Goal: Transaction & Acquisition: Purchase product/service

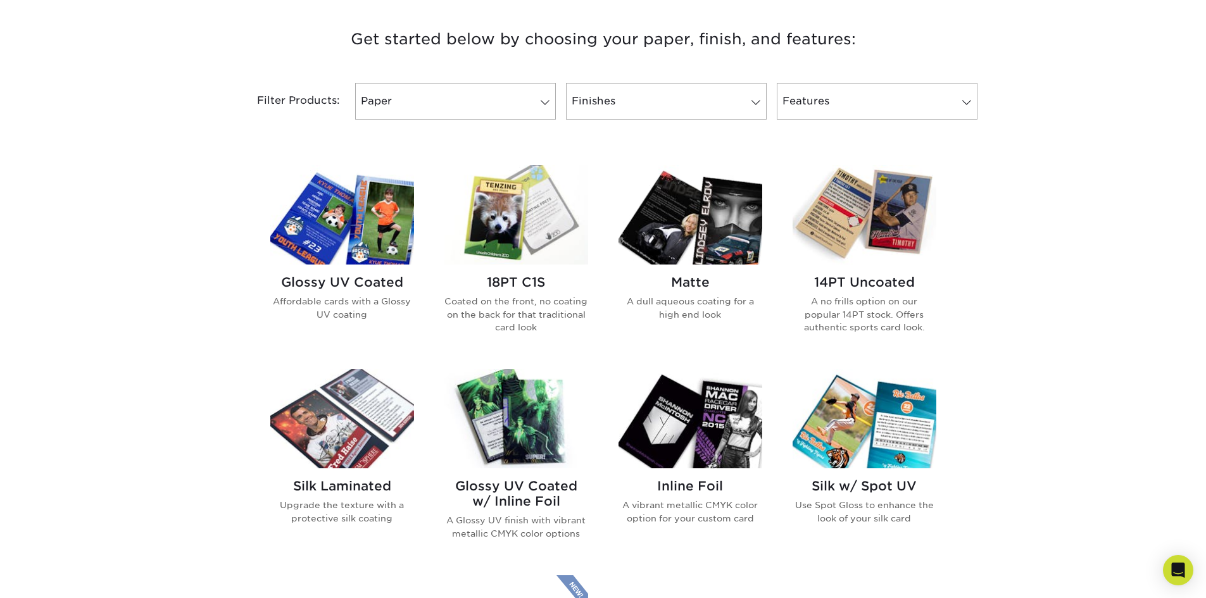
scroll to position [633, 0]
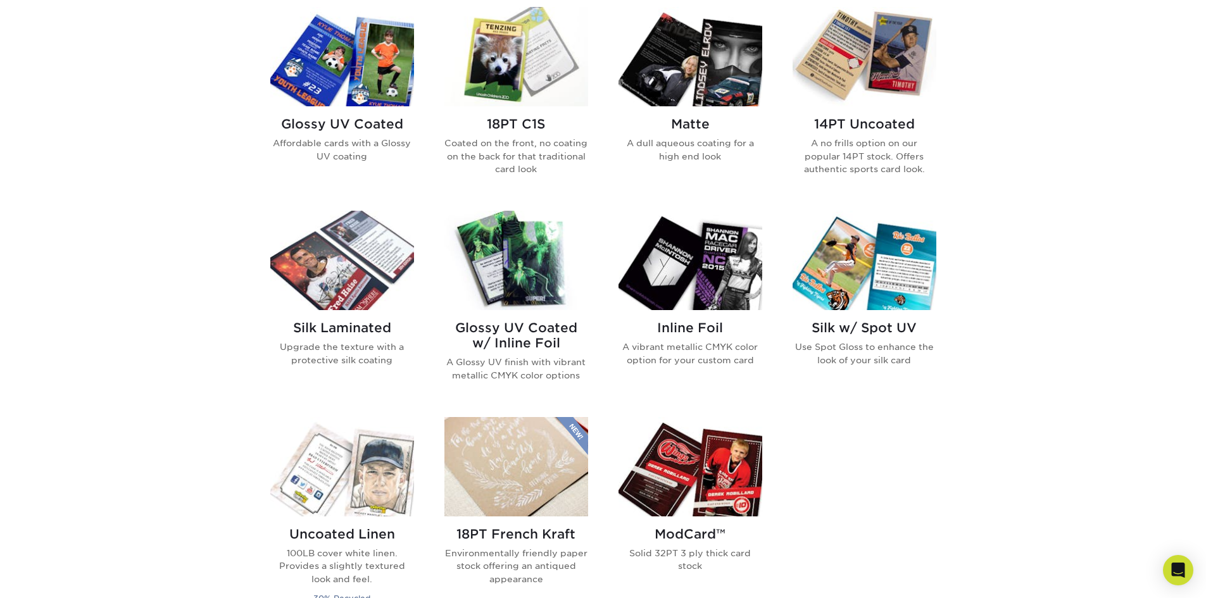
click at [349, 125] on h2 "Glossy UV Coated" at bounding box center [342, 123] width 144 height 15
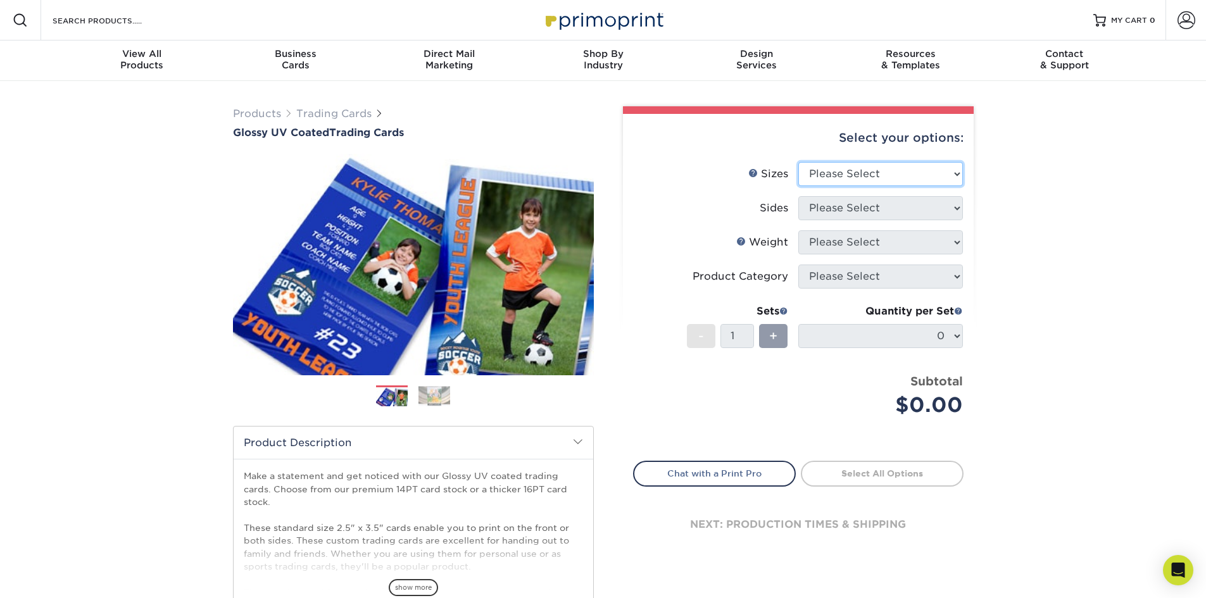
click at [905, 173] on select "Please Select 2.5" x 3.5"" at bounding box center [880, 174] width 165 height 24
select select "2.50x3.50"
click at [798, 162] on select "Please Select 2.5" x 3.5"" at bounding box center [880, 174] width 165 height 24
click at [875, 210] on select "Please Select Print Both Sides Print Front Only" at bounding box center [880, 208] width 165 height 24
select select "13abbda7-1d64-4f25-8bb2-c179b224825d"
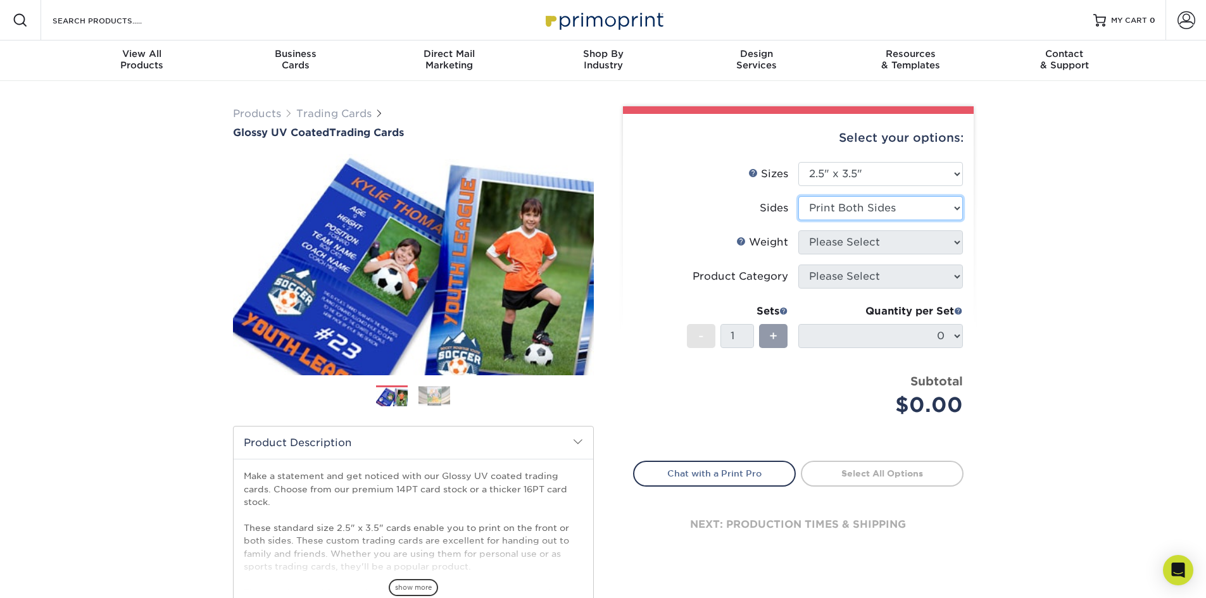
click at [798, 196] on select "Please Select Print Both Sides Print Front Only" at bounding box center [880, 208] width 165 height 24
click at [873, 236] on select "Please Select 16PT 14PT 18PT C1S" at bounding box center [880, 242] width 165 height 24
select select "16PT"
click at [798, 230] on select "Please Select 16PT 14PT 18PT C1S" at bounding box center [880, 242] width 165 height 24
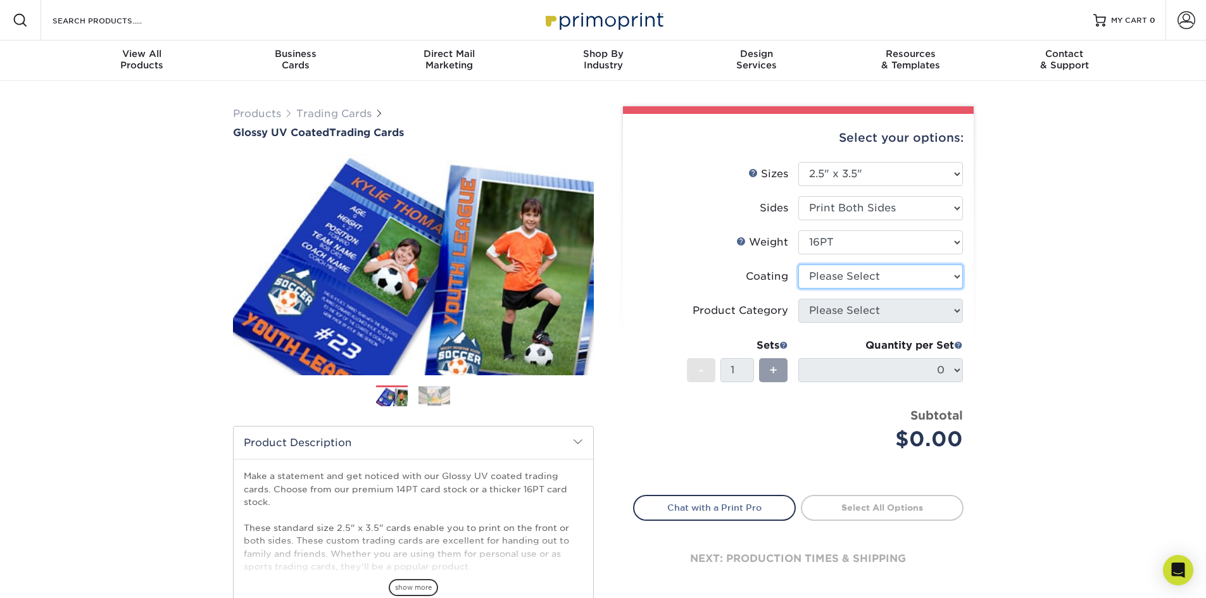
click at [872, 273] on select at bounding box center [880, 277] width 165 height 24
select select "ae367451-b2b8-45df-a344-0f05b6a12993"
click at [798, 265] on select at bounding box center [880, 277] width 165 height 24
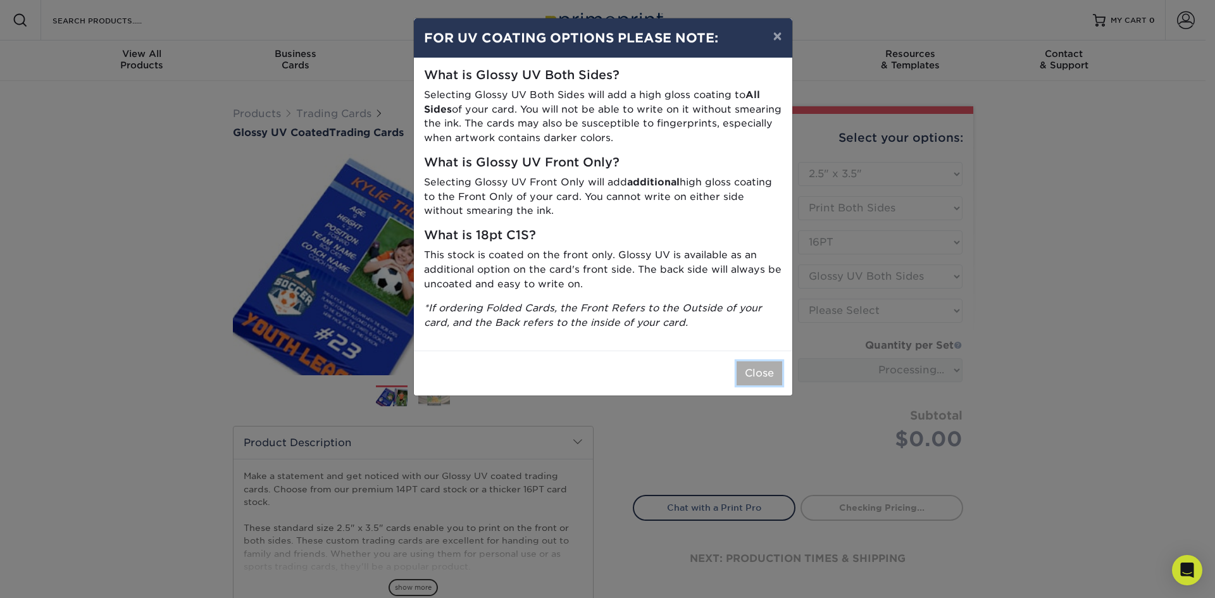
click at [753, 371] on button "Close" at bounding box center [760, 373] width 46 height 24
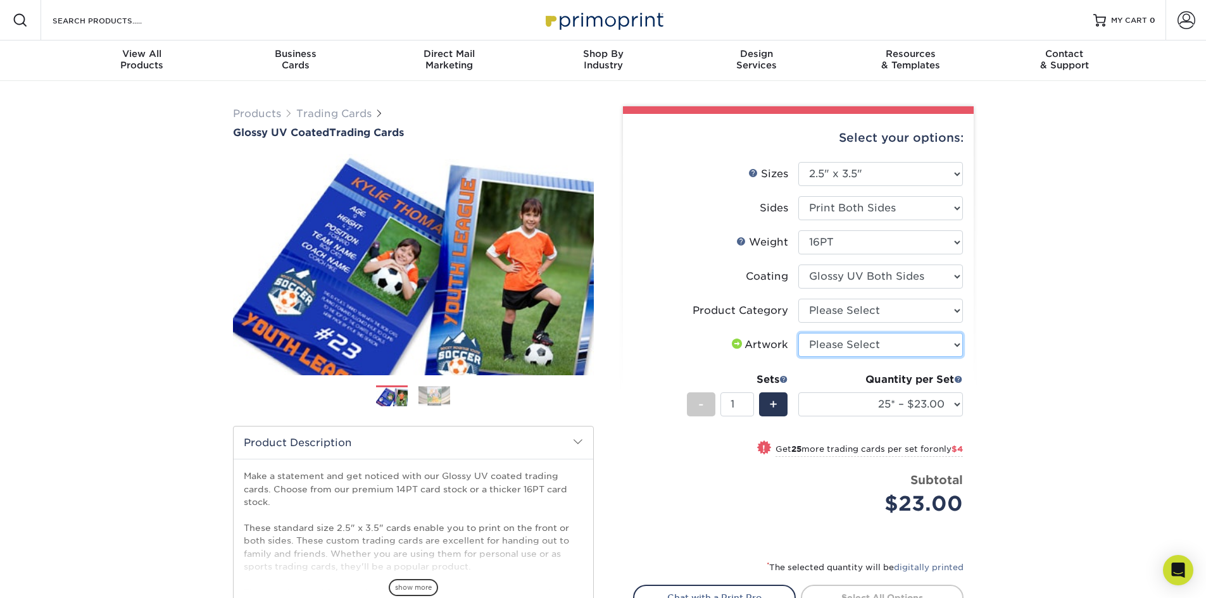
click at [905, 339] on select "Please Select I will upload files I need a design - $100" at bounding box center [880, 345] width 165 height 24
select select "upload"
click at [798, 333] on select "Please Select I will upload files I need a design - $100" at bounding box center [880, 345] width 165 height 24
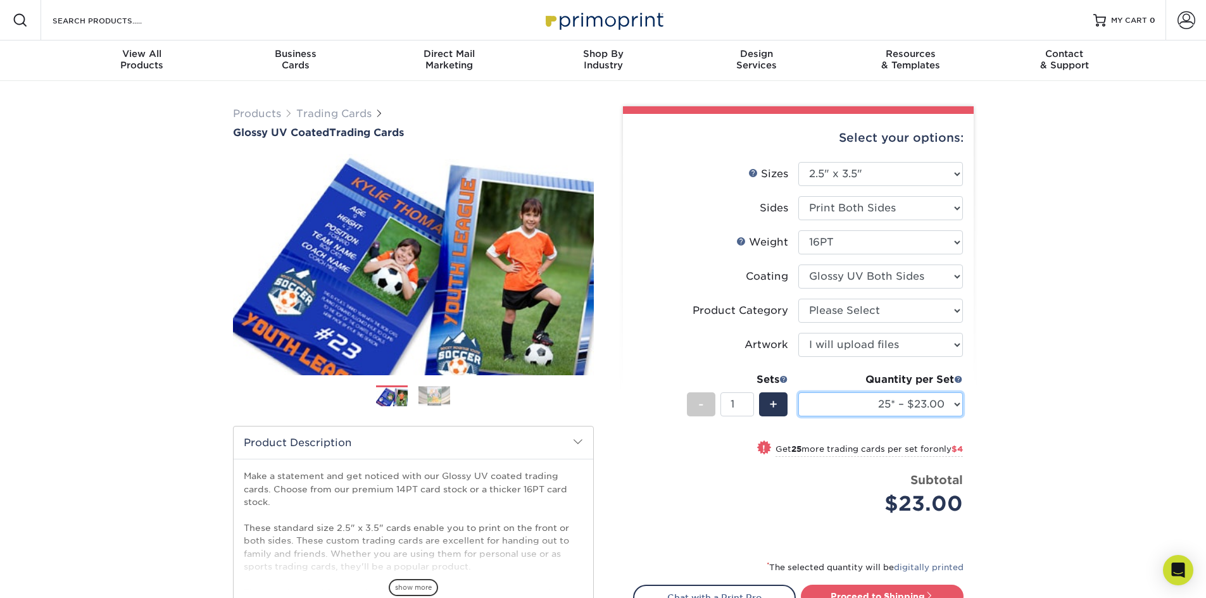
click at [957, 403] on select "25* – $23.00 50* – $27.00 75* – $33.00 100* – $37.00 250* – $47.00 500 – $58.00…" at bounding box center [880, 405] width 165 height 24
select select "100* – $37.00"
click at [798, 393] on select "25* – $23.00 50* – $27.00 75* – $33.00 100* – $37.00 250* – $47.00 500 – $58.00…" at bounding box center [880, 405] width 165 height 24
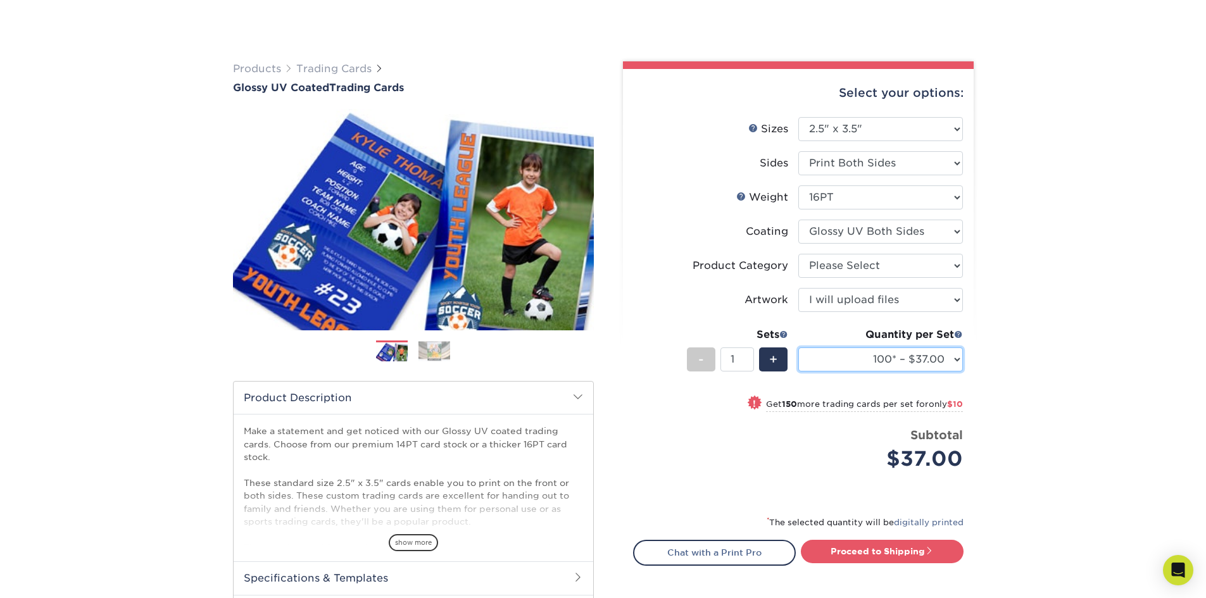
scroll to position [127, 0]
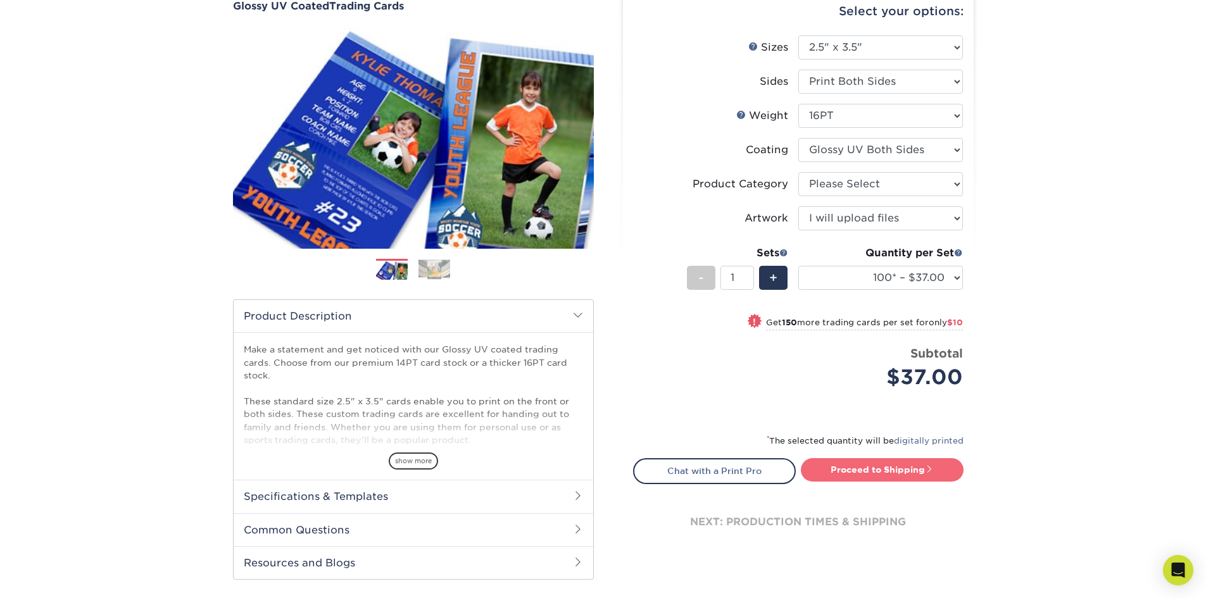
click at [876, 469] on link "Proceed to Shipping" at bounding box center [882, 469] width 163 height 23
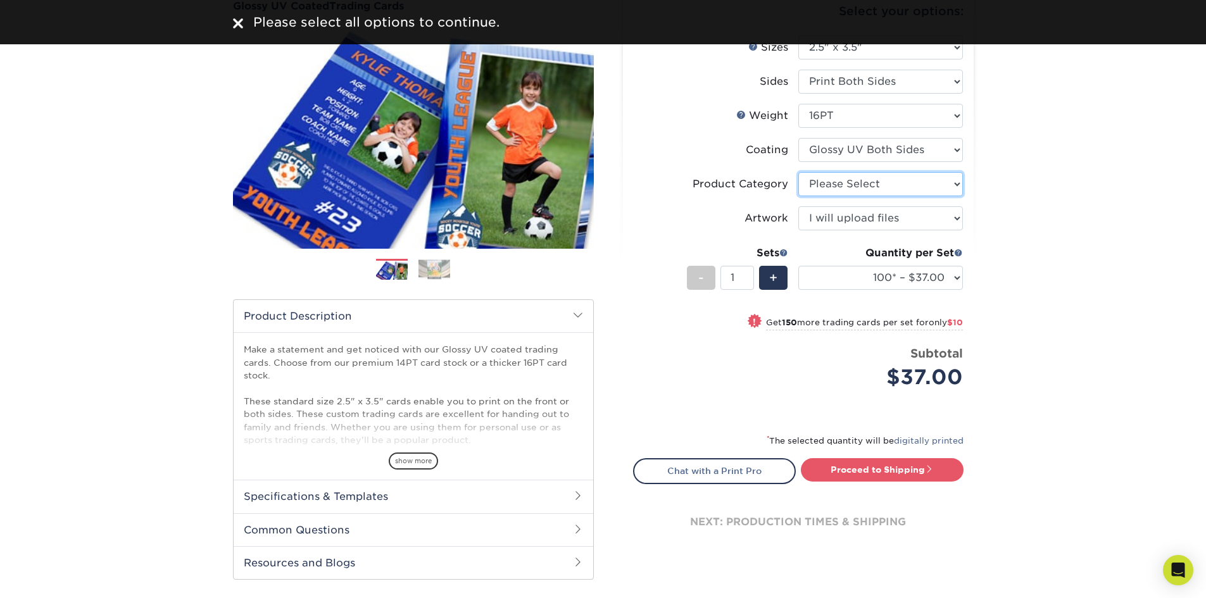
click at [839, 172] on select "Please Select Trading Cards" at bounding box center [880, 184] width 165 height 24
select select "c2f9bce9-36c2-409d-b101-c29d9d031e18"
click at [798, 172] on select "Please Select Trading Cards" at bounding box center [880, 184] width 165 height 24
click at [850, 217] on select "Please Select I will upload files I need a design - $100" at bounding box center [880, 218] width 165 height 24
click at [1028, 208] on div "Products Trading Cards Glossy UV Coated Trading Cards Previous Next /" at bounding box center [603, 292] width 1206 height 676
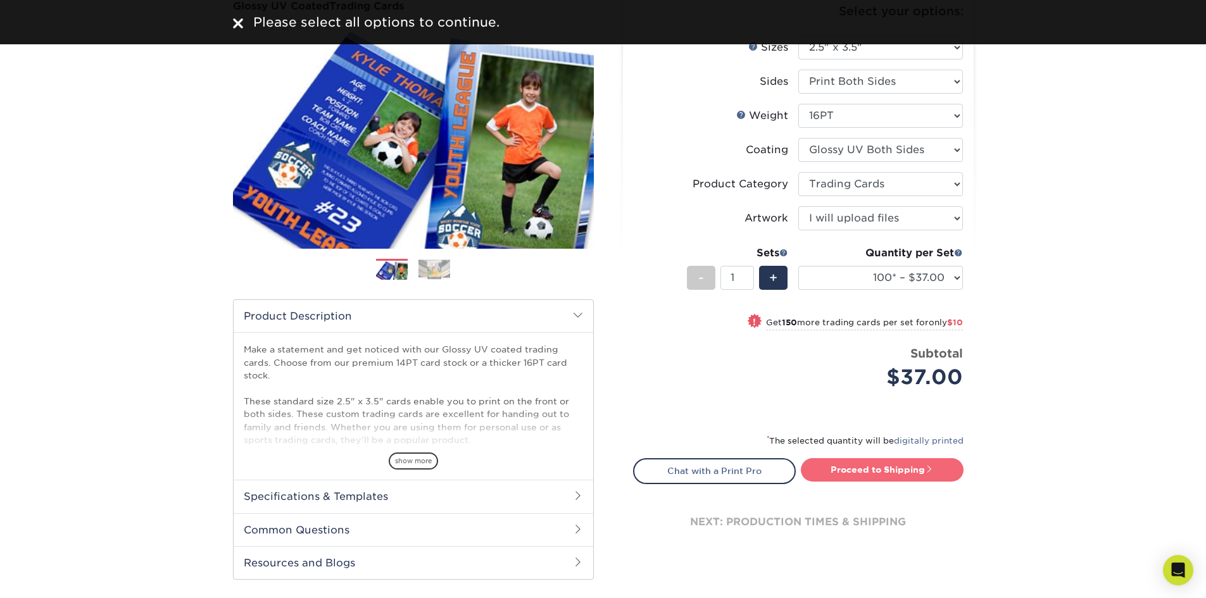
click at [895, 466] on link "Proceed to Shipping" at bounding box center [882, 469] width 163 height 23
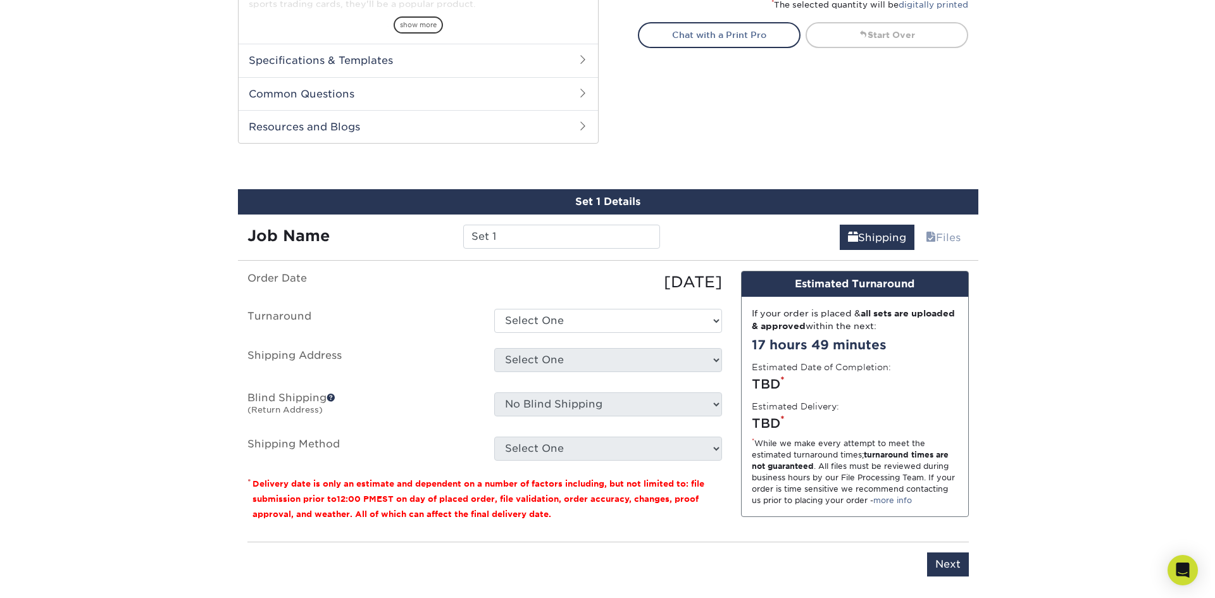
scroll to position [644, 0]
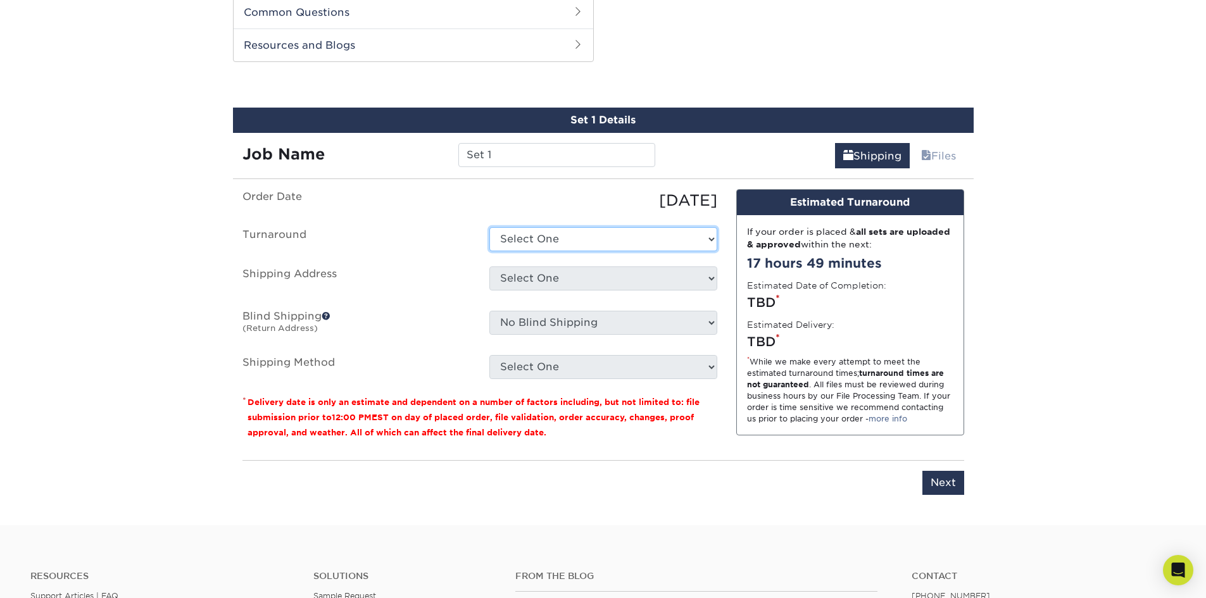
click at [525, 237] on select "Select One 2-4 Business Days 2 Day Next Business Day" at bounding box center [603, 239] width 228 height 24
select select "85eeae86-f890-4d21-9299-1bab3b52d96f"
click at [489, 227] on select "Select One 2-4 Business Days 2 Day Next Business Day" at bounding box center [603, 239] width 228 height 24
click at [531, 276] on select "Select One + Add New Address - Login" at bounding box center [603, 279] width 228 height 24
select select "newaddress"
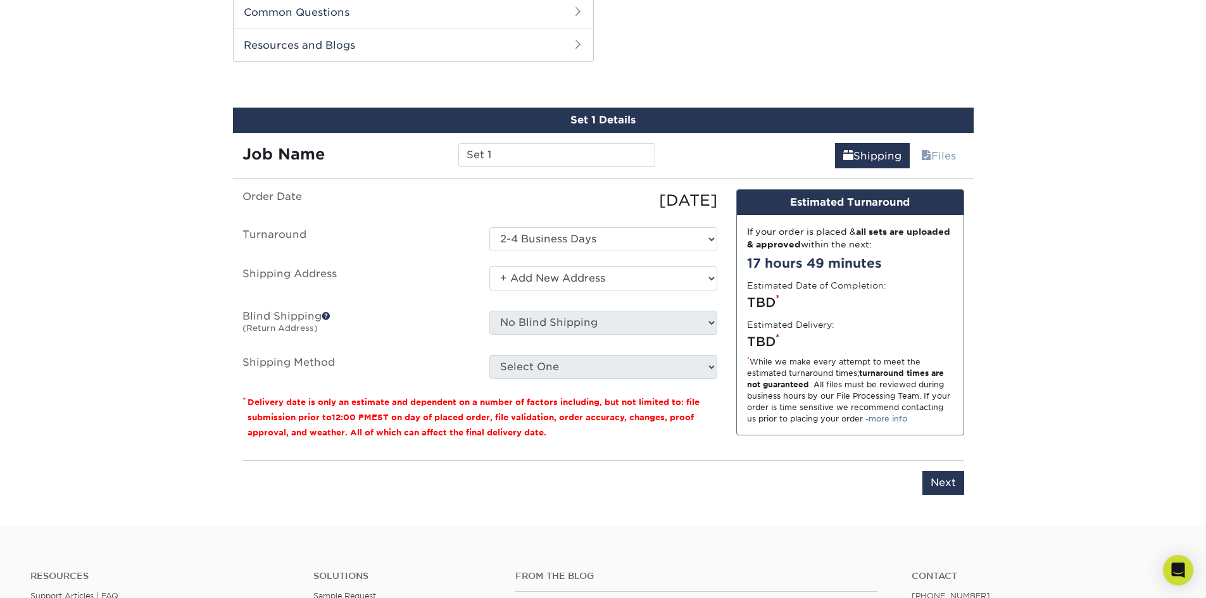
click at [489, 267] on select "Select One + Add New Address - Login" at bounding box center [603, 279] width 228 height 24
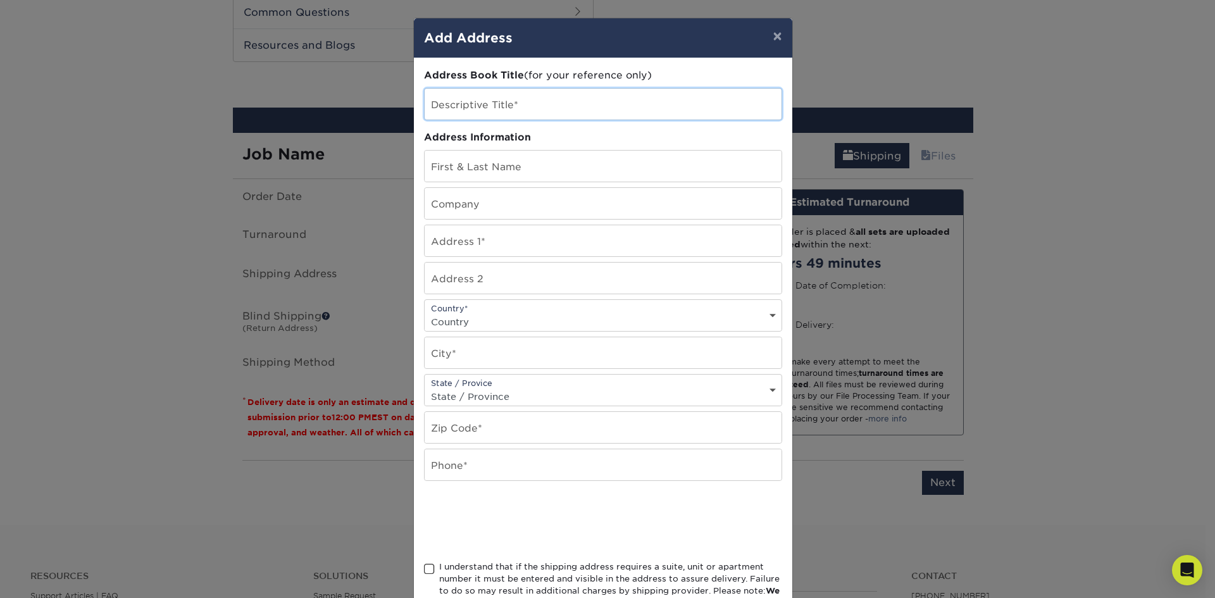
click at [486, 106] on input "text" at bounding box center [603, 104] width 357 height 31
type input "Home"
click at [475, 165] on input "text" at bounding box center [603, 166] width 357 height 31
type input "[PERSON_NAME]"
type input "3081 Hermitage Road"
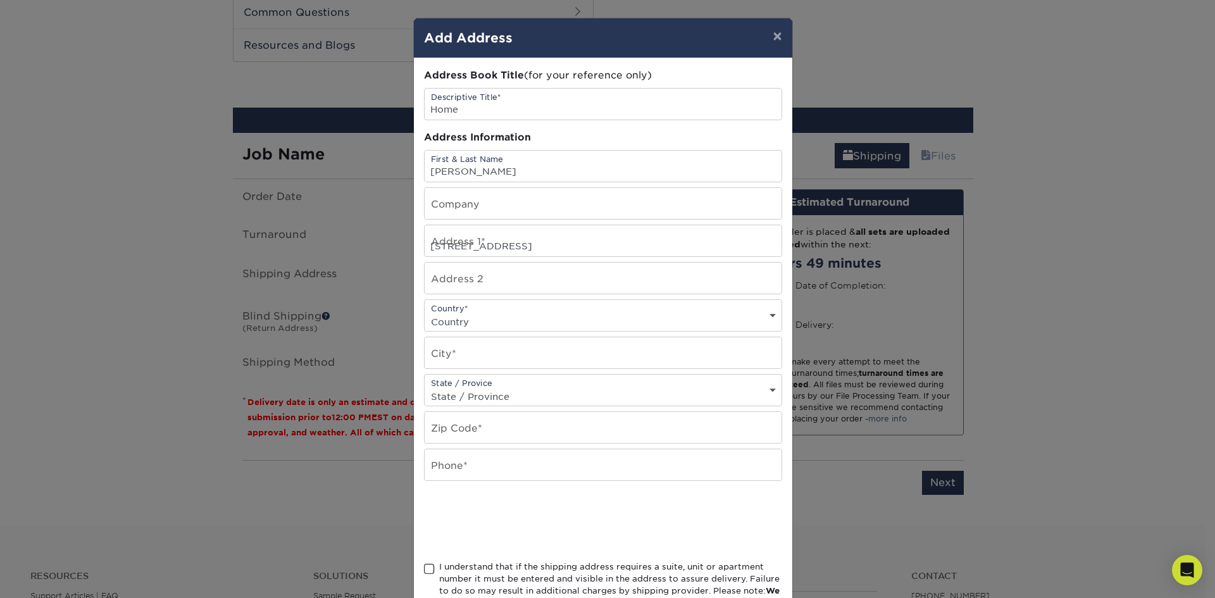
select select "US"
type input "Del Monte Forest"
select select "CA"
type input "93953"
type input "8312771353"
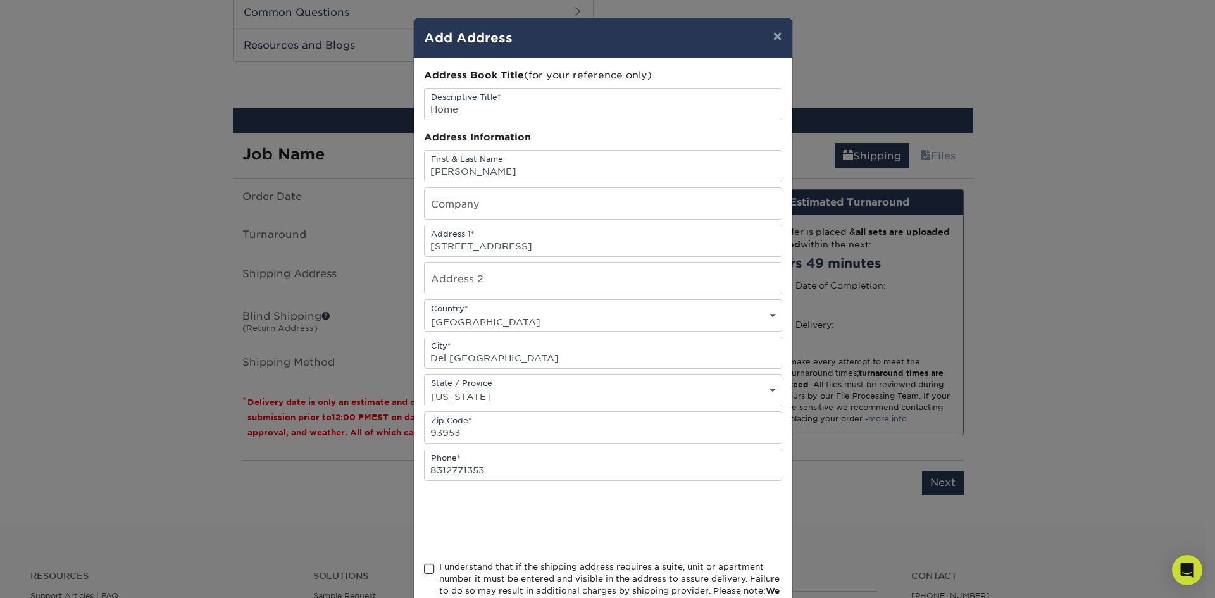
scroll to position [63, 0]
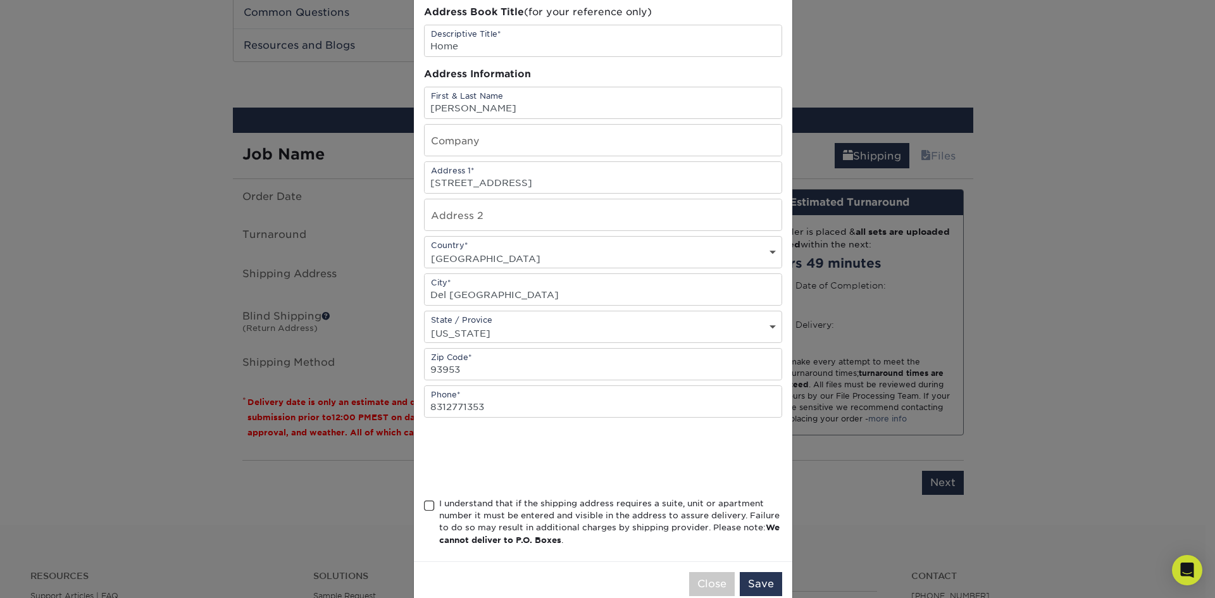
click at [424, 506] on span at bounding box center [429, 506] width 11 height 12
click at [0, 0] on input "I understand that if the shipping address requires a suite, unit or apartment n…" at bounding box center [0, 0] width 0 height 0
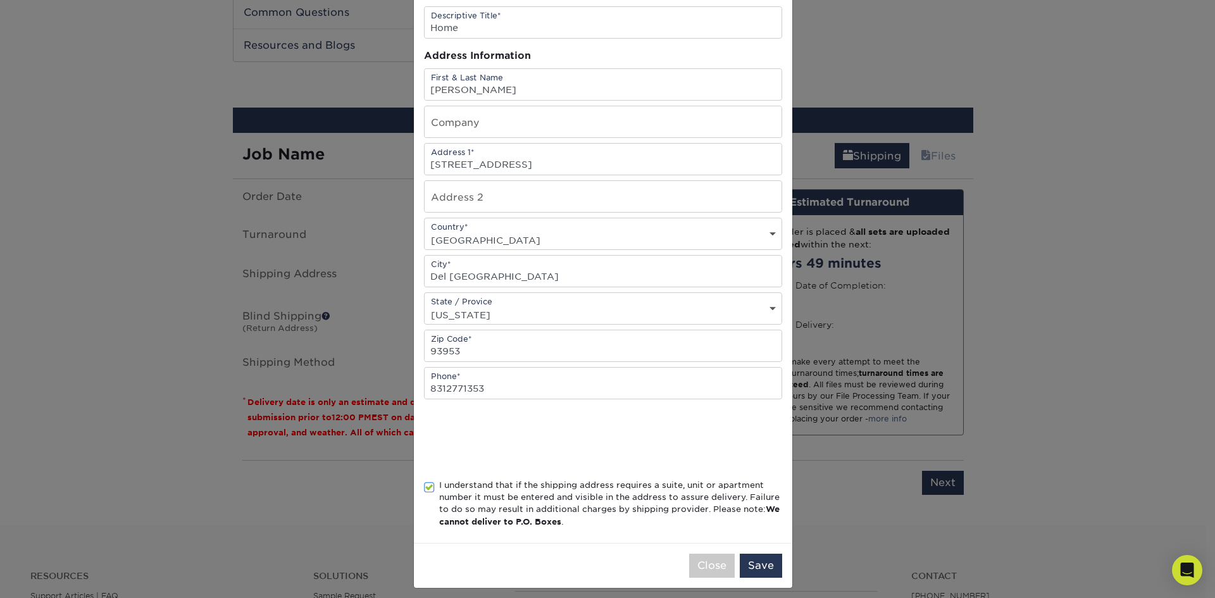
scroll to position [90, 0]
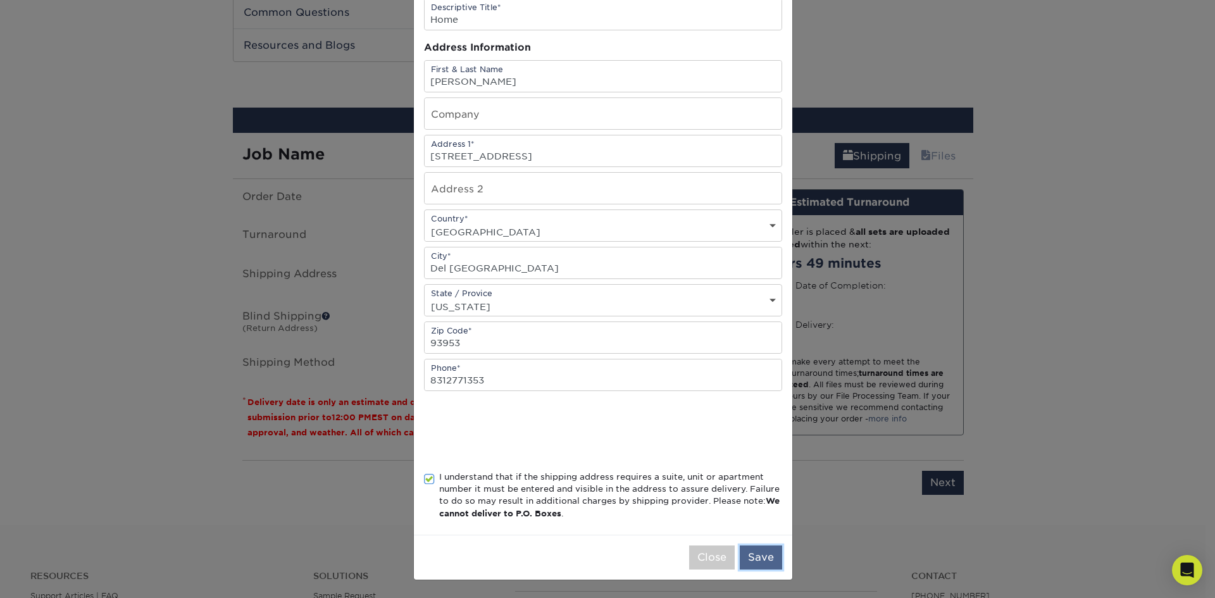
click at [757, 556] on button "Save" at bounding box center [761, 558] width 42 height 24
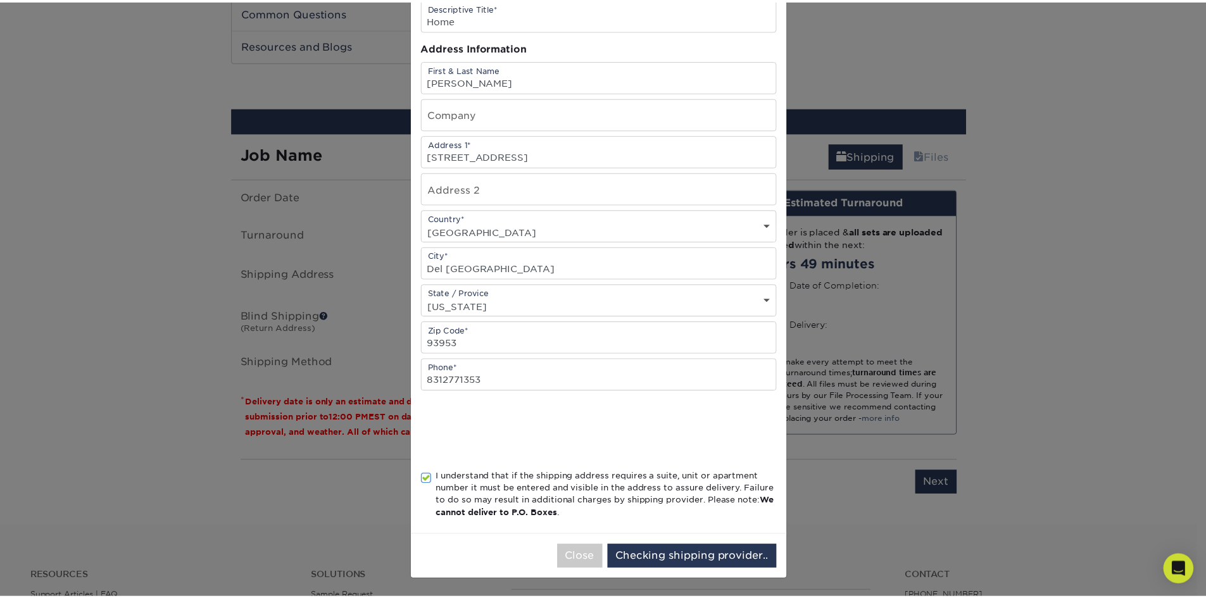
scroll to position [0, 0]
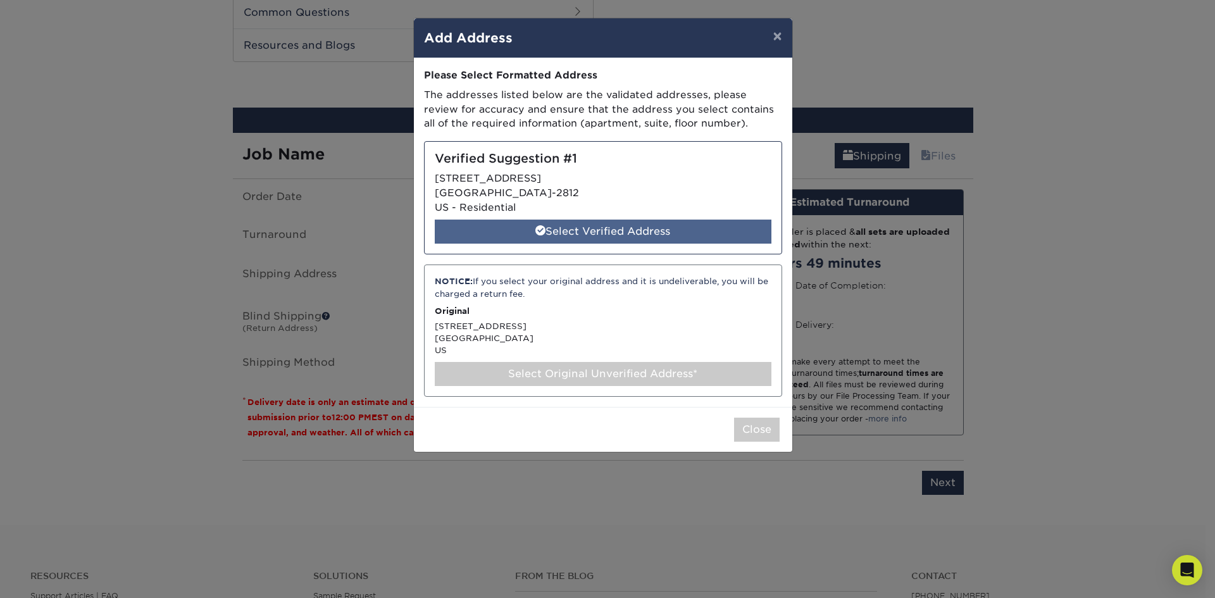
click at [570, 232] on div "Select Verified Address" at bounding box center [603, 232] width 337 height 24
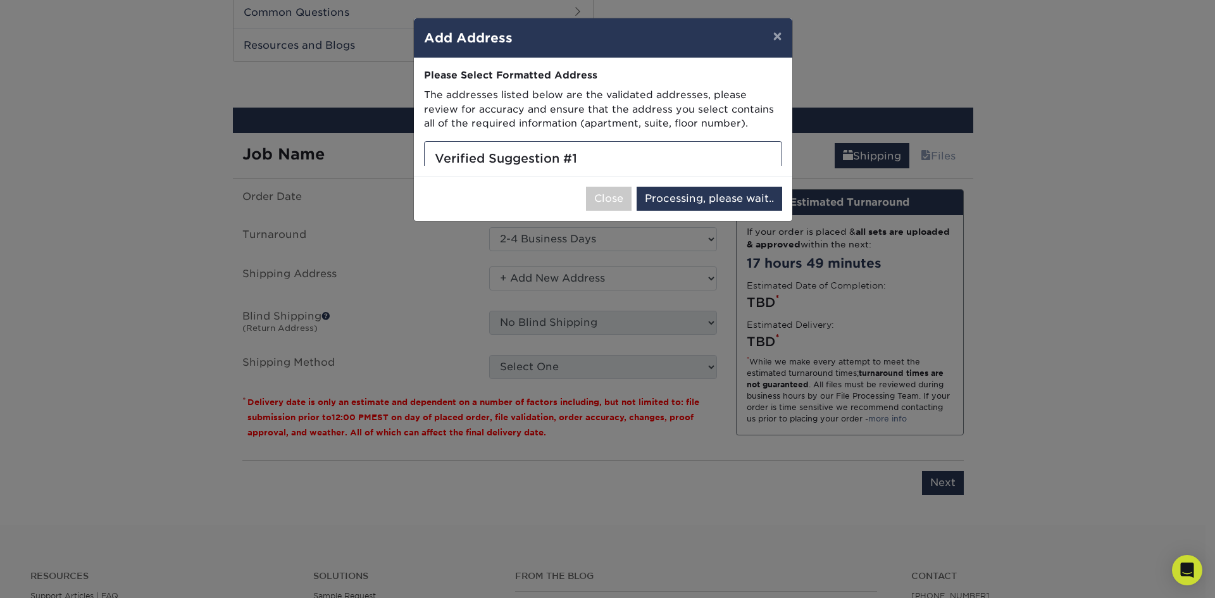
select select "286638"
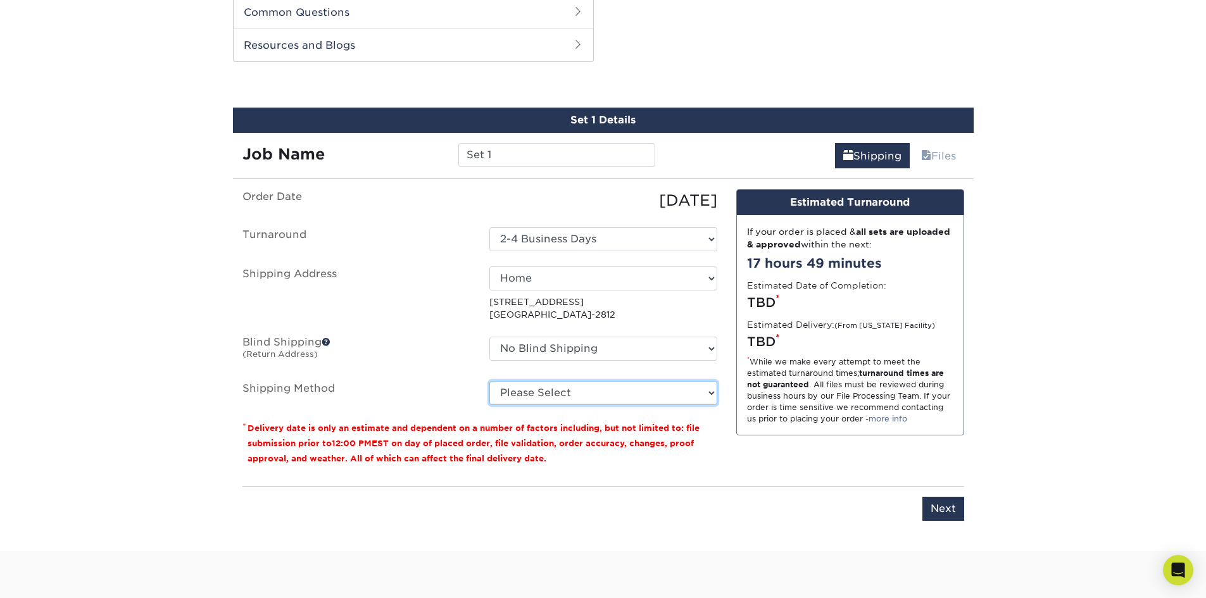
click at [548, 391] on select "Please Select 3 Day Shipping Service (+$17.80) Ground Shipping (+$18.04) 2 Day …" at bounding box center [603, 393] width 228 height 24
select select "12"
click at [489, 381] on select "Please Select 3 Day Shipping Service (+$17.80) Ground Shipping (+$18.04) 2 Day …" at bounding box center [603, 393] width 228 height 24
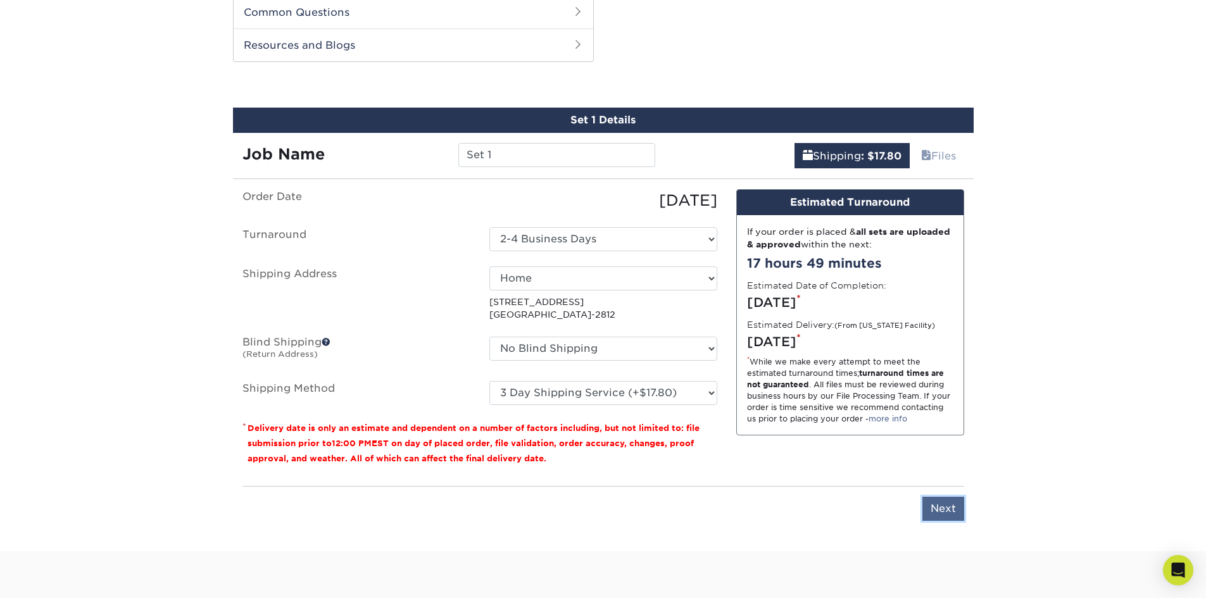
click at [954, 515] on input "Next" at bounding box center [943, 509] width 42 height 24
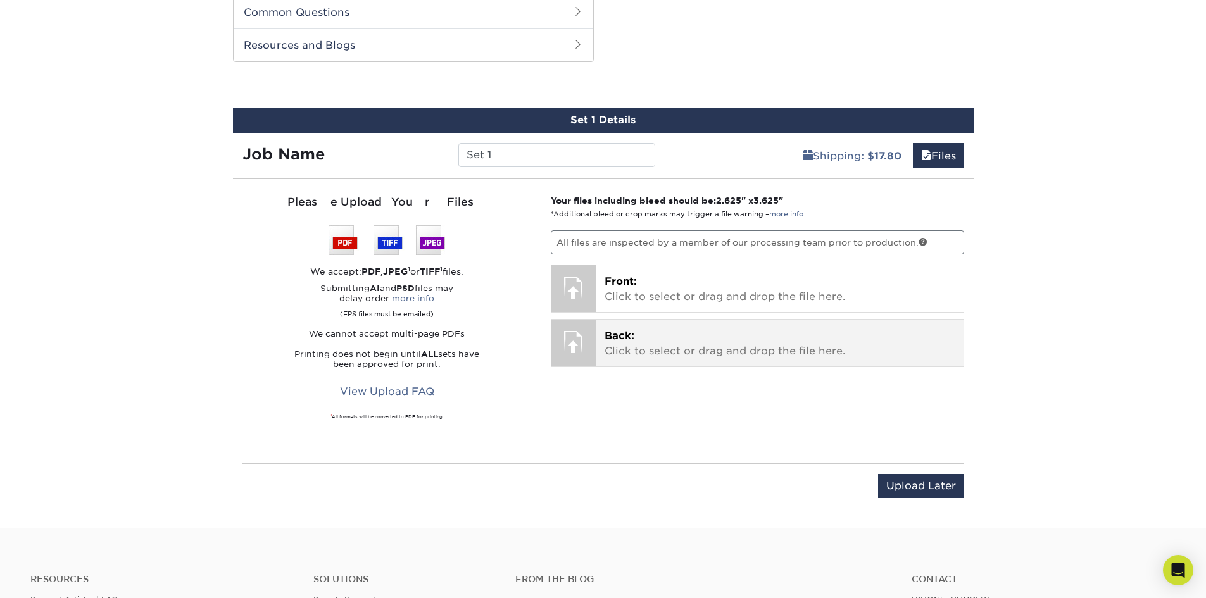
click at [625, 332] on span "Back:" at bounding box center [620, 336] width 30 height 12
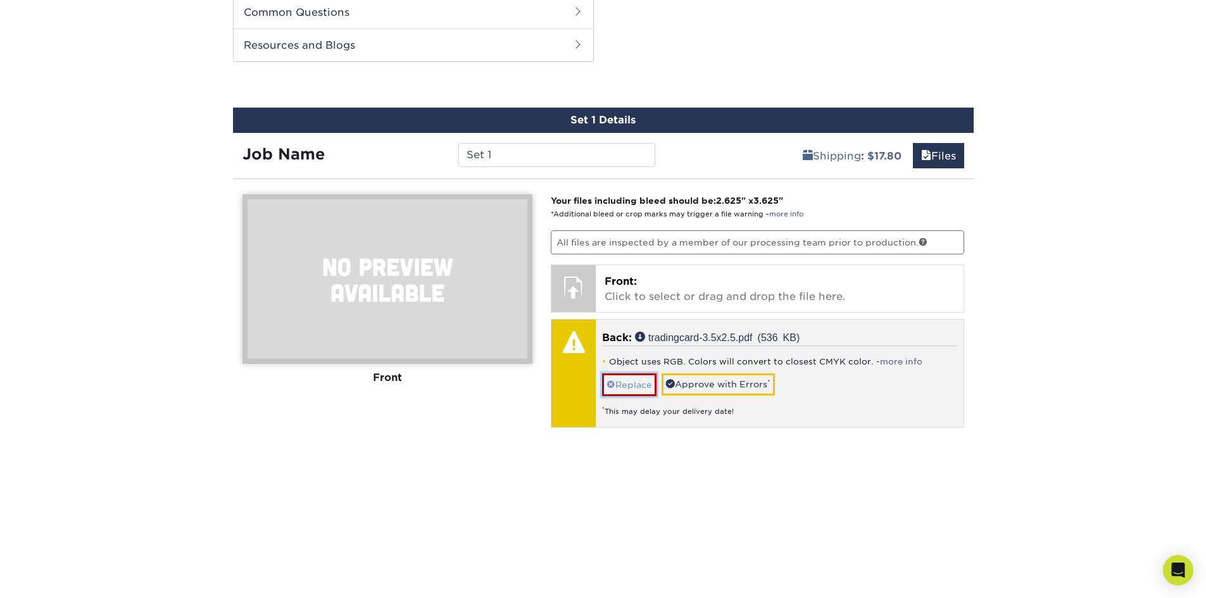
click at [622, 382] on link "Replace" at bounding box center [629, 385] width 54 height 22
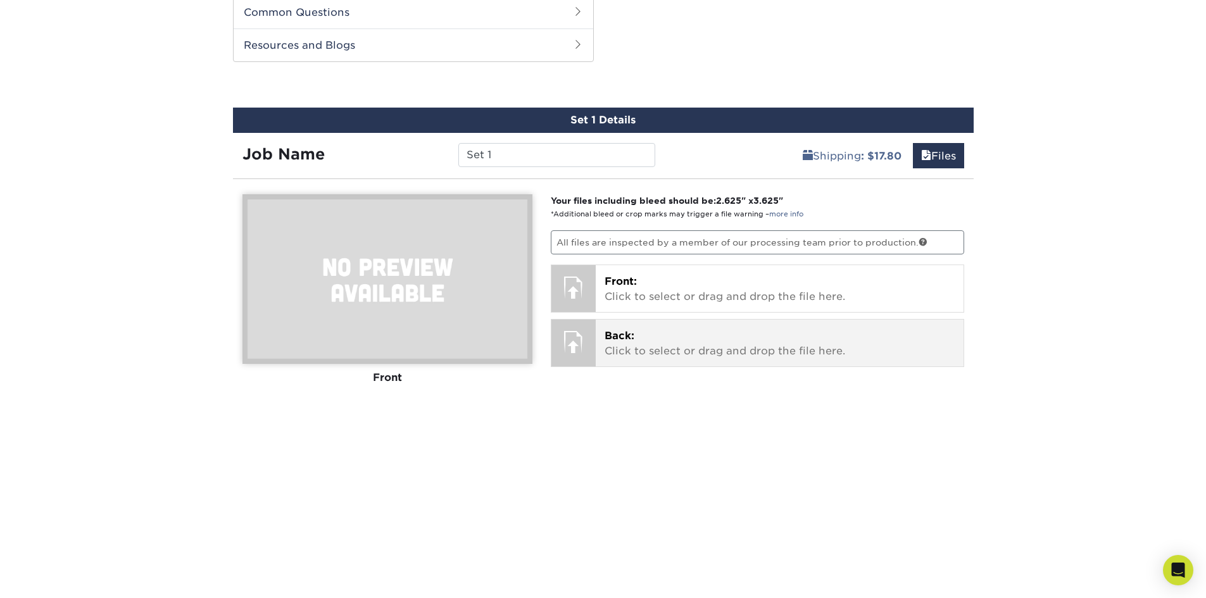
click at [662, 356] on p "Back: Click to select or drag and drop the file here." at bounding box center [780, 344] width 350 height 30
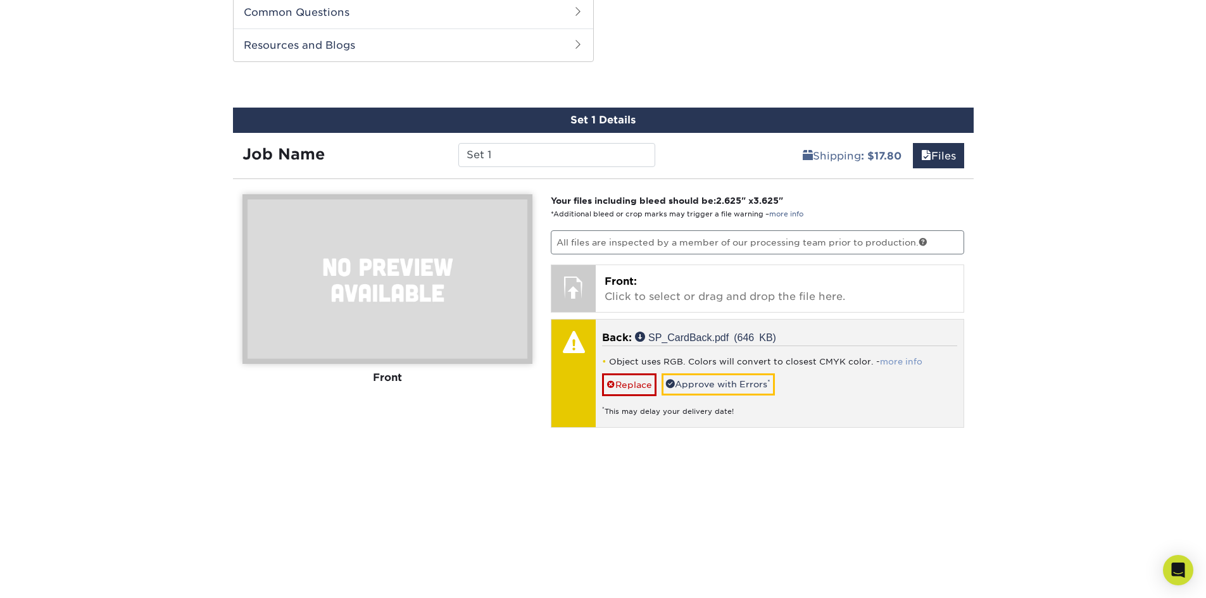
click at [888, 365] on link "more info" at bounding box center [901, 361] width 42 height 9
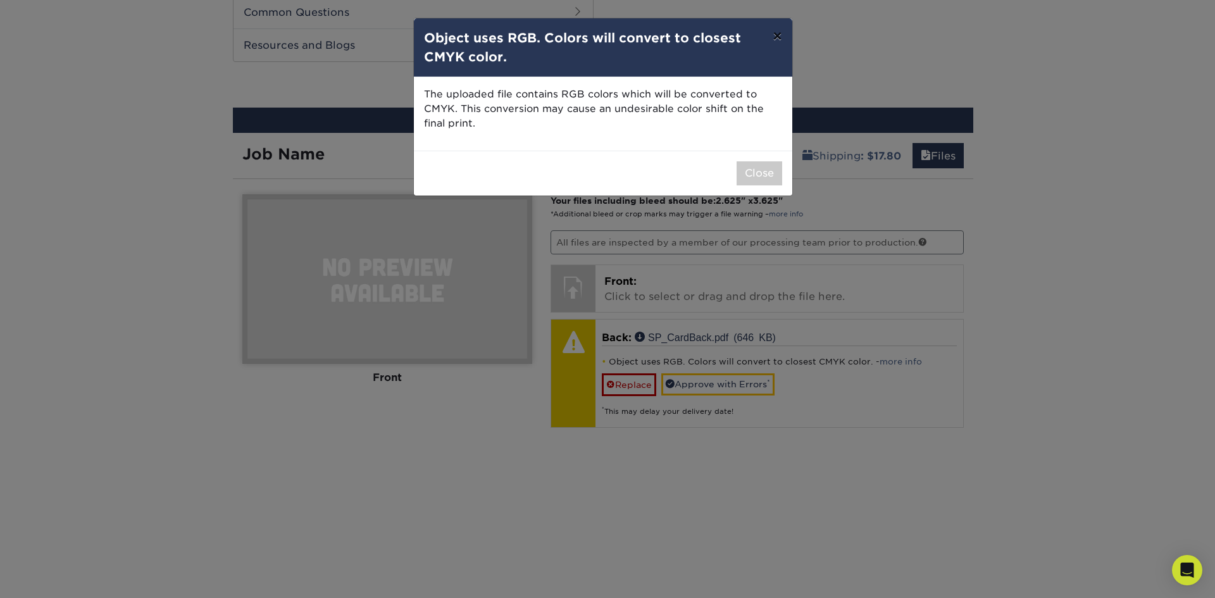
click at [781, 31] on button "×" at bounding box center [777, 35] width 29 height 35
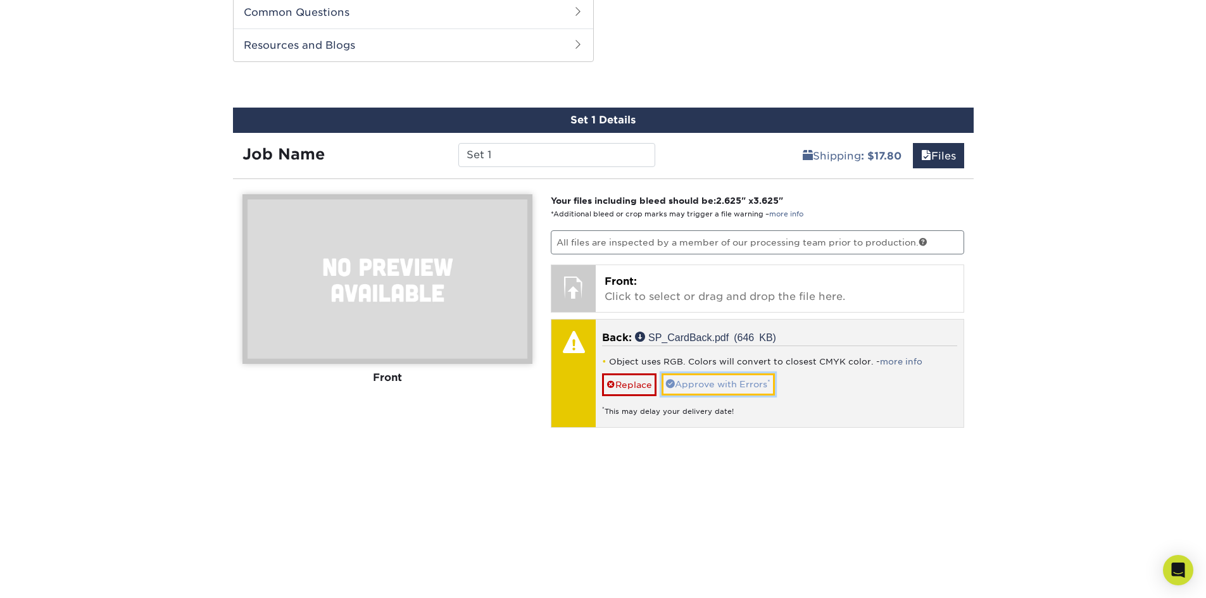
click at [703, 384] on link "Approve with Errors *" at bounding box center [718, 385] width 113 height 22
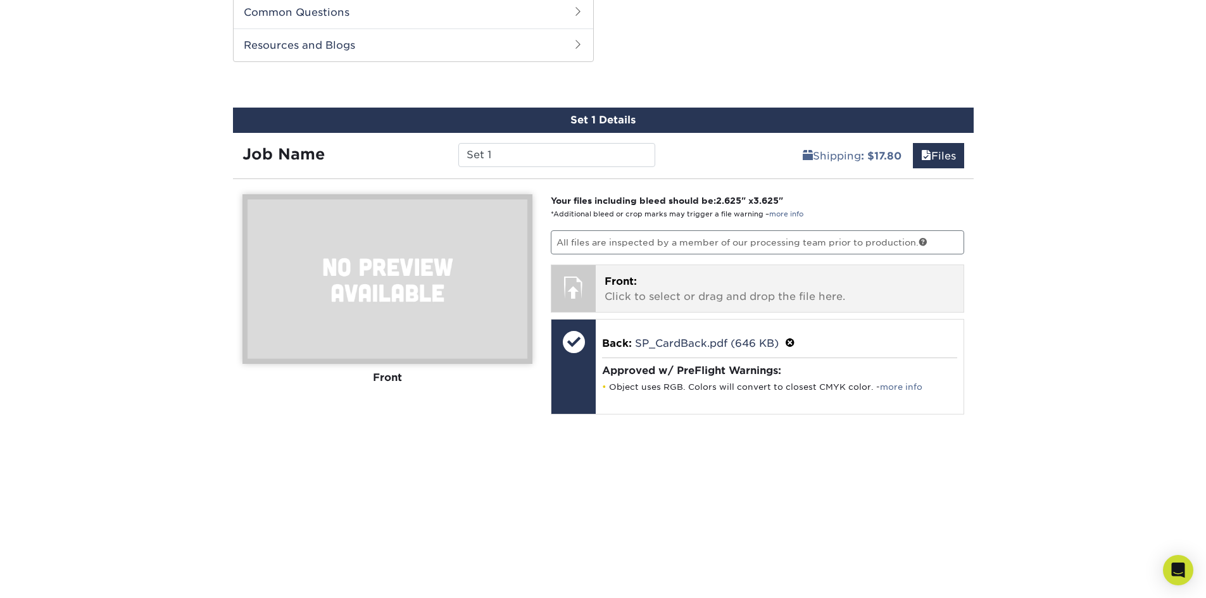
click at [603, 278] on div "Front: Click to select or drag and drop the file here. Choose file" at bounding box center [780, 288] width 368 height 47
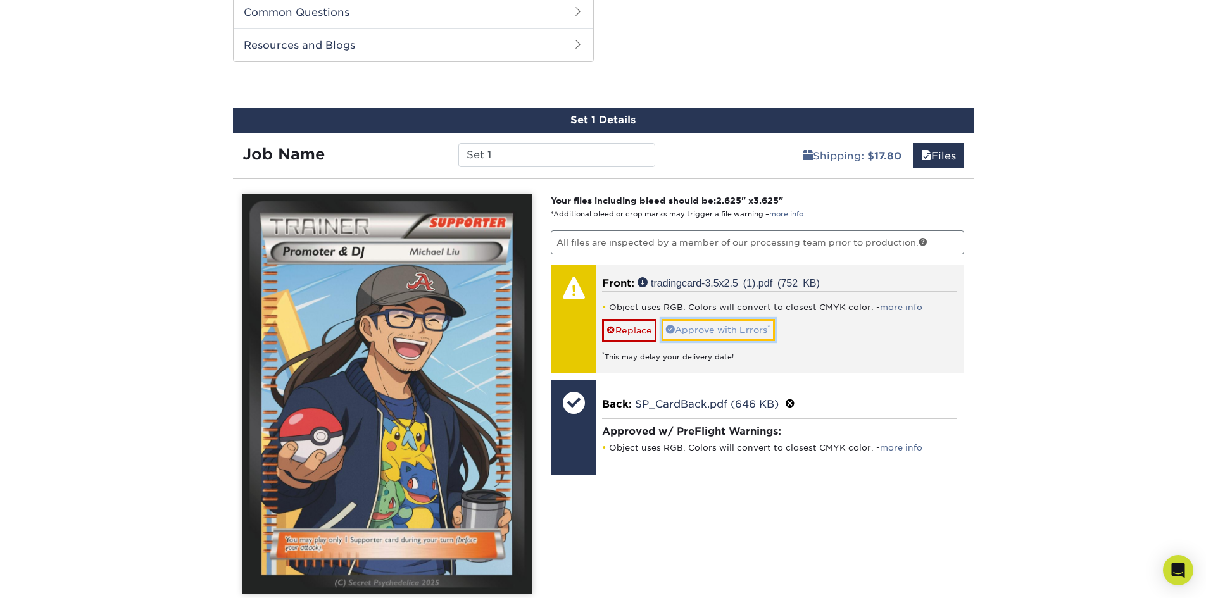
click at [743, 327] on link "Approve with Errors *" at bounding box center [718, 330] width 113 height 22
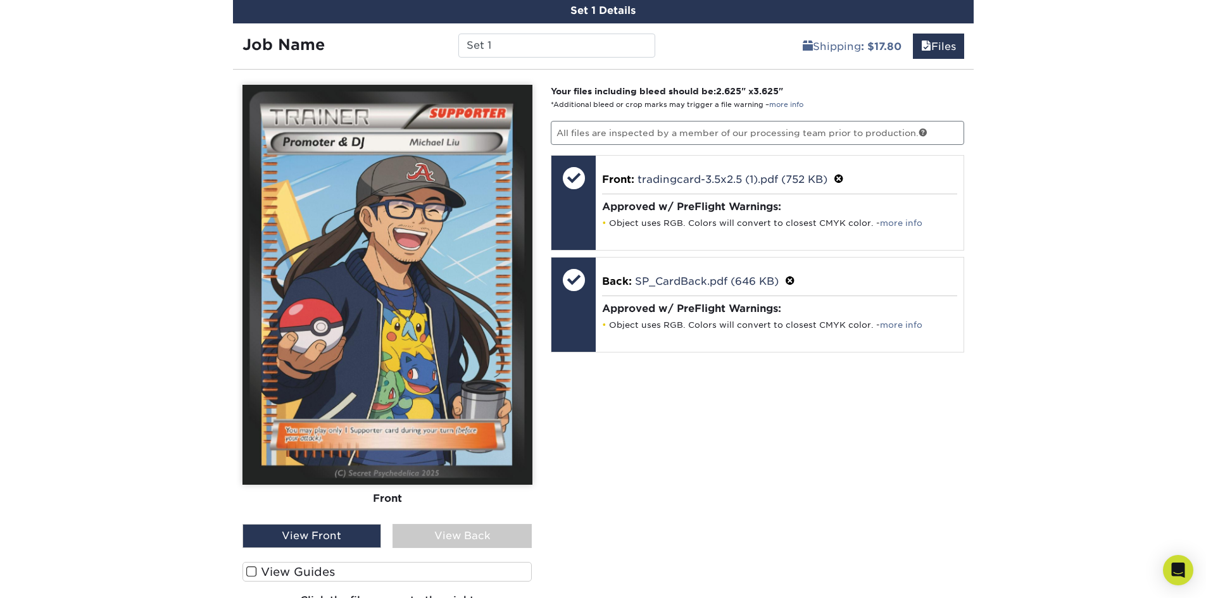
scroll to position [898, 0]
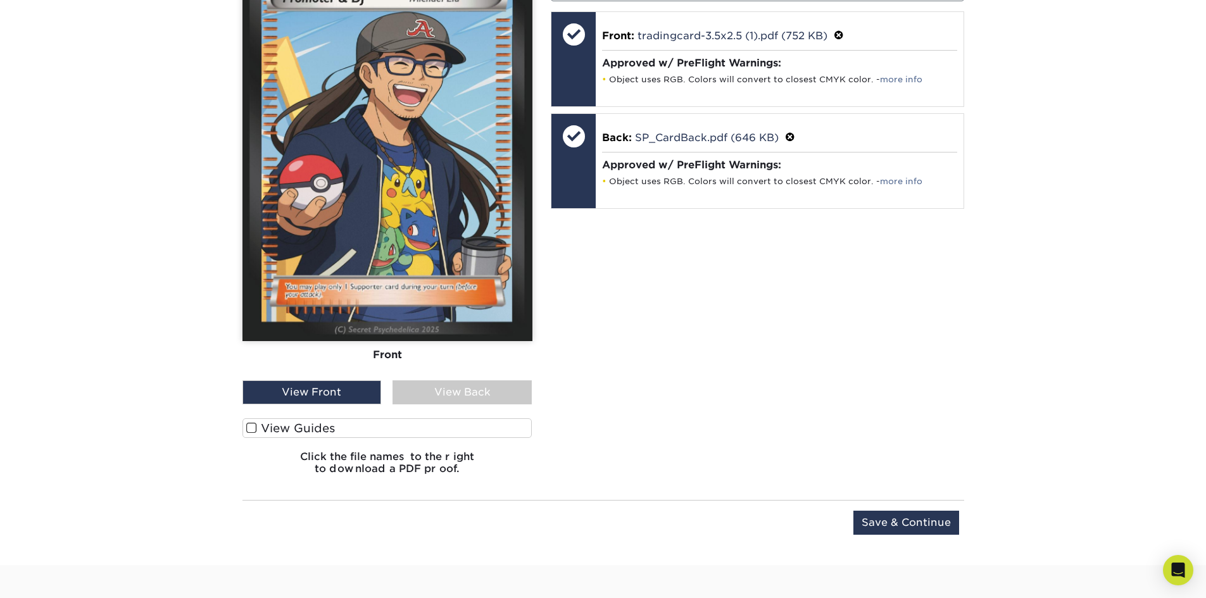
click at [466, 388] on div "View Back" at bounding box center [462, 392] width 139 height 24
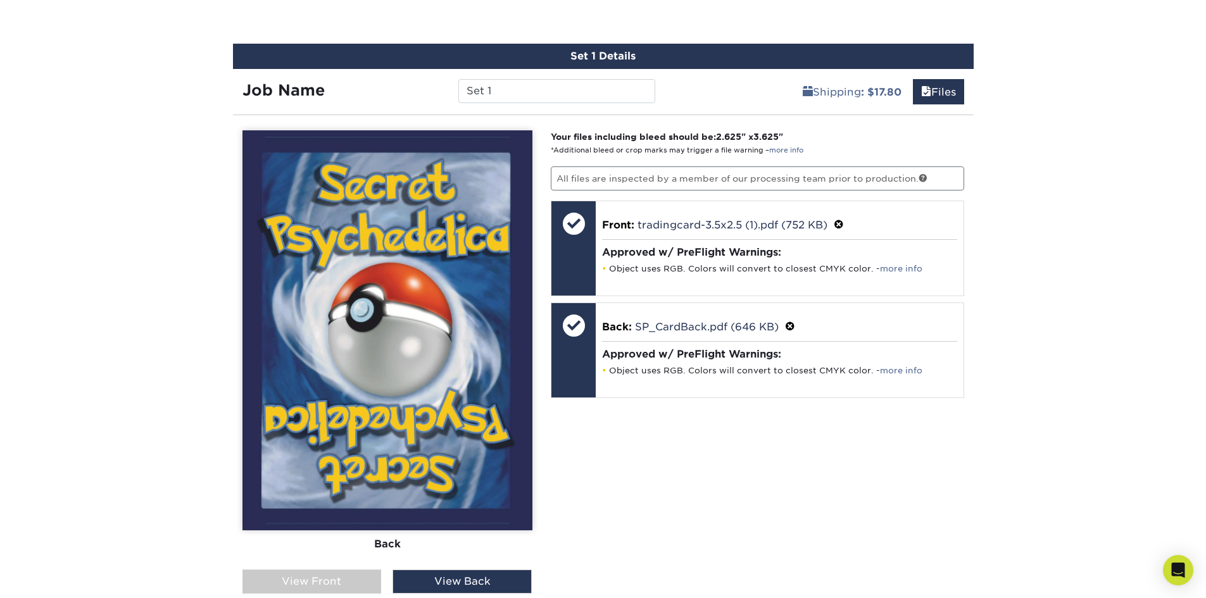
scroll to position [644, 0]
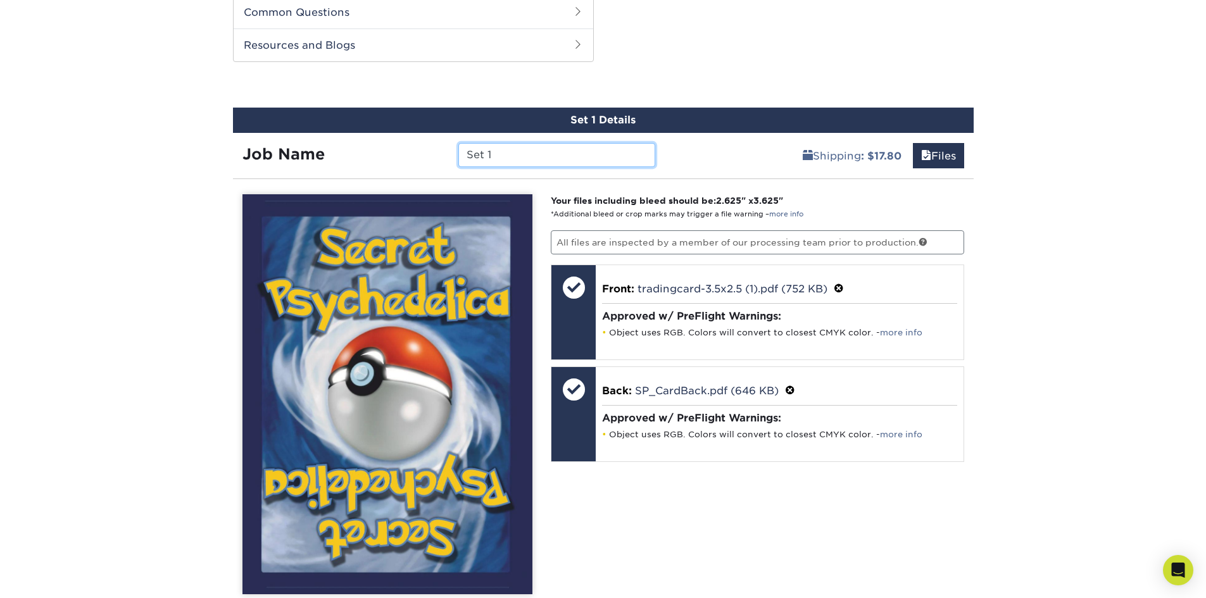
click at [482, 158] on input "Set 1" at bounding box center [556, 155] width 197 height 24
drag, startPoint x: 498, startPoint y: 153, endPoint x: 446, endPoint y: 153, distance: 51.9
click at [446, 153] on div "Job Name Set 1" at bounding box center [449, 155] width 432 height 24
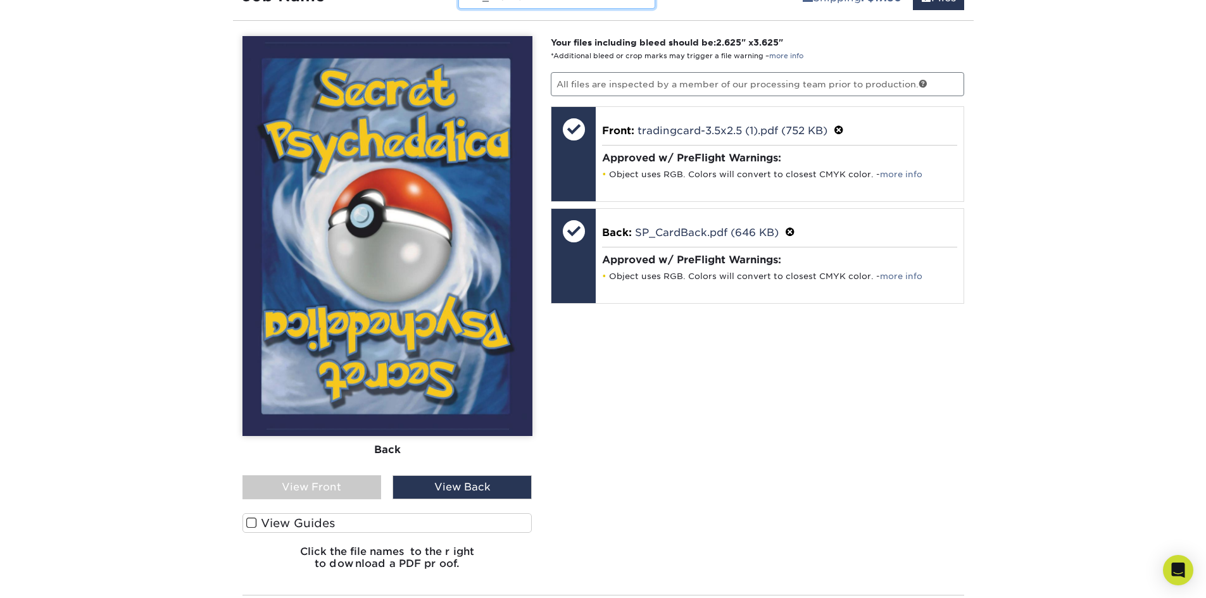
scroll to position [961, 0]
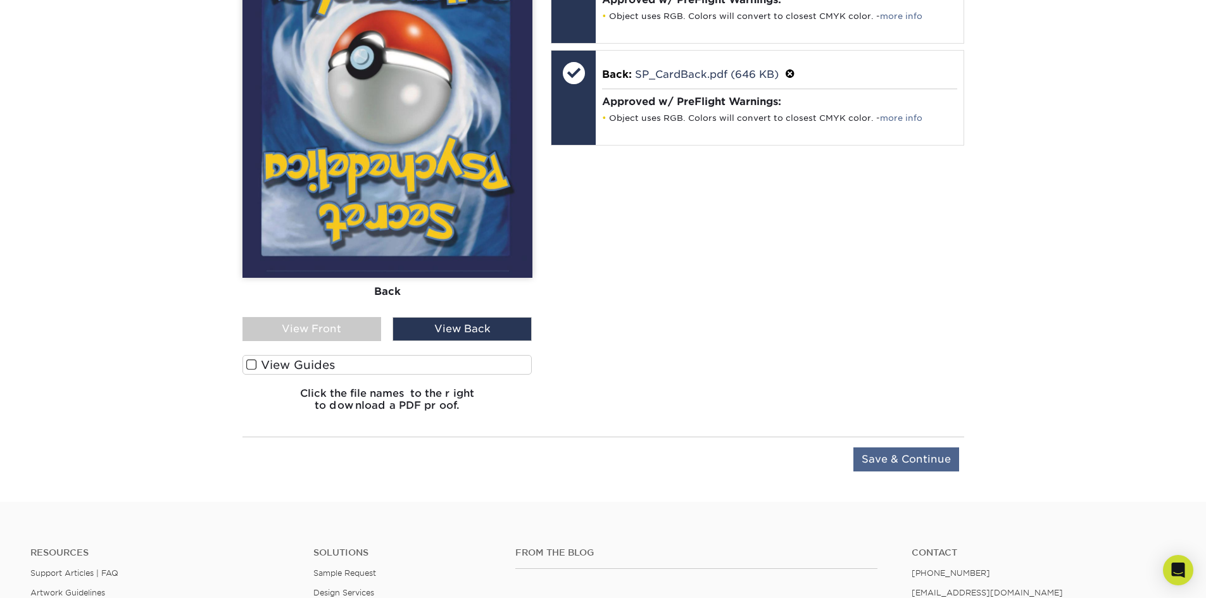
type input "ML_Trainer"
click at [889, 461] on input "Save & Continue" at bounding box center [906, 460] width 106 height 24
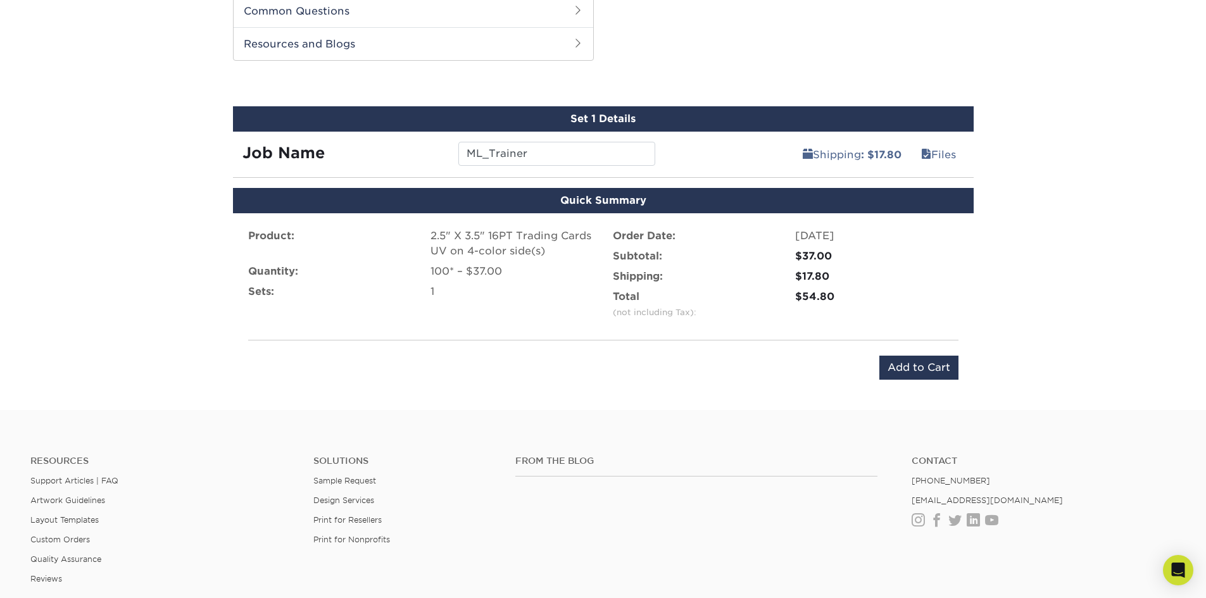
scroll to position [638, 0]
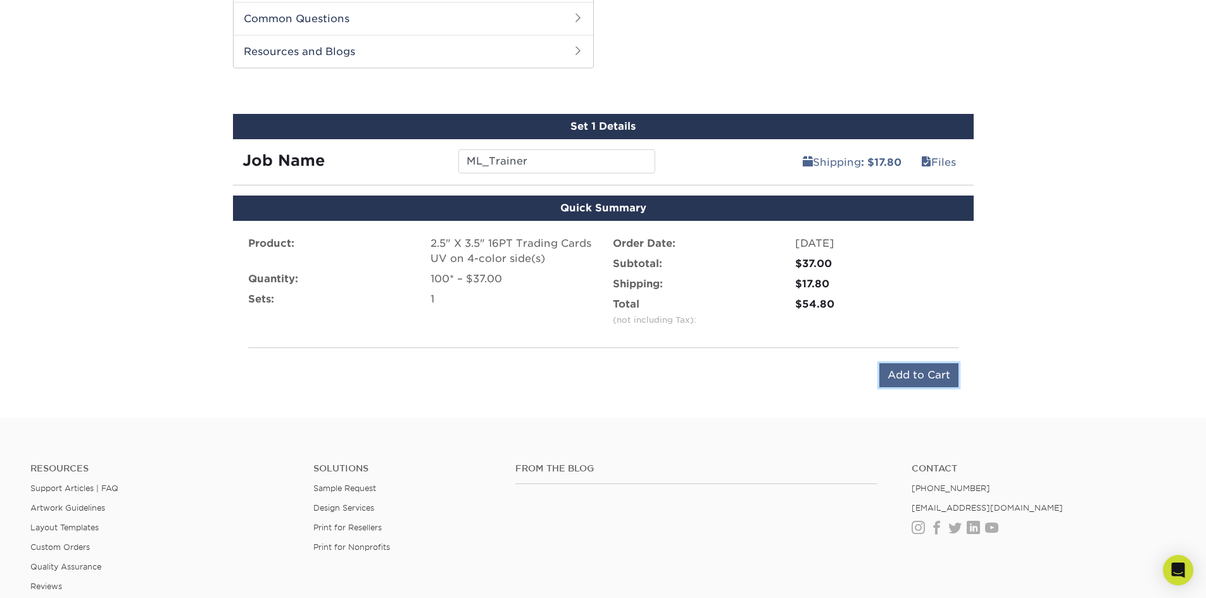
click at [907, 372] on input "Add to Cart" at bounding box center [918, 375] width 79 height 24
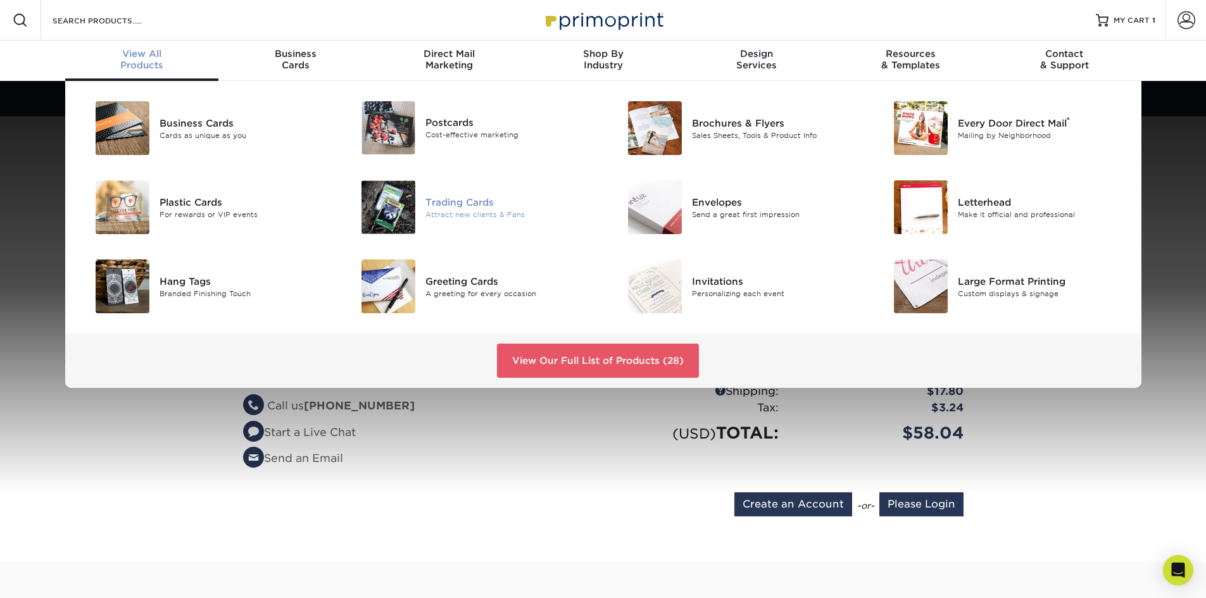
click at [470, 204] on div "Trading Cards" at bounding box center [509, 202] width 168 height 14
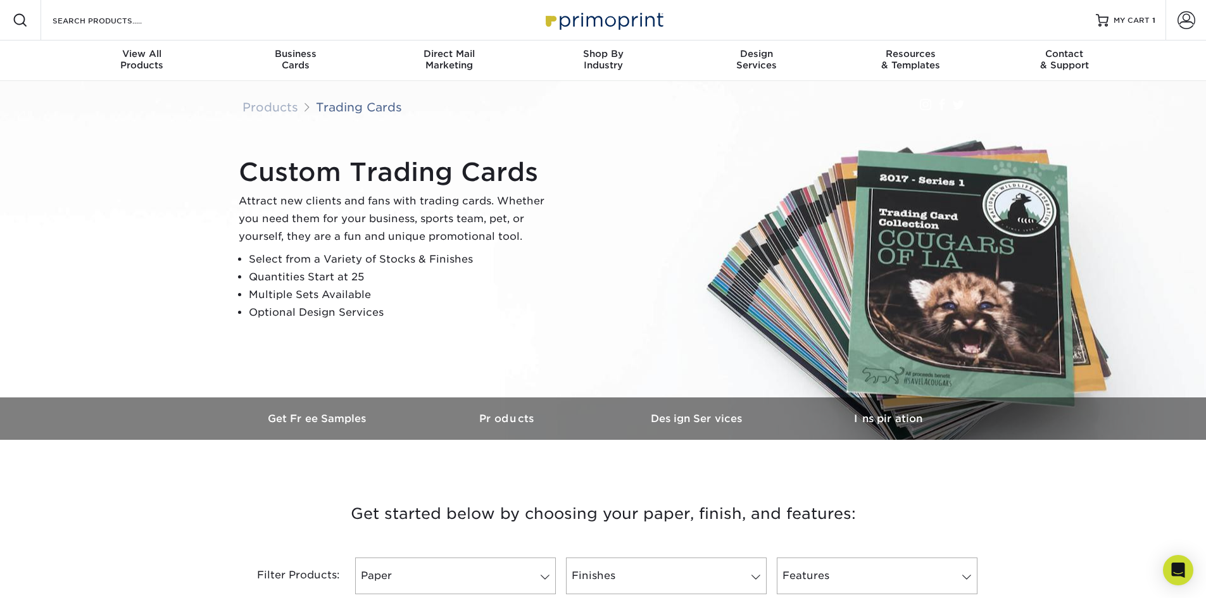
scroll to position [253, 0]
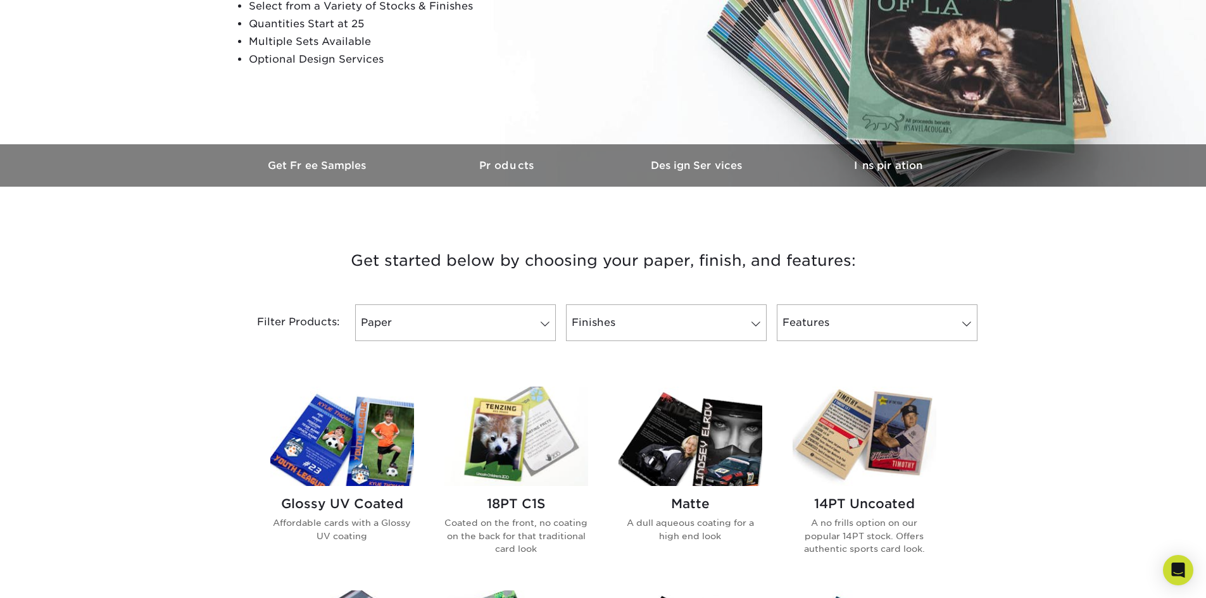
click at [342, 457] on img at bounding box center [342, 436] width 144 height 99
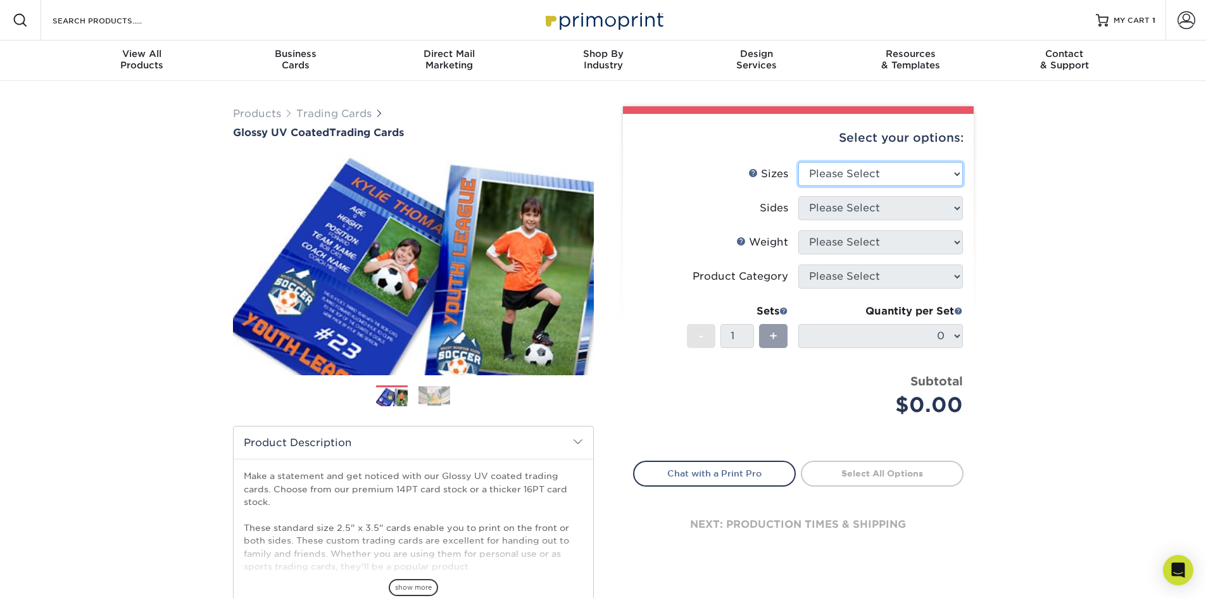
click at [858, 179] on select "Please Select 2.5" x 3.5"" at bounding box center [880, 174] width 165 height 24
select select "2.50x3.50"
click at [798, 162] on select "Please Select 2.5" x 3.5"" at bounding box center [880, 174] width 165 height 24
click at [846, 208] on select "Please Select Print Both Sides Print Front Only" at bounding box center [880, 208] width 165 height 24
select select "13abbda7-1d64-4f25-8bb2-c179b224825d"
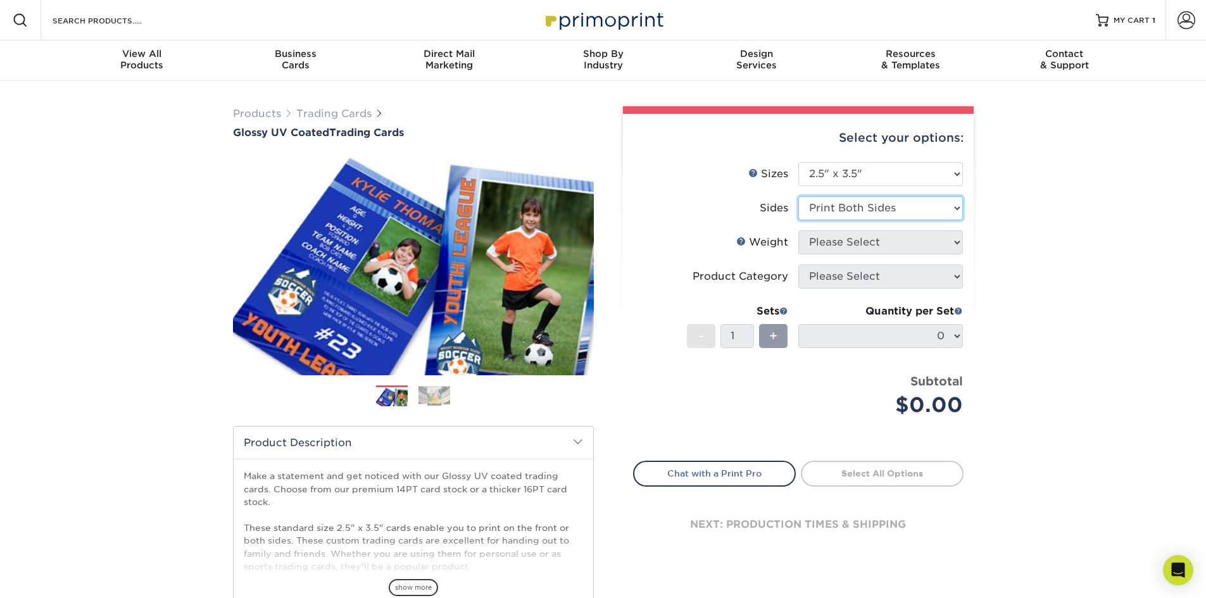
click at [798, 196] on select "Please Select Print Both Sides Print Front Only" at bounding box center [880, 208] width 165 height 24
click at [862, 241] on select "Please Select 16PT 14PT 18PT C1S" at bounding box center [880, 242] width 165 height 24
select select "16PT"
click at [798, 230] on select "Please Select 16PT 14PT 18PT C1S" at bounding box center [880, 242] width 165 height 24
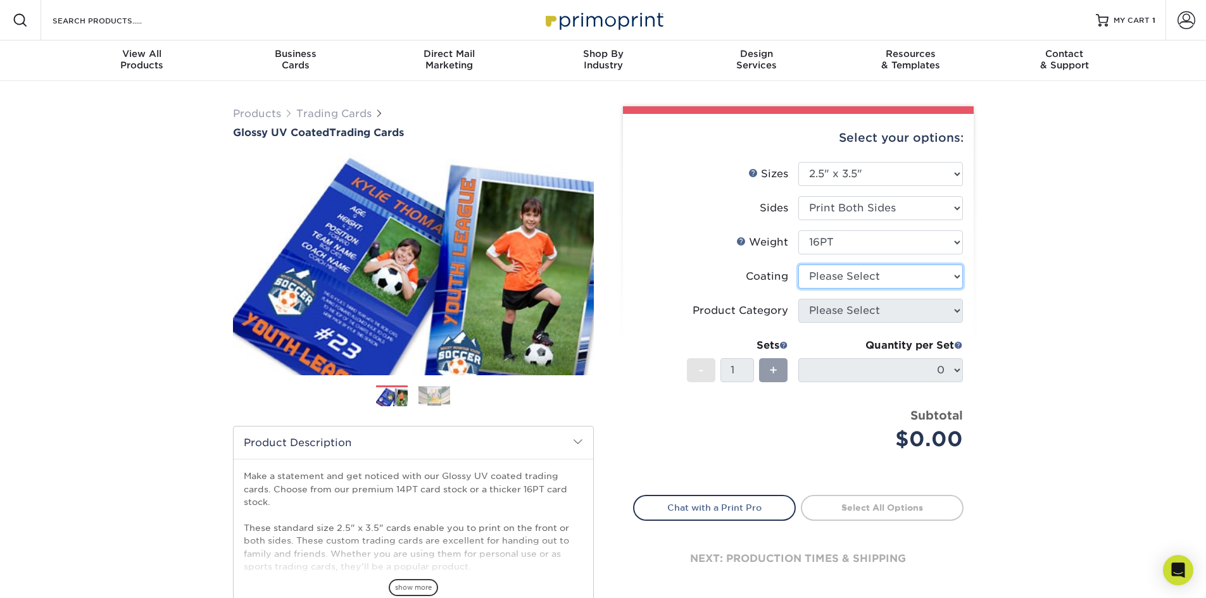
click at [845, 275] on select at bounding box center [880, 277] width 165 height 24
select select "ae367451-b2b8-45df-a344-0f05b6a12993"
click at [798, 265] on select at bounding box center [880, 277] width 165 height 24
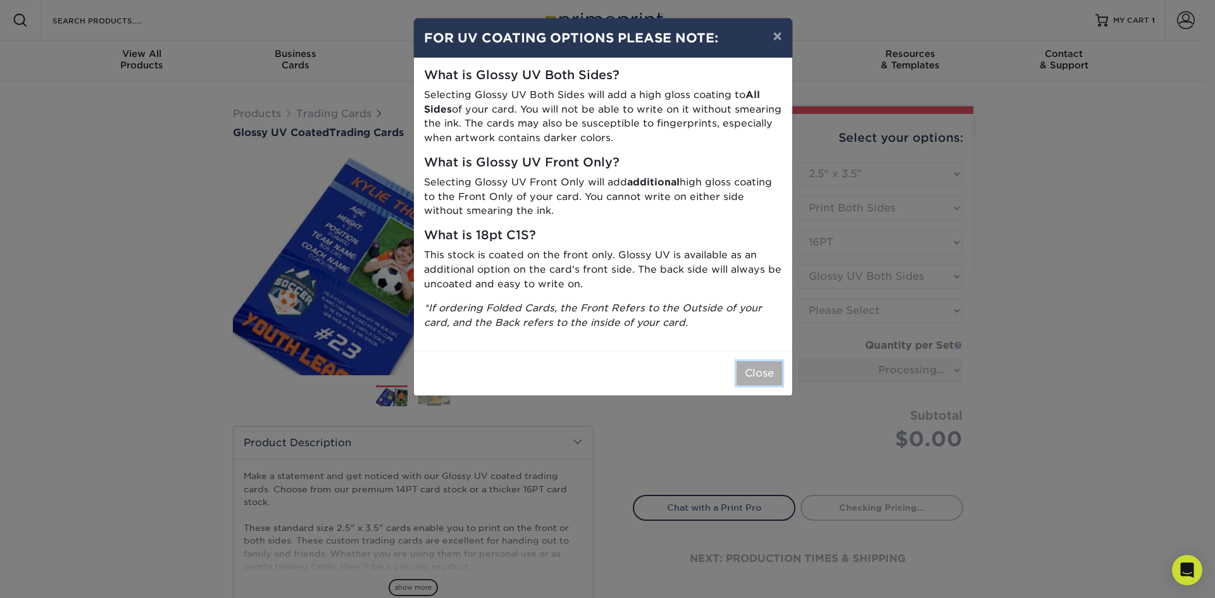
click at [753, 375] on button "Close" at bounding box center [760, 373] width 46 height 24
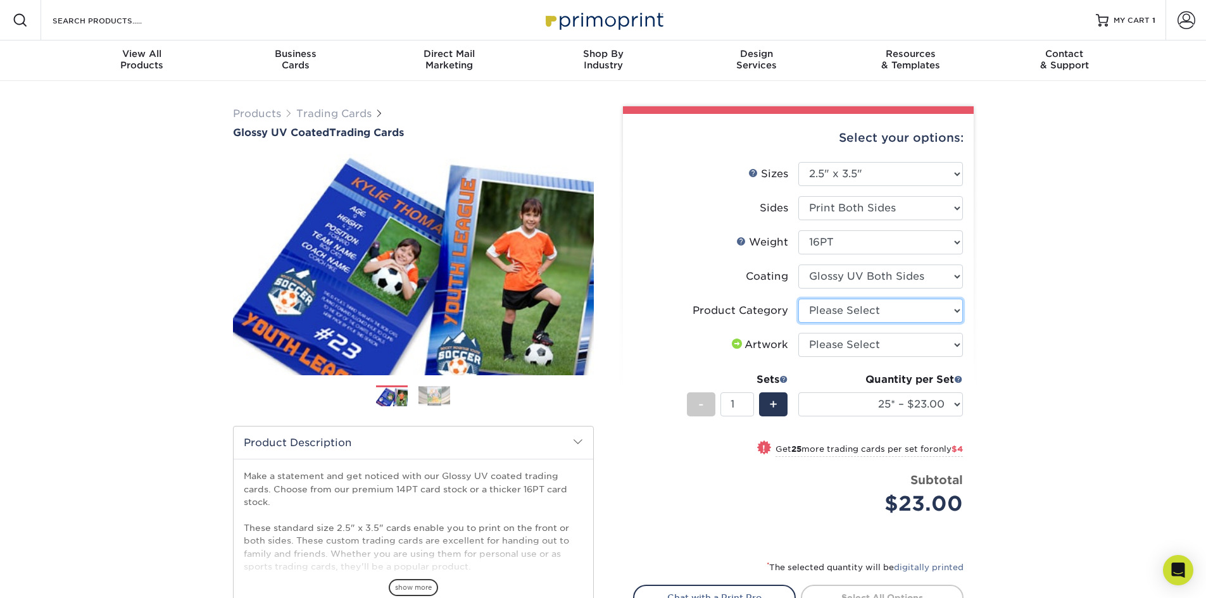
click at [851, 313] on select "Please Select Trading Cards" at bounding box center [880, 311] width 165 height 24
select select "c2f9bce9-36c2-409d-b101-c29d9d031e18"
click at [798, 299] on select "Please Select Trading Cards" at bounding box center [880, 311] width 165 height 24
click at [843, 344] on select "Please Select I will upload files I need a design - $100" at bounding box center [880, 345] width 165 height 24
select select "upload"
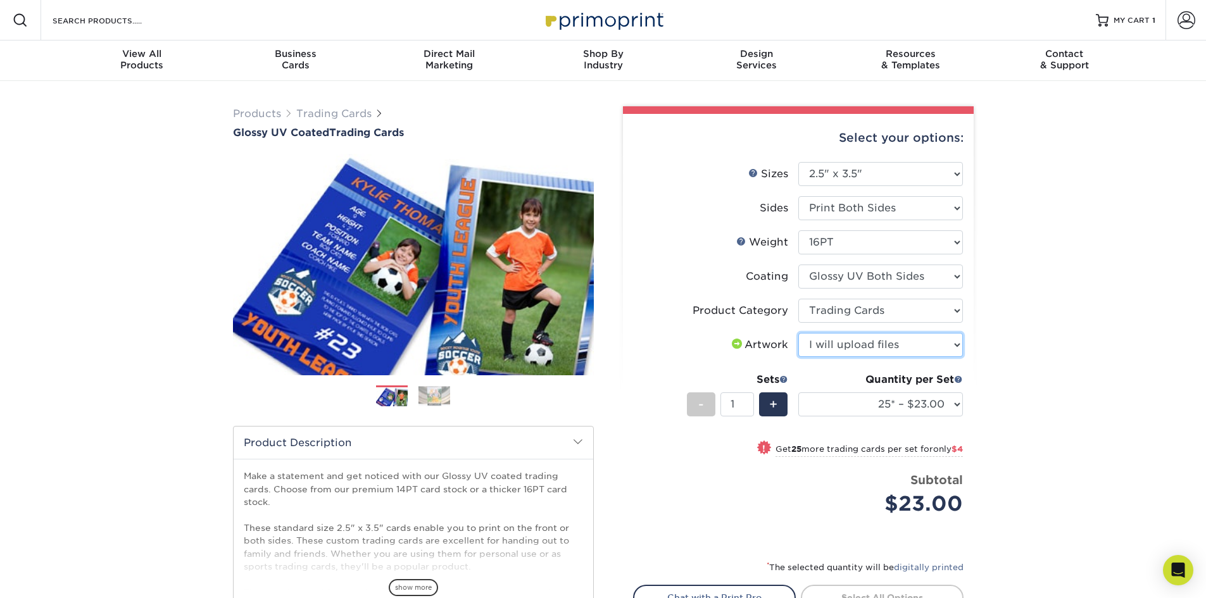
click at [798, 333] on select "Please Select I will upload files I need a design - $100" at bounding box center [880, 345] width 165 height 24
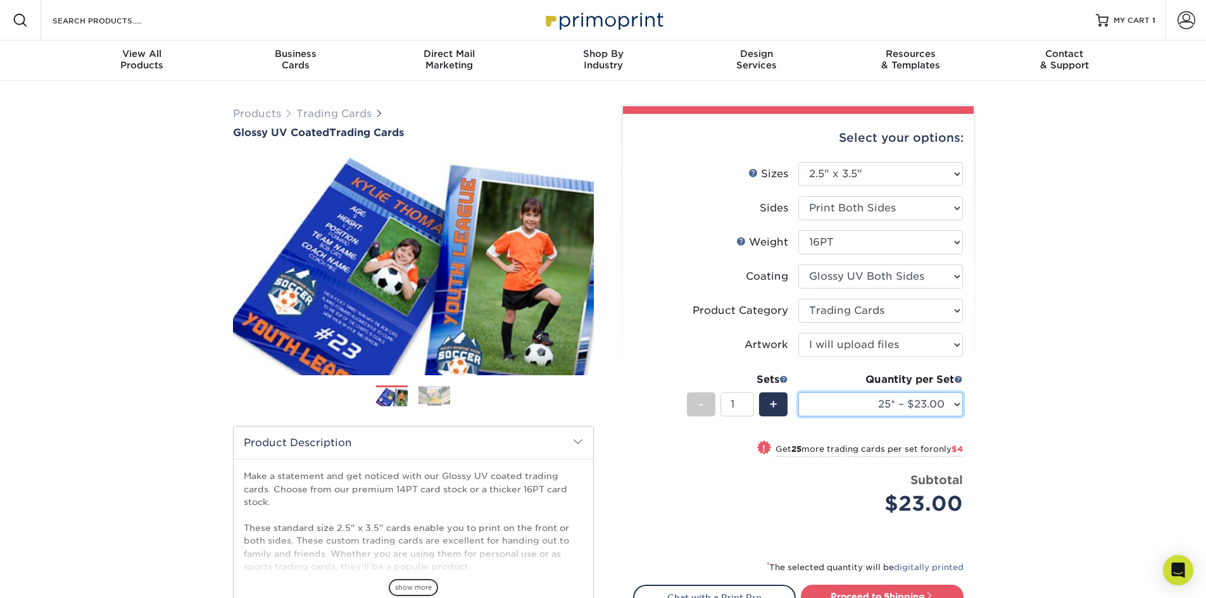
click at [891, 401] on select "25* – $23.00 50* – $27.00 75* – $33.00 100* – $37.00 250* – $47.00 500 – $58.00…" at bounding box center [880, 405] width 165 height 24
select select "100* – $37.00"
click at [798, 393] on select "25* – $23.00 50* – $27.00 75* – $33.00 100* – $37.00 250* – $47.00 500 – $58.00…" at bounding box center [880, 405] width 165 height 24
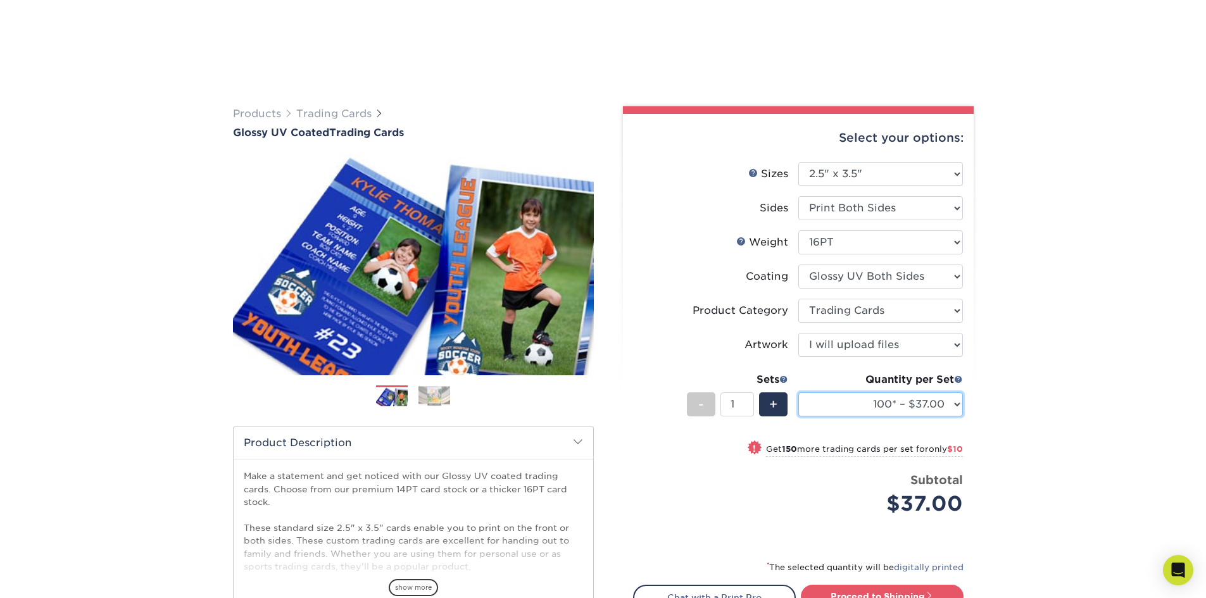
scroll to position [127, 0]
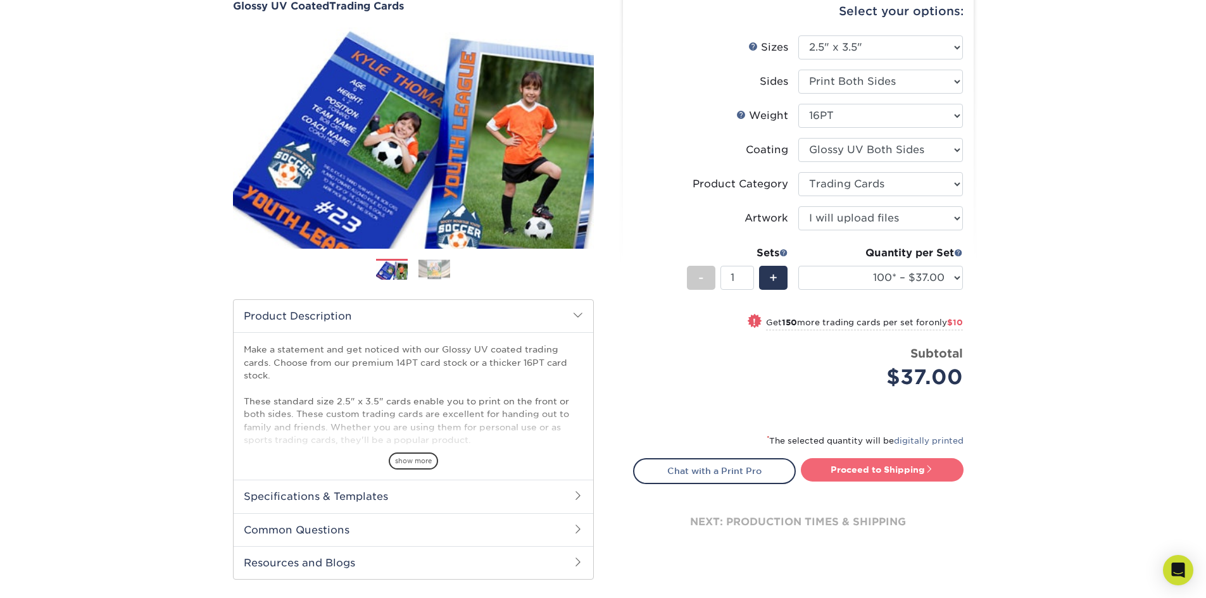
click at [861, 467] on link "Proceed to Shipping" at bounding box center [882, 469] width 163 height 23
type input "Set 1"
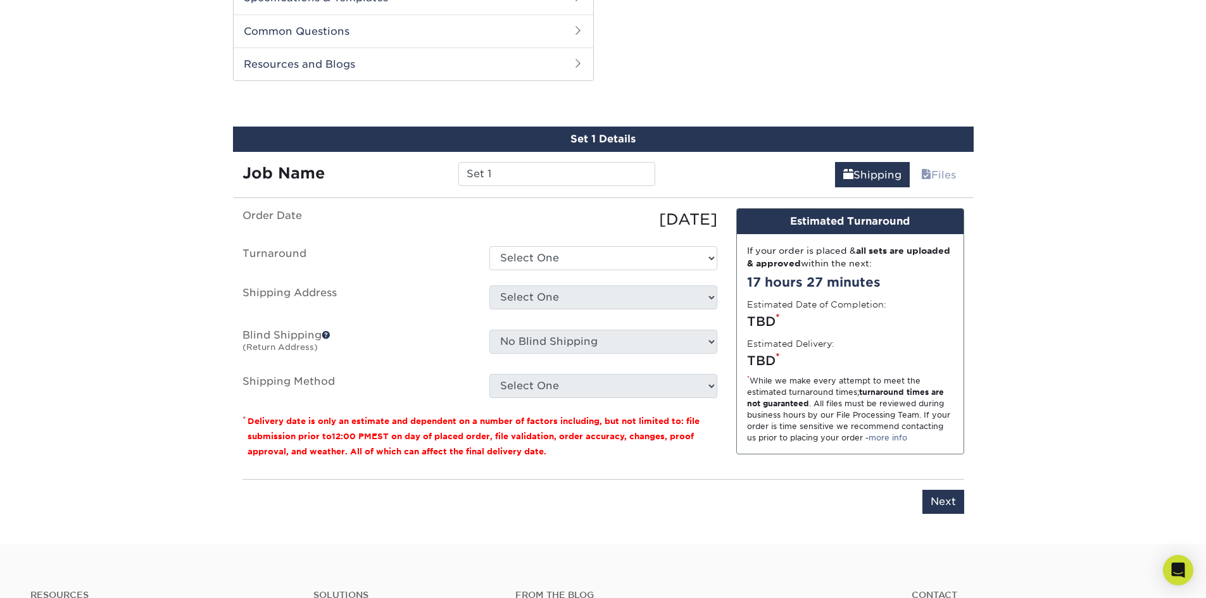
scroll to position [644, 0]
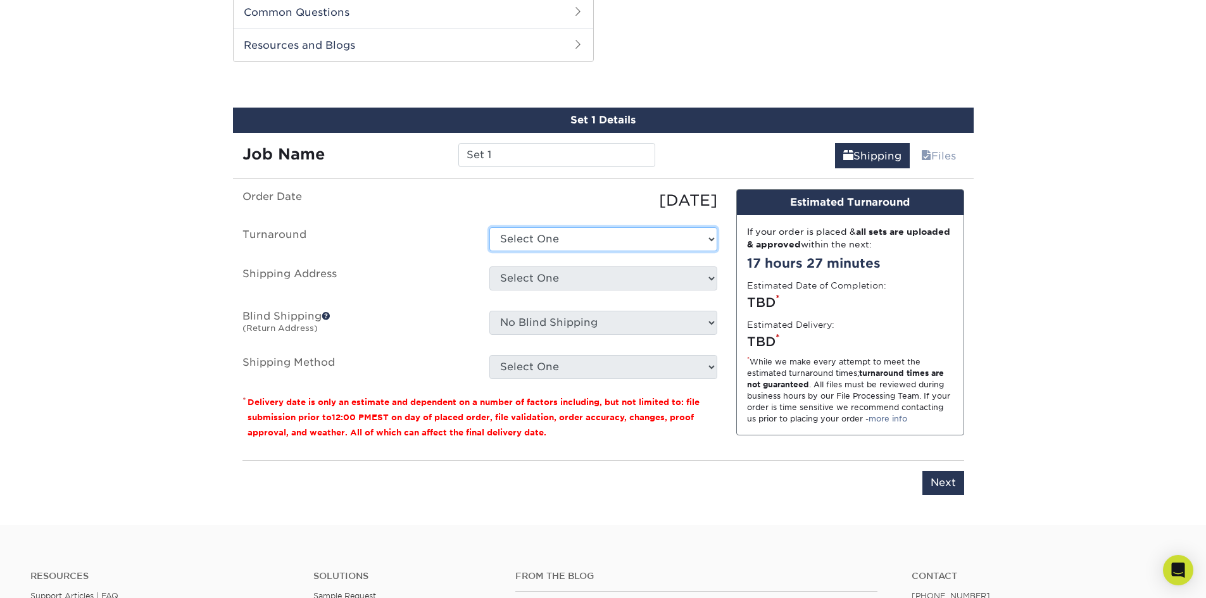
click at [579, 239] on select "Select One 2-4 Business Days 2 Day Next Business Day" at bounding box center [603, 239] width 228 height 24
select select "85eeae86-f890-4d21-9299-1bab3b52d96f"
click at [489, 227] on select "Select One 2-4 Business Days 2 Day Next Business Day" at bounding box center [603, 239] width 228 height 24
click at [556, 279] on select "Select One Home + Add New Address - Login" at bounding box center [603, 279] width 228 height 24
select select "286638"
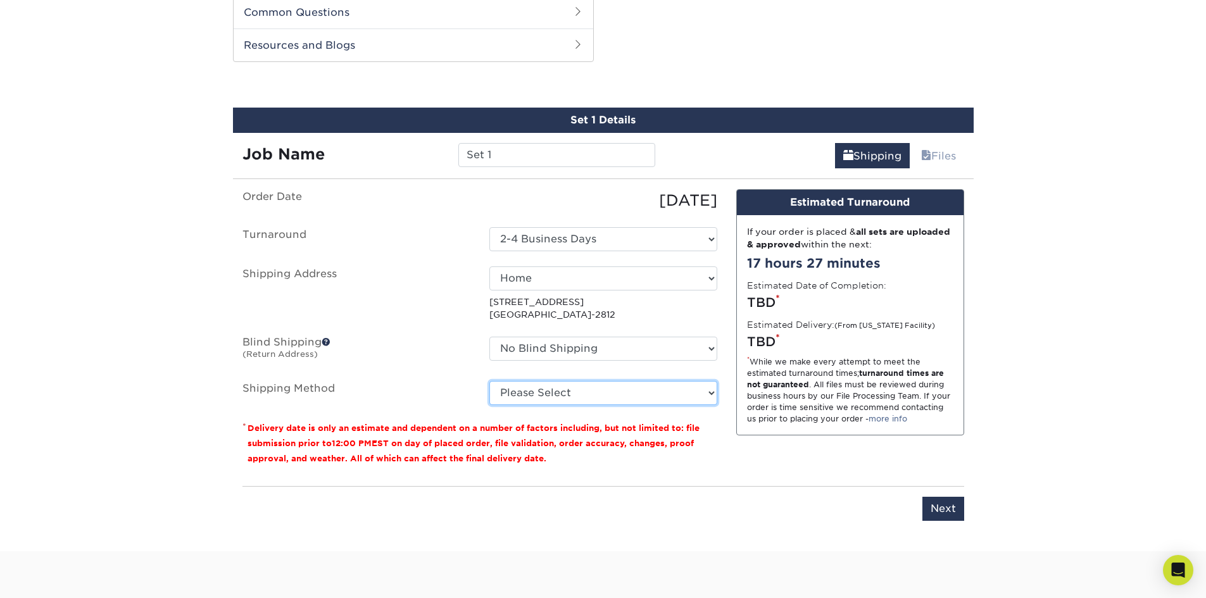
click at [543, 399] on select "Please Select 3 Day Shipping Service (+$17.80) Ground Shipping (+$18.04) 2 Day …" at bounding box center [603, 393] width 228 height 24
select select "12"
click at [489, 381] on select "Please Select 3 Day Shipping Service (+$17.80) Ground Shipping (+$18.04) 2 Day …" at bounding box center [603, 393] width 228 height 24
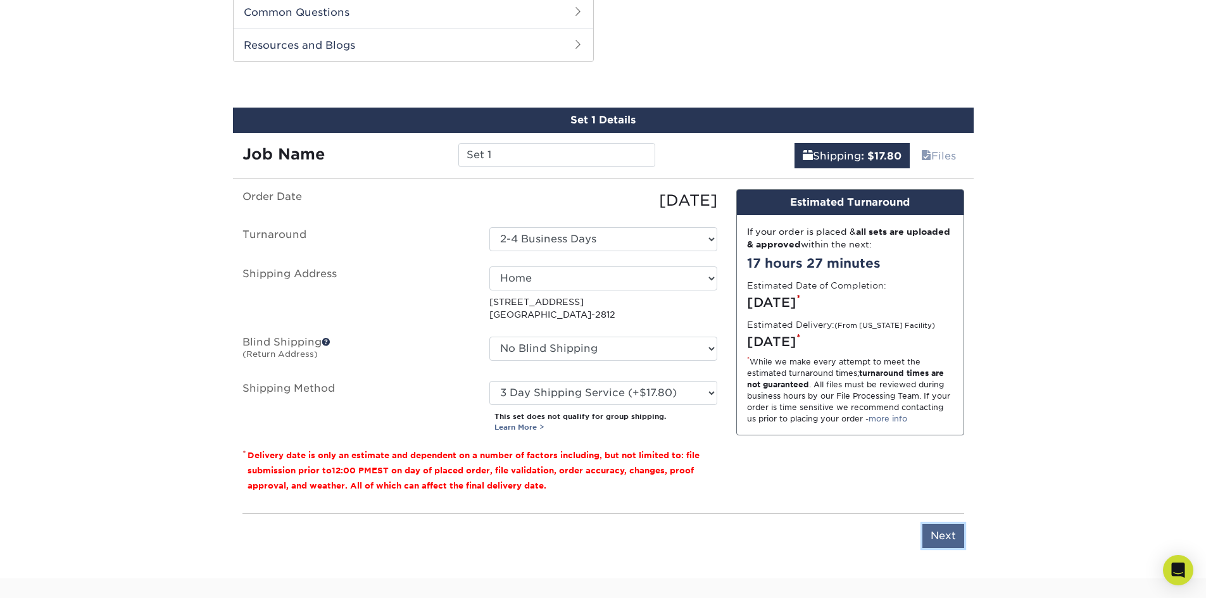
click at [955, 534] on input "Next" at bounding box center [943, 536] width 42 height 24
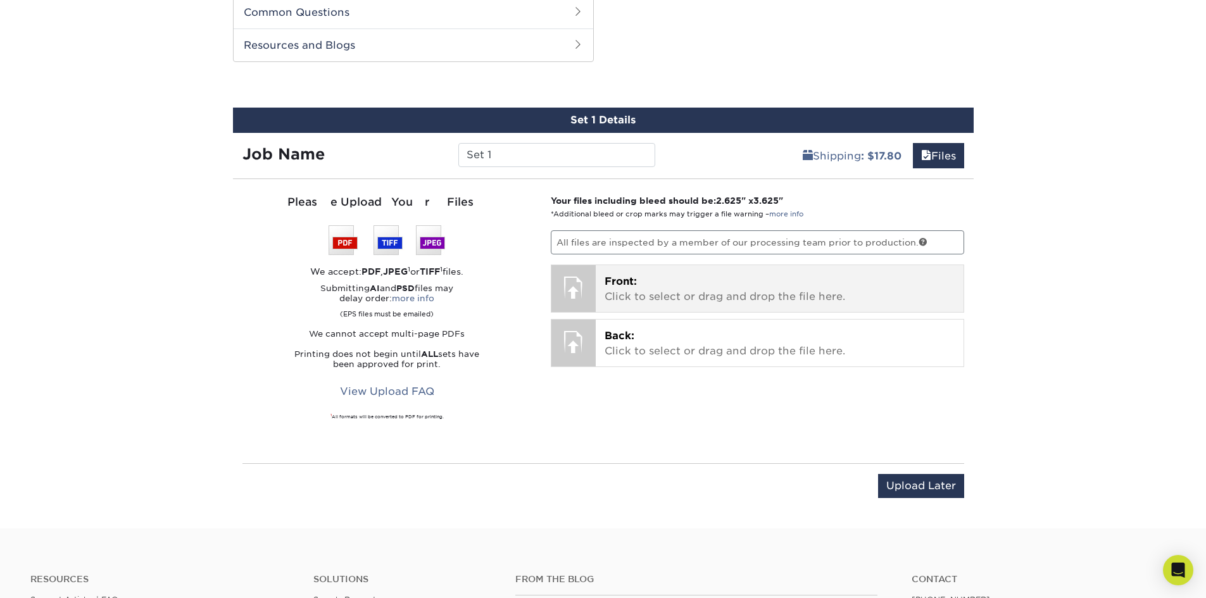
click at [674, 283] on p "Front: Click to select or drag and drop the file here." at bounding box center [780, 289] width 350 height 30
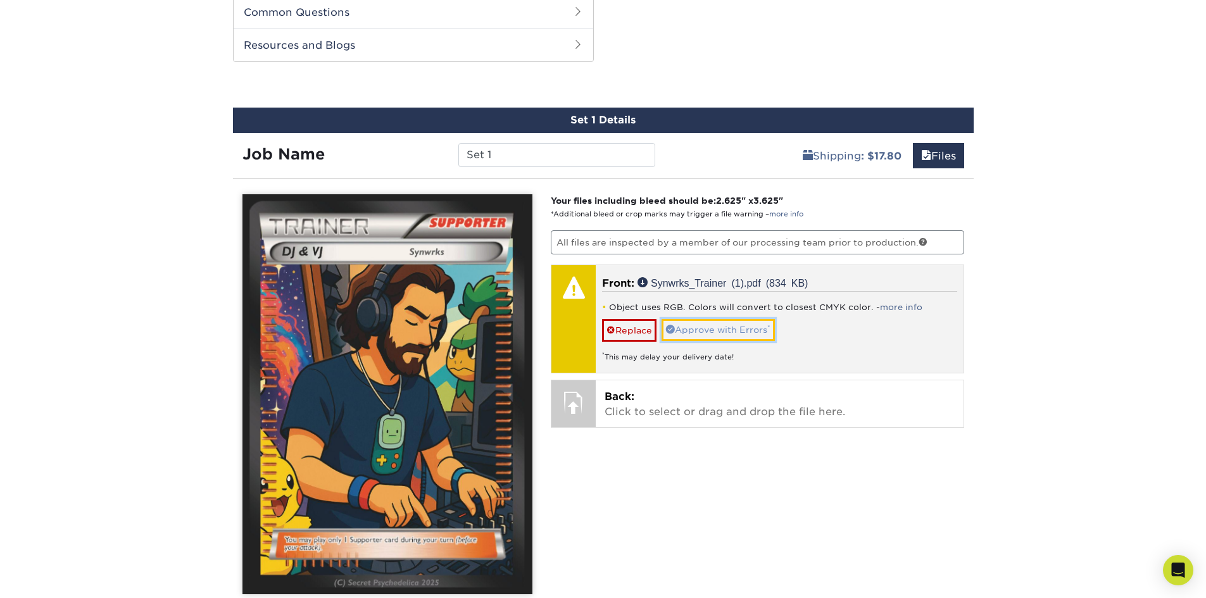
click at [725, 328] on link "Approve with Errors *" at bounding box center [718, 330] width 113 height 22
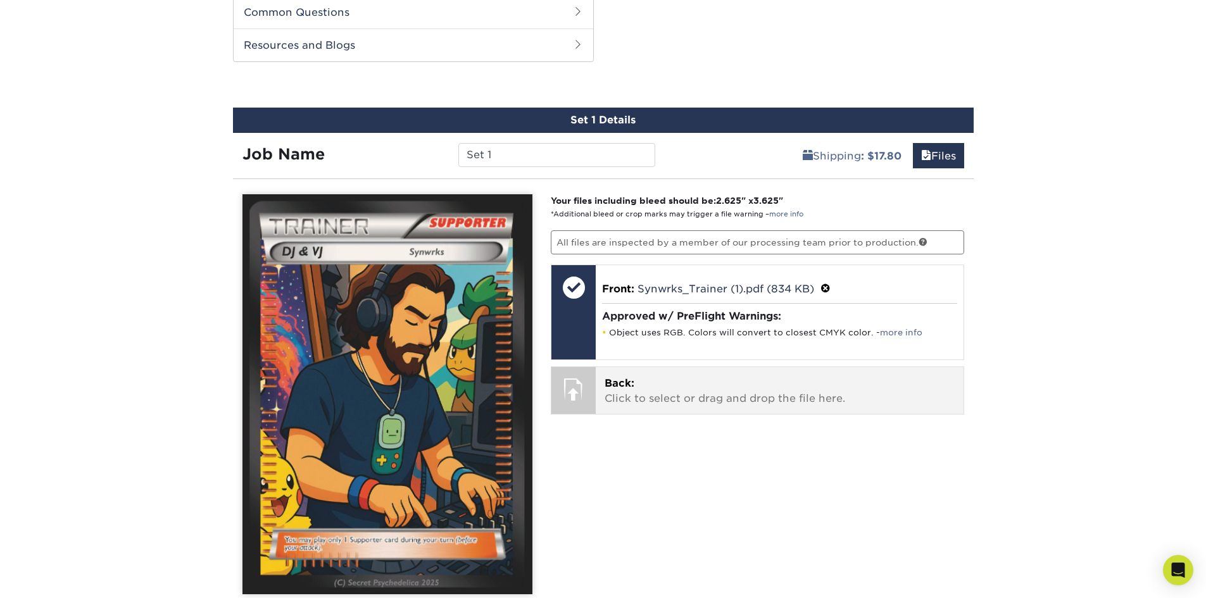
click at [703, 389] on p "Back: Click to select or drag and drop the file here." at bounding box center [780, 391] width 350 height 30
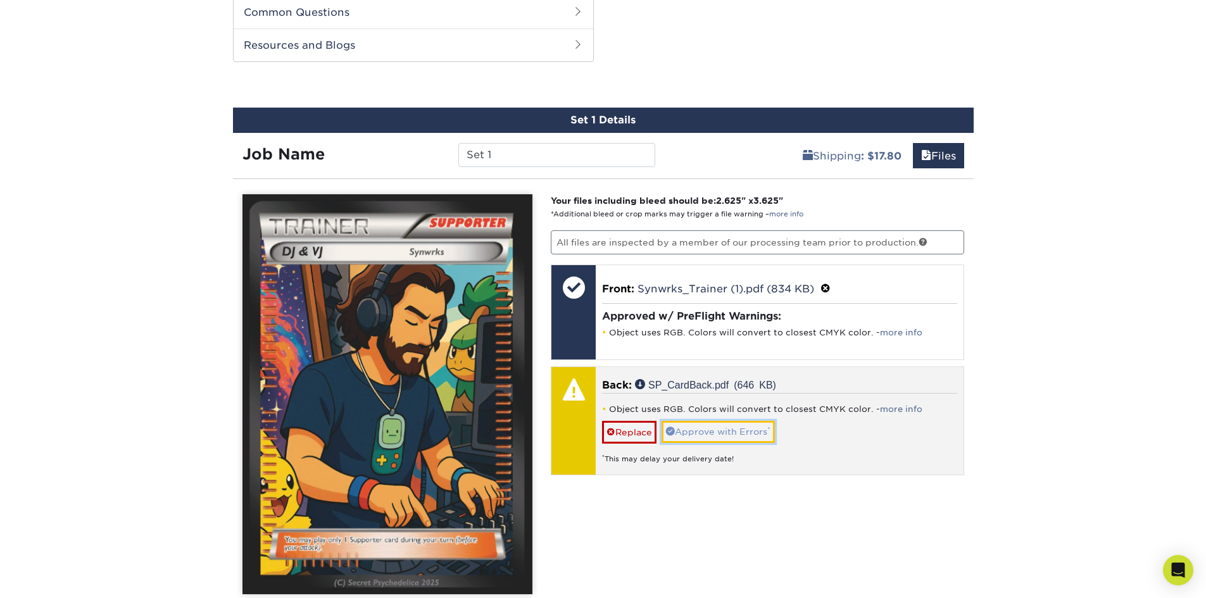
click at [724, 433] on link "Approve with Errors *" at bounding box center [718, 432] width 113 height 22
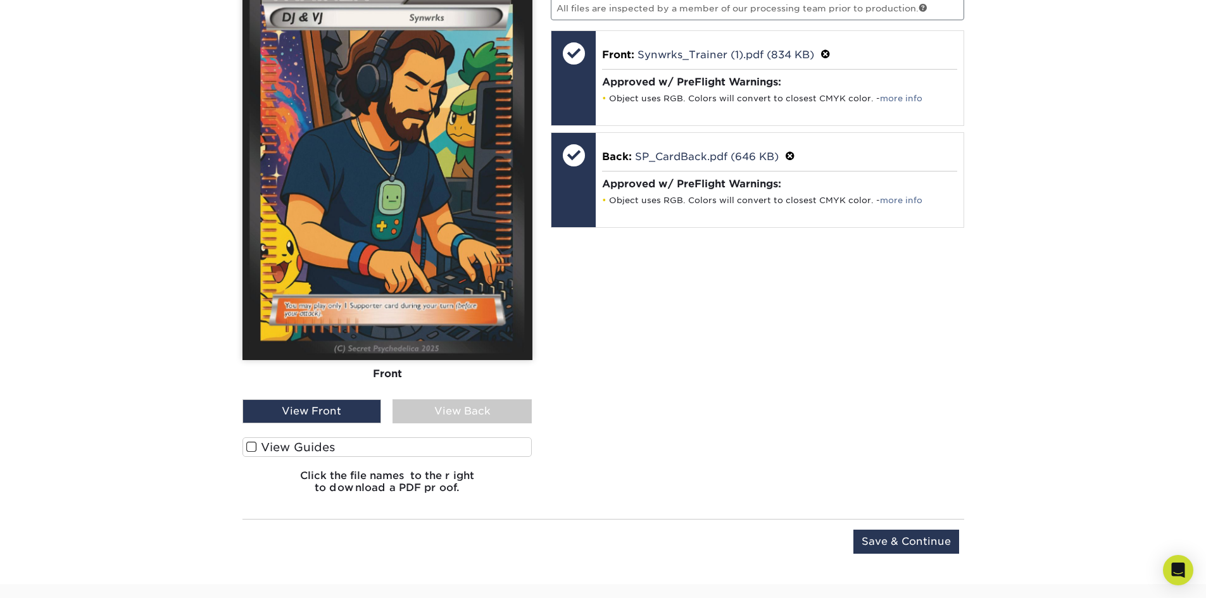
scroll to position [898, 0]
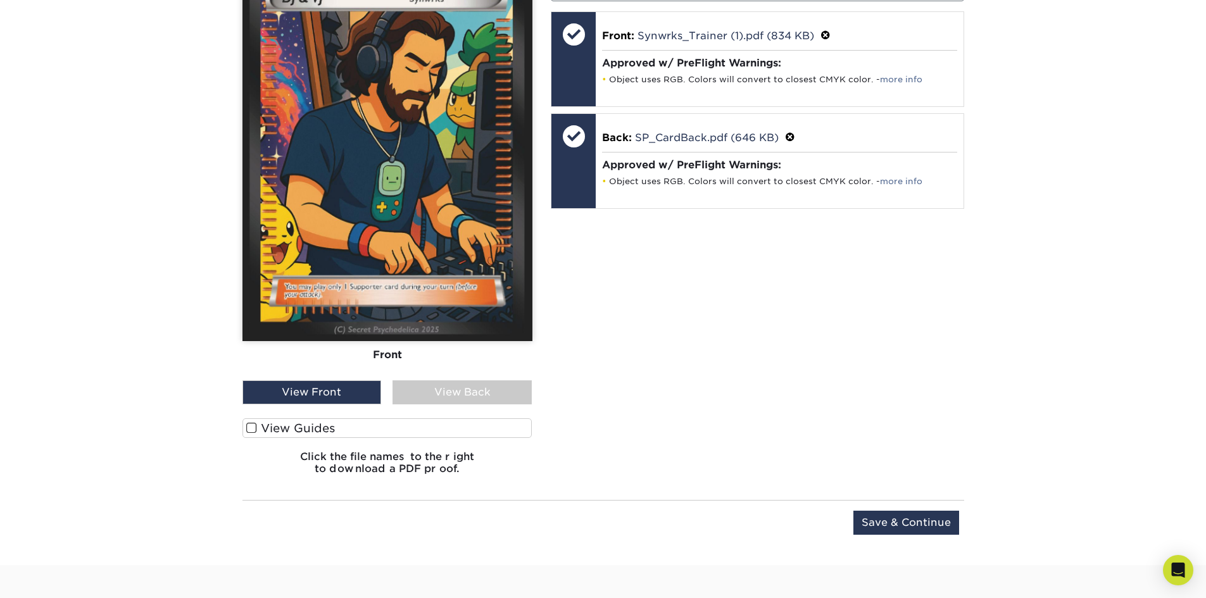
click at [443, 392] on div "View Back" at bounding box center [462, 392] width 139 height 24
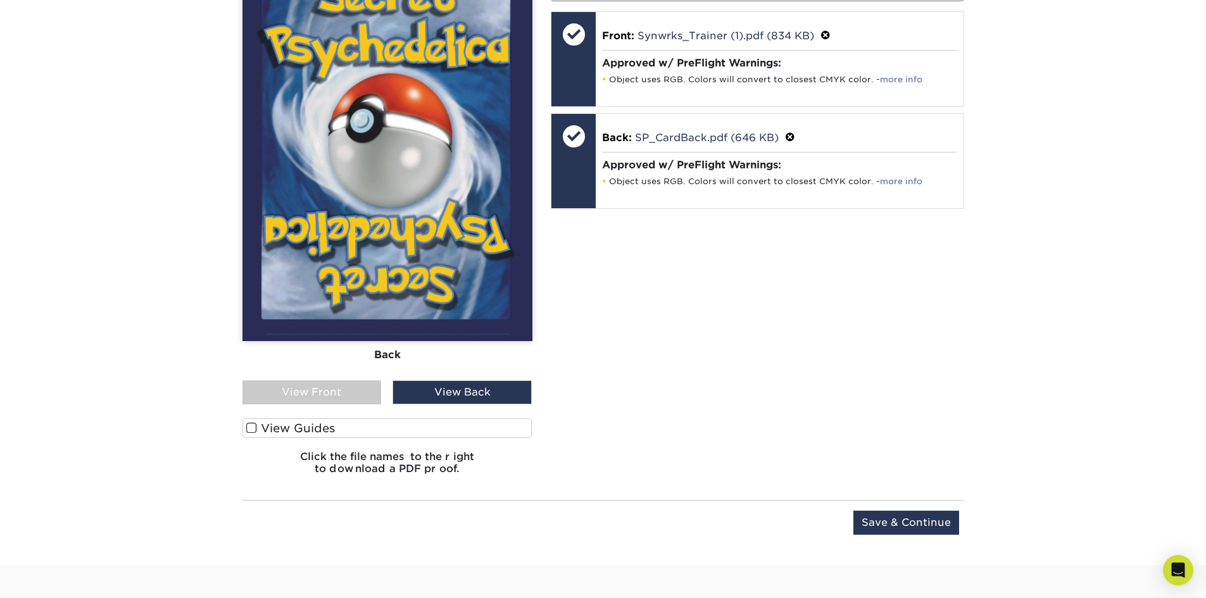
click at [332, 389] on div "View Front" at bounding box center [311, 392] width 139 height 24
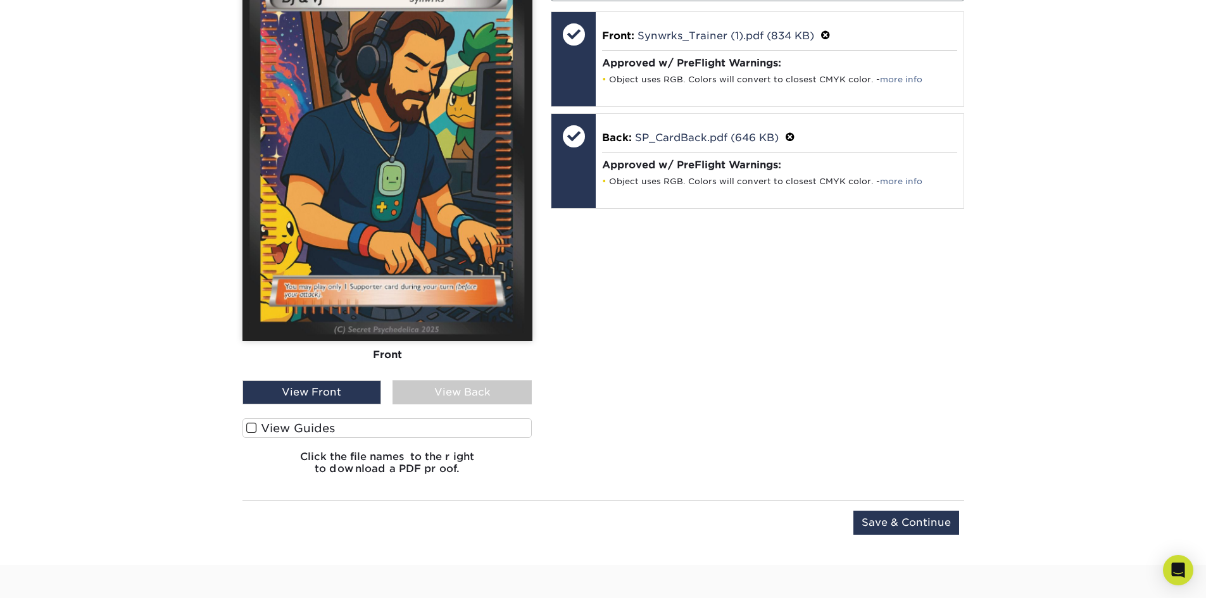
scroll to position [518, 0]
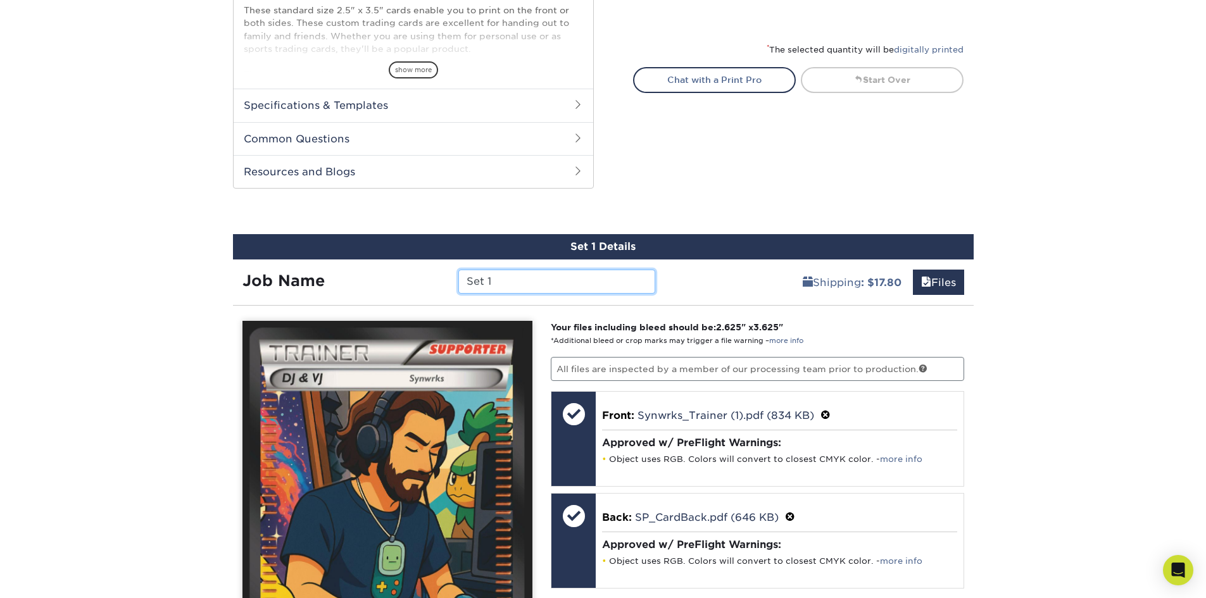
click at [491, 278] on input "Set 1" at bounding box center [556, 282] width 197 height 24
drag, startPoint x: 498, startPoint y: 280, endPoint x: 413, endPoint y: 271, distance: 85.3
click at [413, 271] on div "Job Name Set 1" at bounding box center [449, 282] width 432 height 24
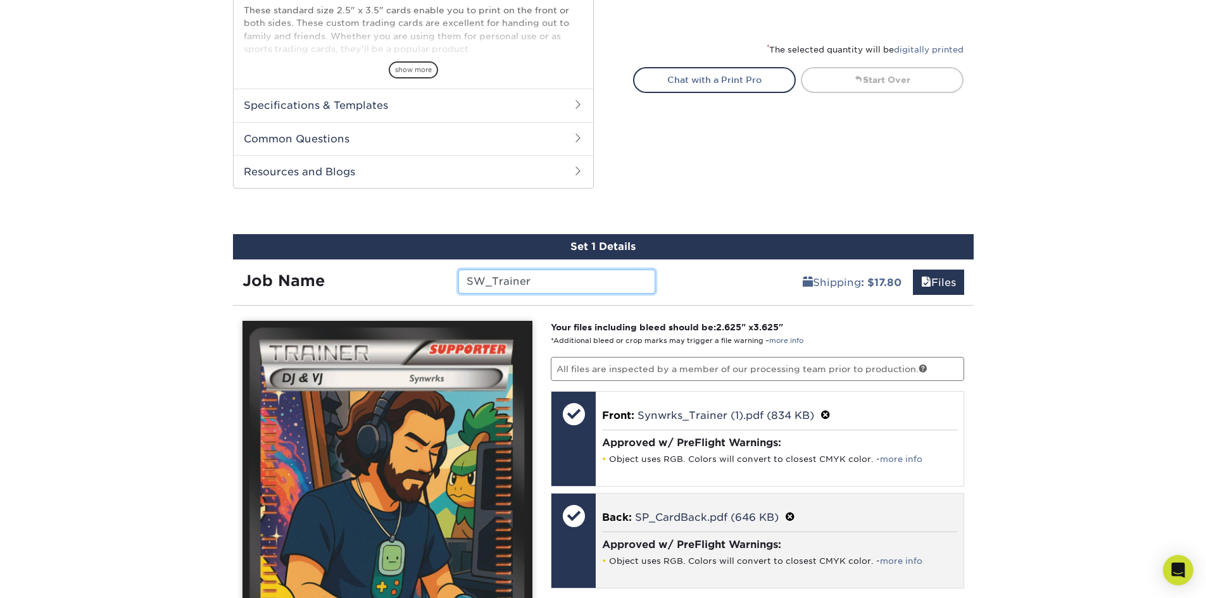
scroll to position [834, 0]
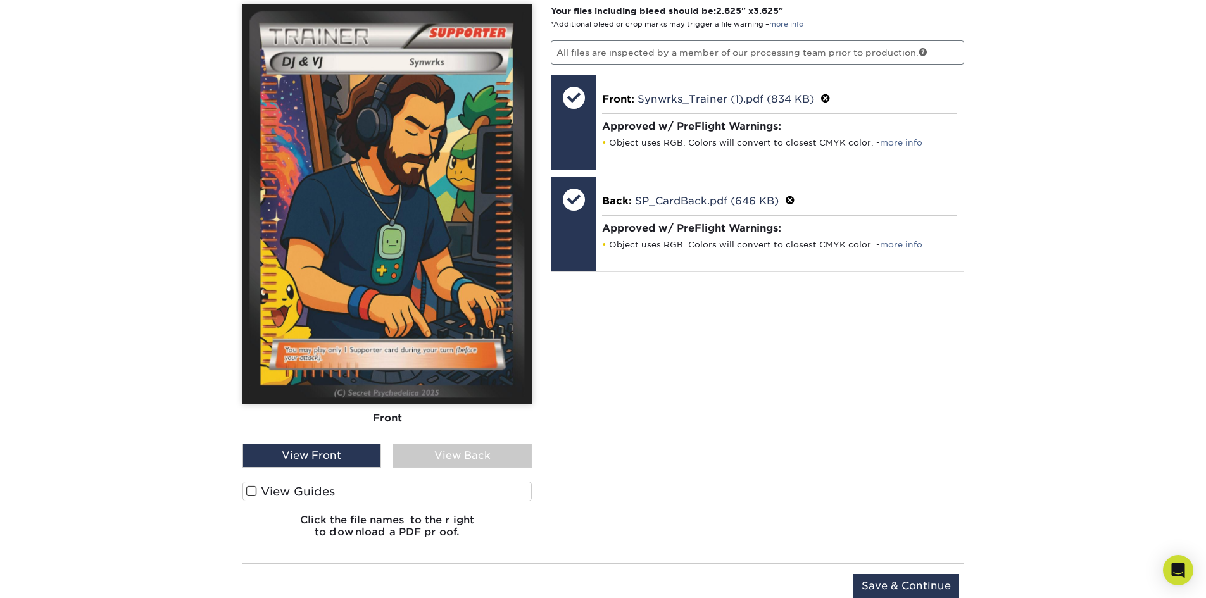
type input "SW_Trainer"
click at [887, 577] on input "Save & Continue" at bounding box center [906, 586] width 106 height 24
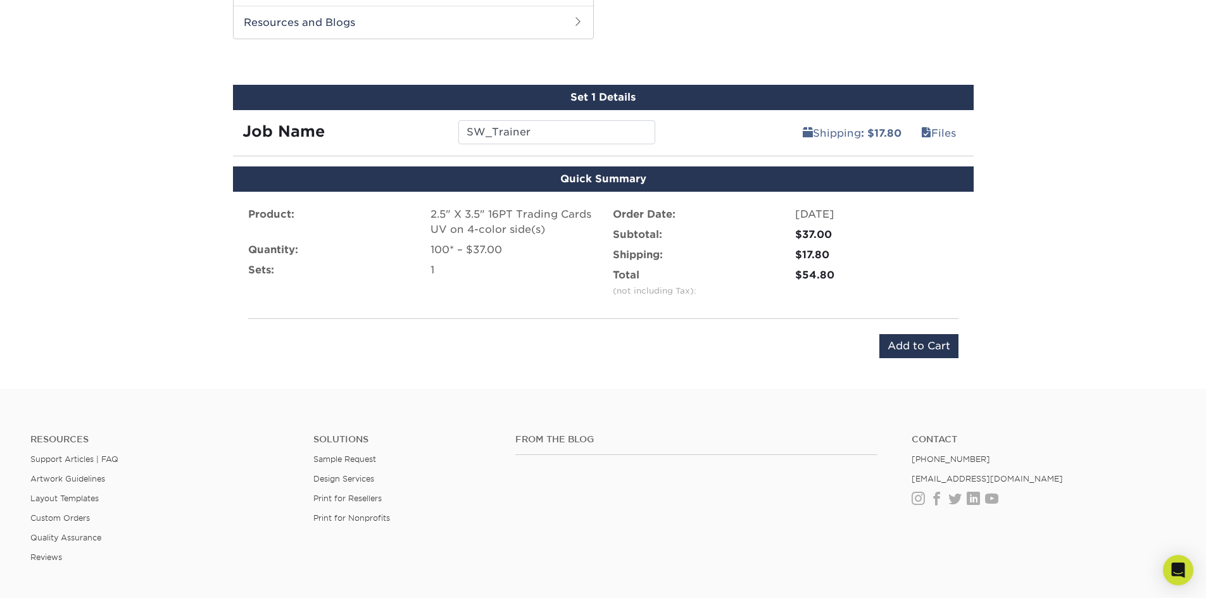
scroll to position [638, 0]
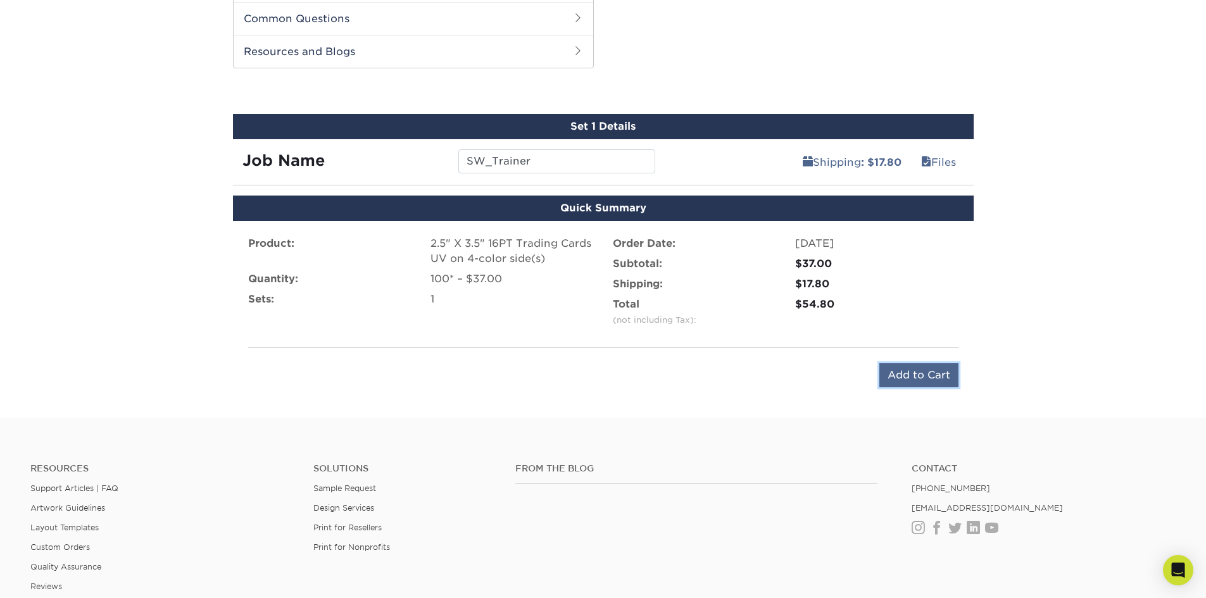
click at [921, 374] on input "Add to Cart" at bounding box center [918, 375] width 79 height 24
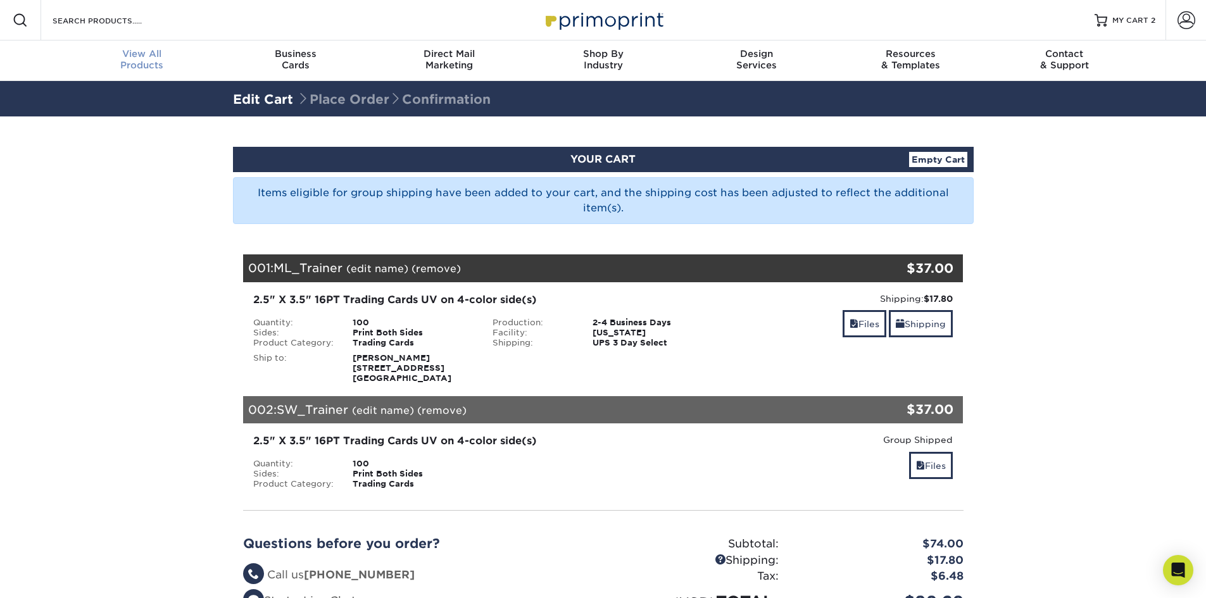
click at [148, 51] on span "View All" at bounding box center [142, 53] width 154 height 11
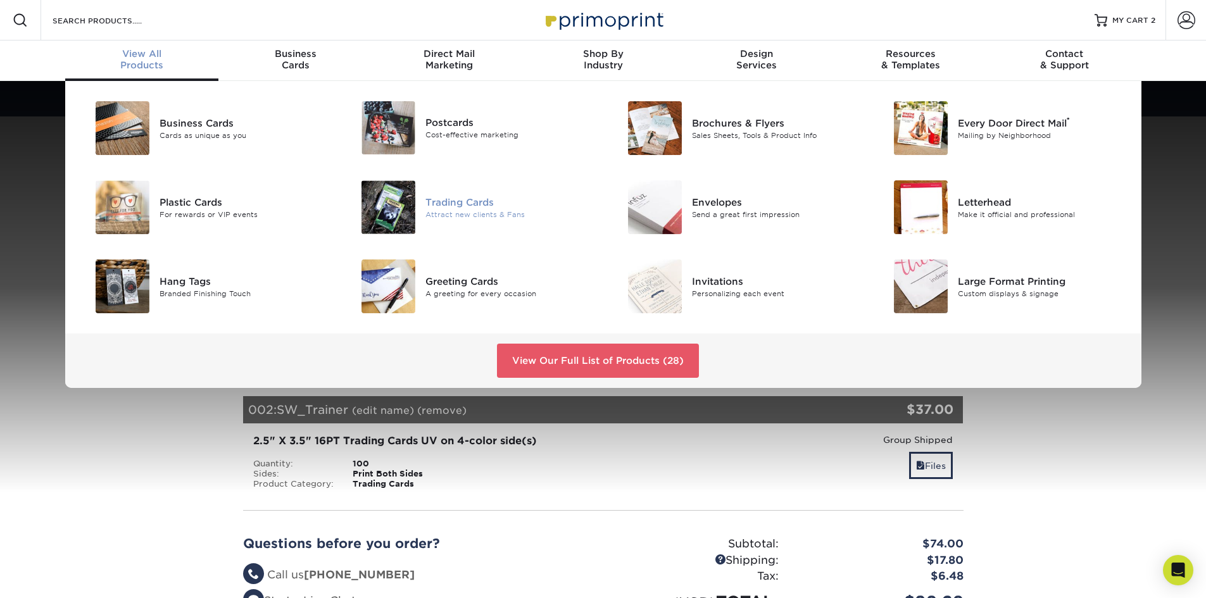
click at [460, 197] on div "Trading Cards" at bounding box center [509, 202] width 168 height 14
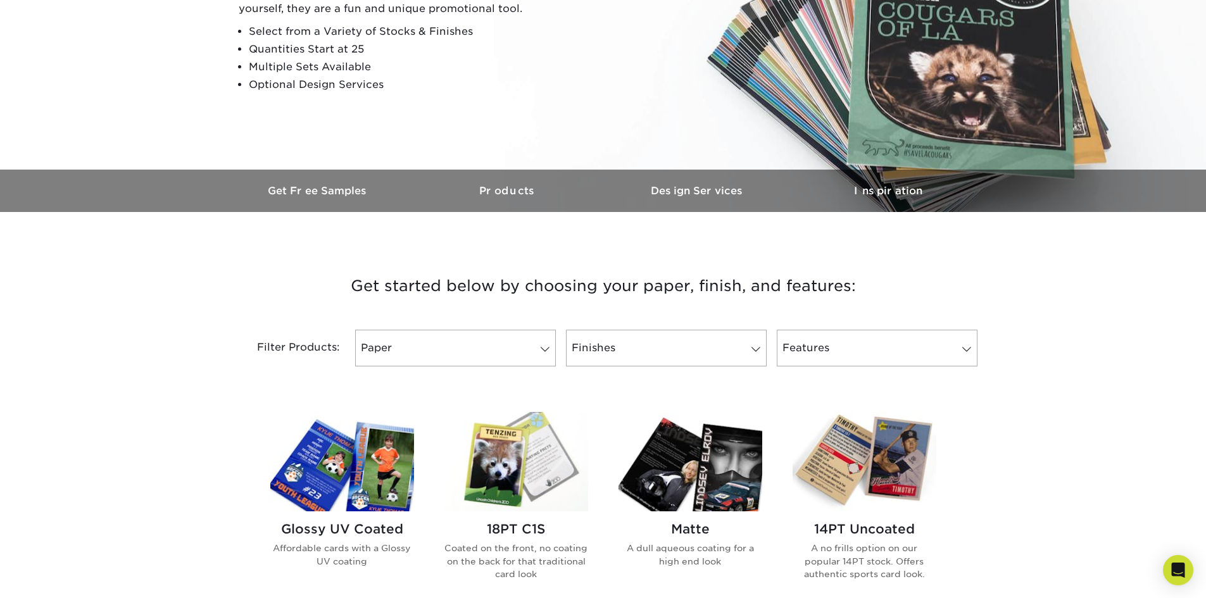
scroll to position [253, 0]
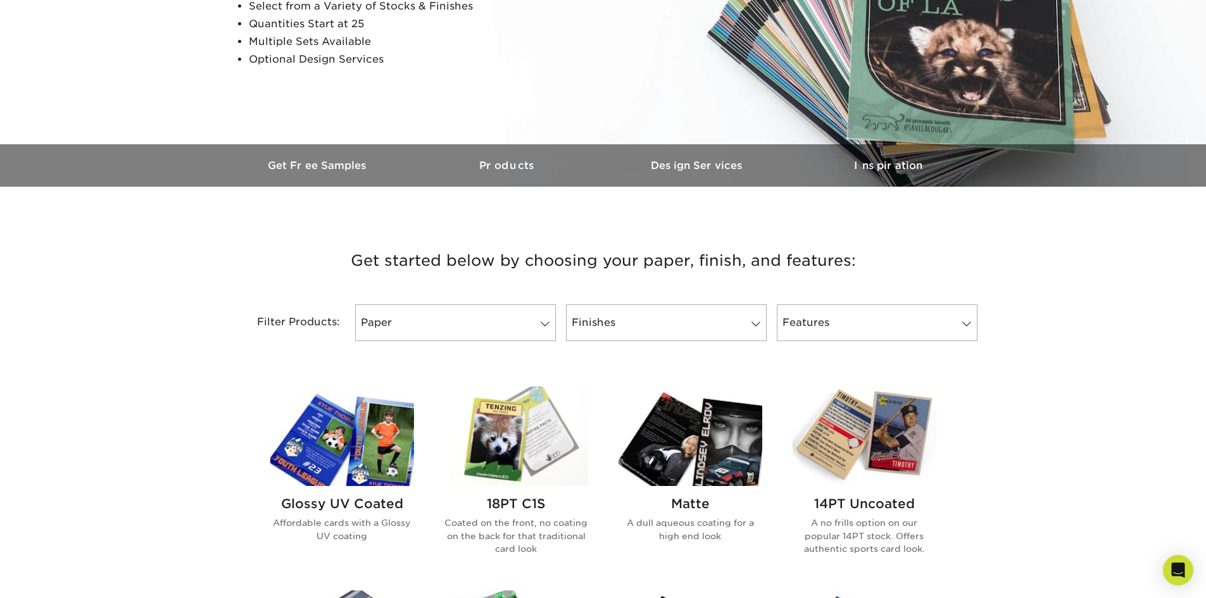
click at [356, 501] on h2 "Glossy UV Coated" at bounding box center [342, 503] width 144 height 15
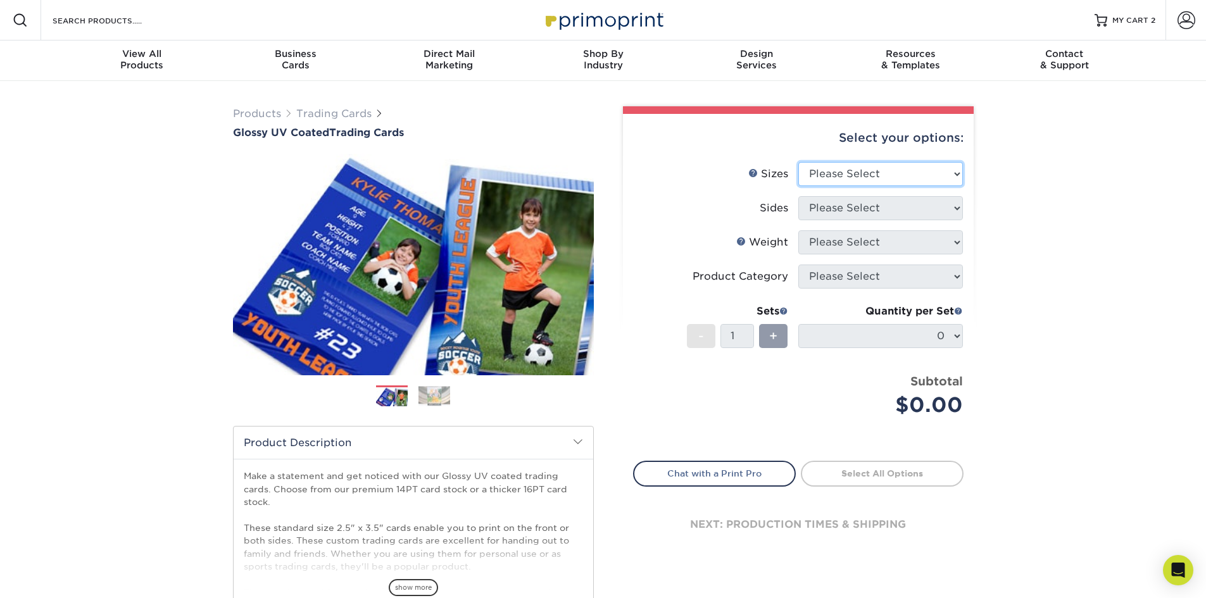
click at [860, 171] on select "Please Select 2.5" x 3.5"" at bounding box center [880, 174] width 165 height 24
select select "2.50x3.50"
click at [798, 162] on select "Please Select 2.5" x 3.5"" at bounding box center [880, 174] width 165 height 24
click at [850, 209] on select "Please Select Print Both Sides Print Front Only" at bounding box center [880, 208] width 165 height 24
select select "13abbda7-1d64-4f25-8bb2-c179b224825d"
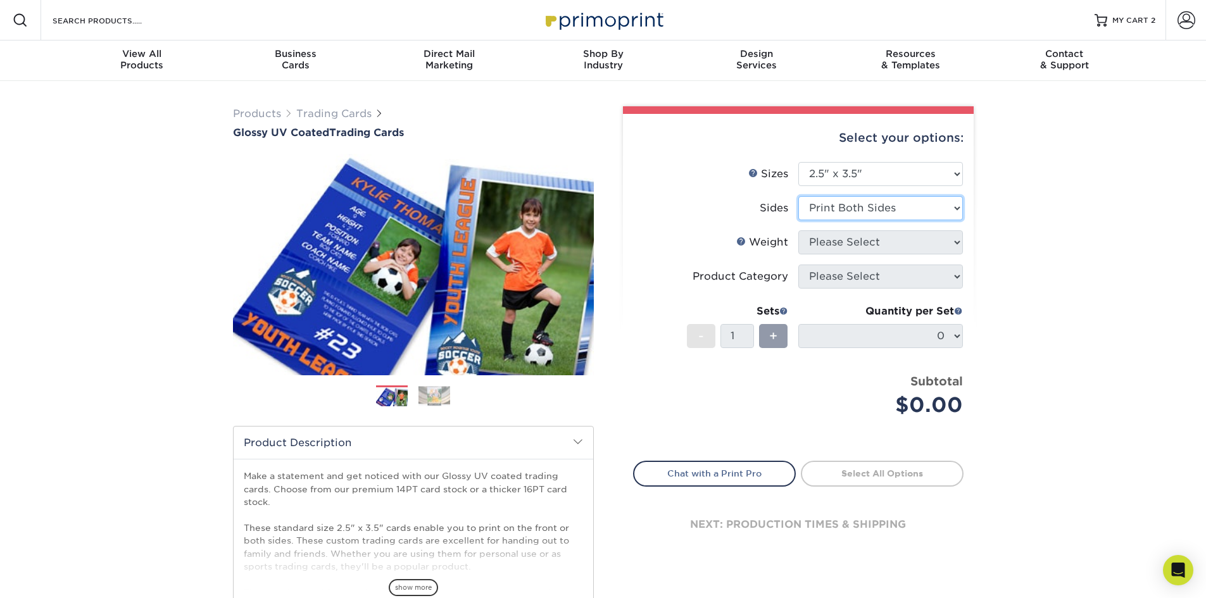
click at [798, 196] on select "Please Select Print Both Sides Print Front Only" at bounding box center [880, 208] width 165 height 24
click at [869, 243] on select "Please Select 16PT 14PT 18PT C1S" at bounding box center [880, 242] width 165 height 24
select select "16PT"
click at [798, 230] on select "Please Select 16PT 14PT 18PT C1S" at bounding box center [880, 242] width 165 height 24
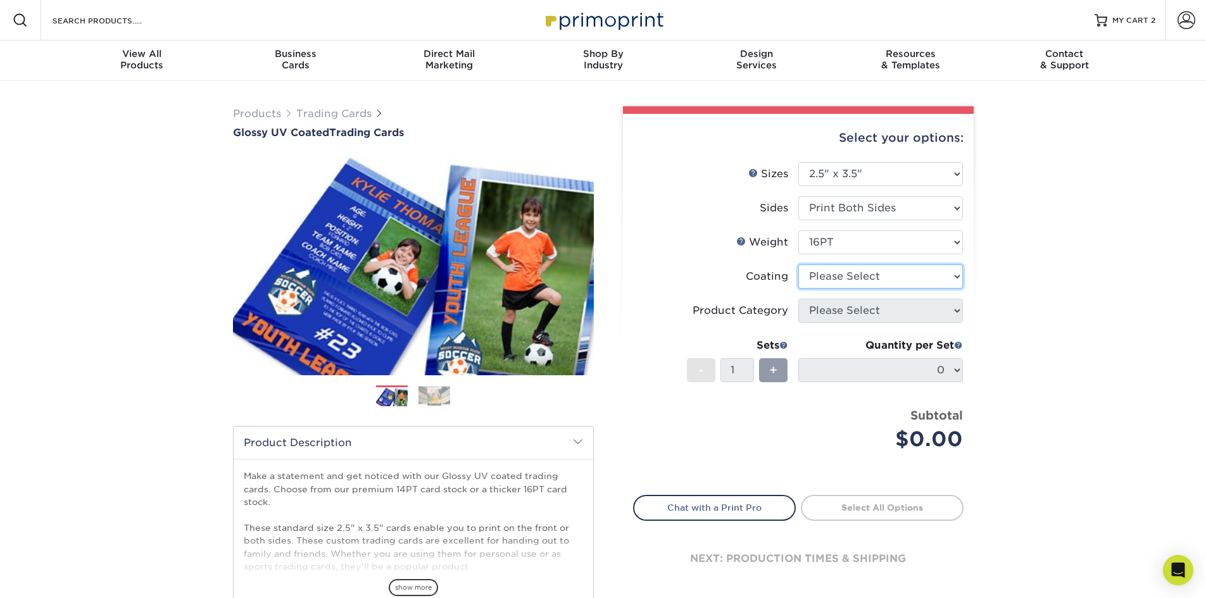
click at [840, 279] on select at bounding box center [880, 277] width 165 height 24
select select "ae367451-b2b8-45df-a344-0f05b6a12993"
click at [798, 265] on select at bounding box center [880, 277] width 165 height 24
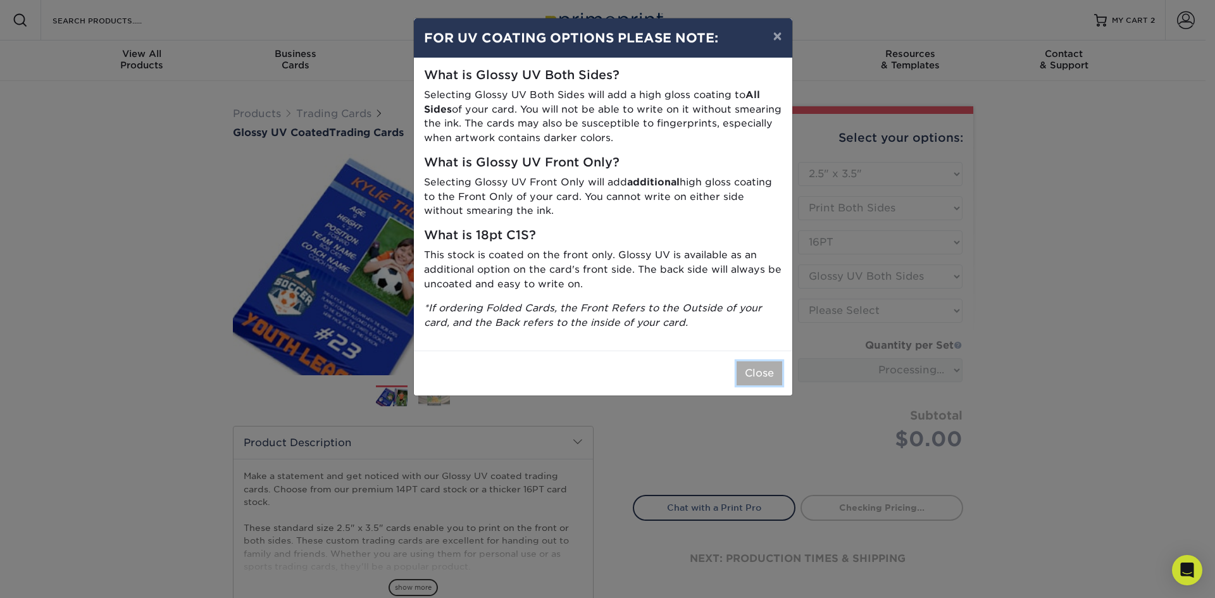
click at [768, 380] on button "Close" at bounding box center [760, 373] width 46 height 24
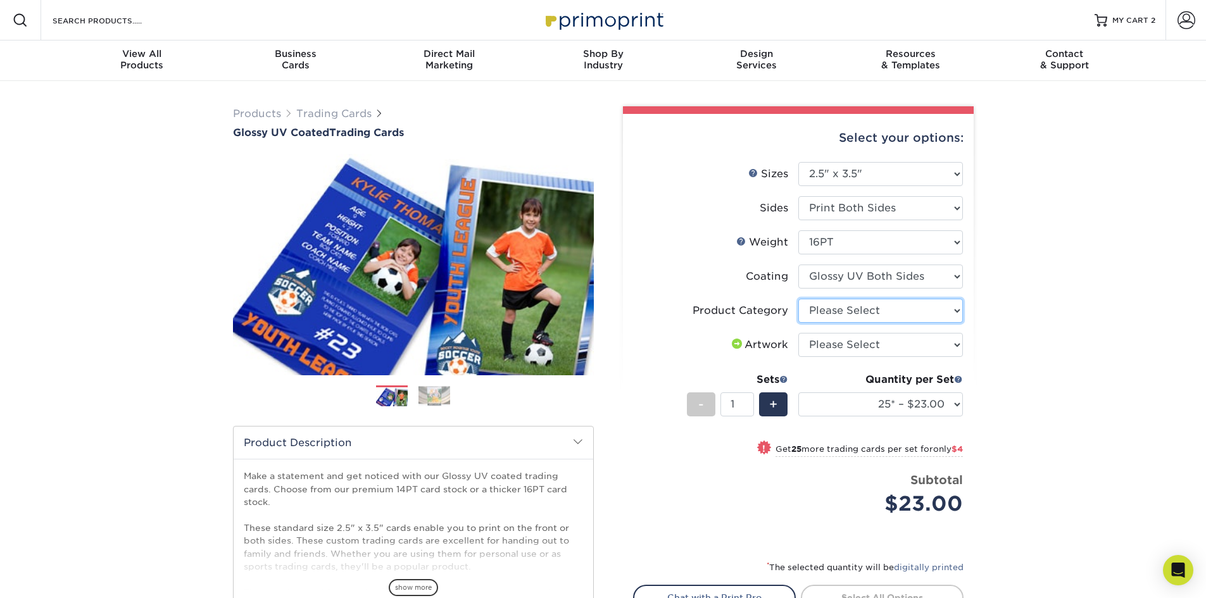
click at [871, 313] on select "Please Select Trading Cards" at bounding box center [880, 311] width 165 height 24
select select "c2f9bce9-36c2-409d-b101-c29d9d031e18"
click at [798, 299] on select "Please Select Trading Cards" at bounding box center [880, 311] width 165 height 24
click at [844, 346] on select "Please Select I will upload files I need a design - $100" at bounding box center [880, 345] width 165 height 24
select select "upload"
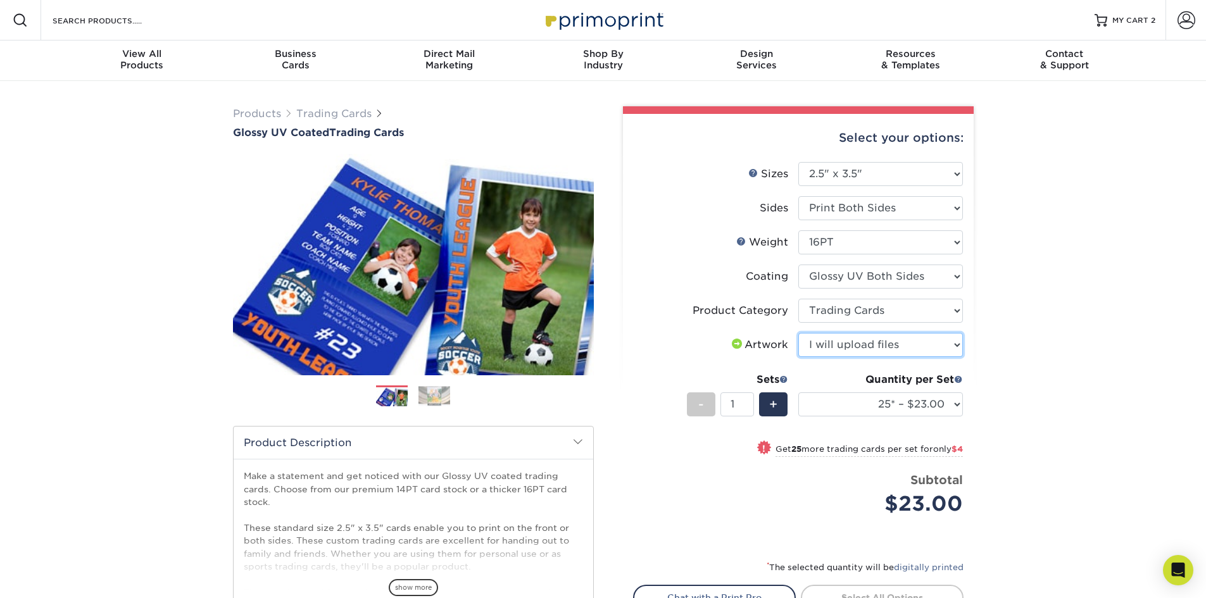
click at [798, 333] on select "Please Select I will upload files I need a design - $100" at bounding box center [880, 345] width 165 height 24
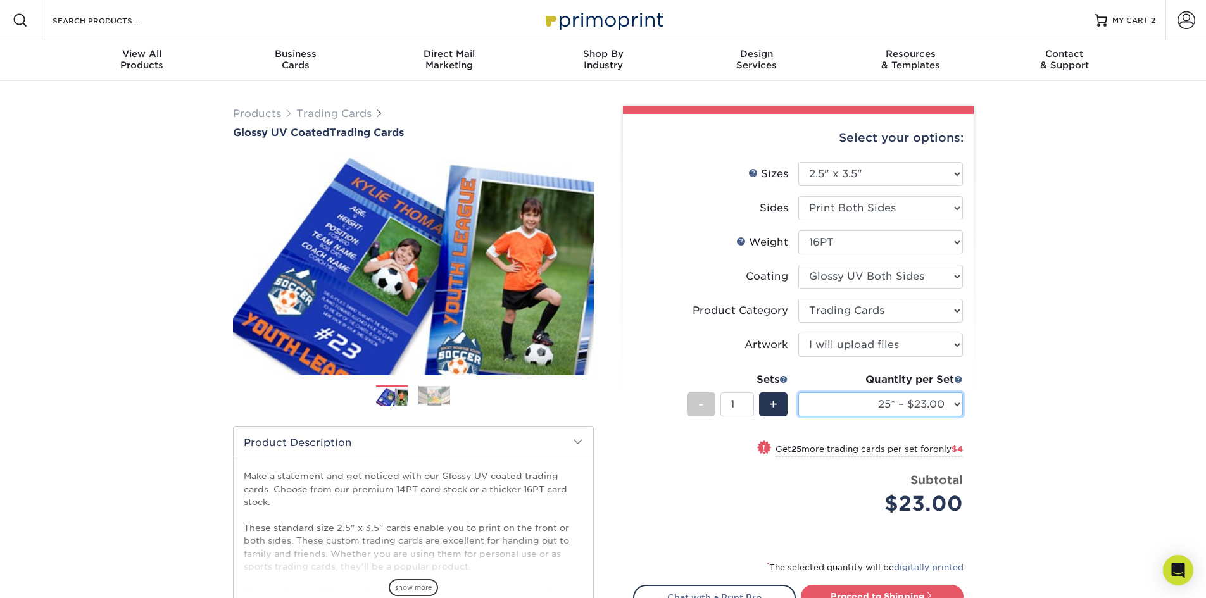
click at [881, 404] on select "25* – $23.00 50* – $27.00 75* – $33.00 100* – $37.00 250* – $47.00 500 – $58.00…" at bounding box center [880, 405] width 165 height 24
select select "100* – $37.00"
click at [798, 393] on select "25* – $23.00 50* – $27.00 75* – $33.00 100* – $37.00 250* – $47.00 500 – $58.00…" at bounding box center [880, 405] width 165 height 24
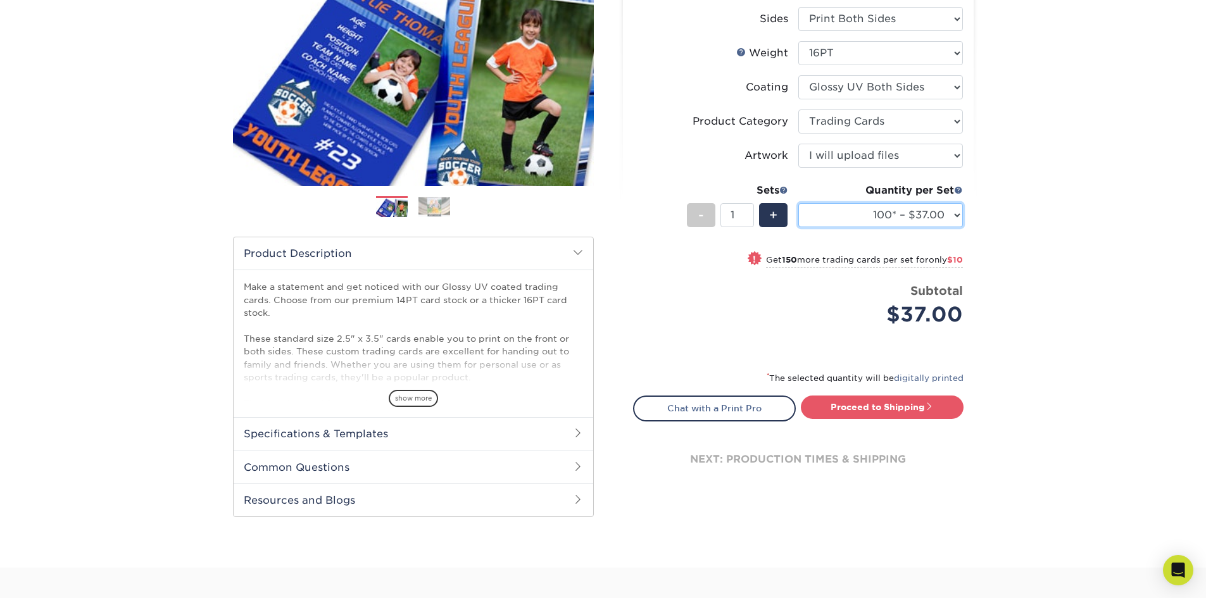
scroll to position [190, 0]
click at [863, 405] on link "Proceed to Shipping" at bounding box center [882, 406] width 163 height 23
type input "Set 1"
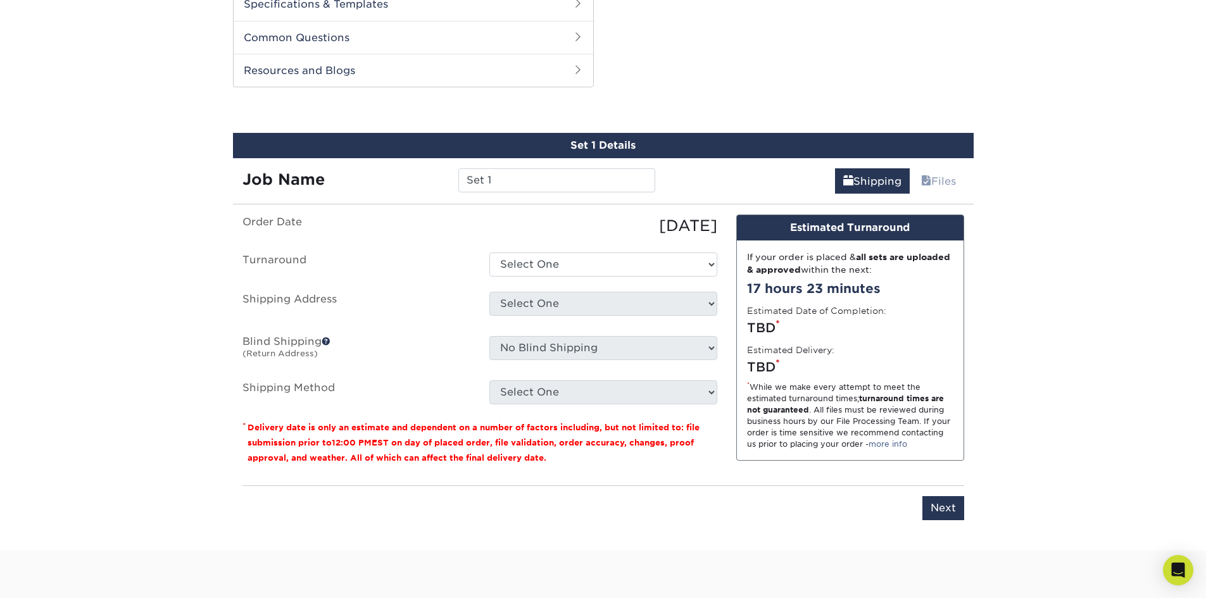
scroll to position [644, 0]
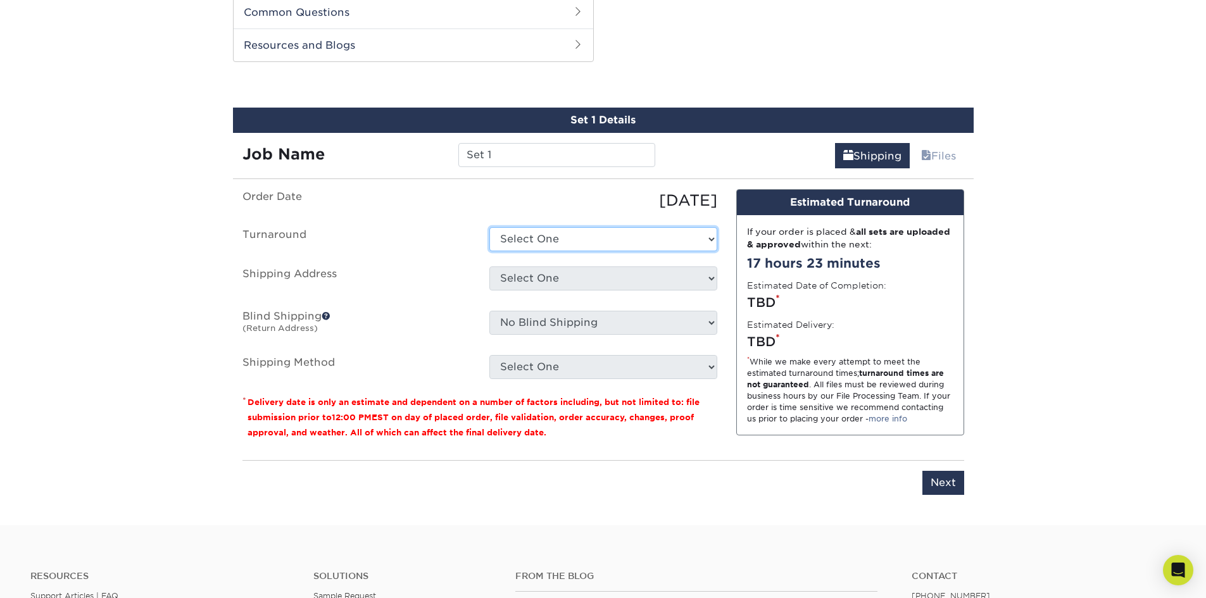
click at [554, 234] on select "Select One 2-4 Business Days 2 Day Next Business Day" at bounding box center [603, 239] width 228 height 24
select select "85eeae86-f890-4d21-9299-1bab3b52d96f"
click at [489, 227] on select "Select One 2-4 Business Days 2 Day Next Business Day" at bounding box center [603, 239] width 228 height 24
click at [533, 277] on select "Select One Home + Add New Address - Login" at bounding box center [603, 279] width 228 height 24
select select "286638"
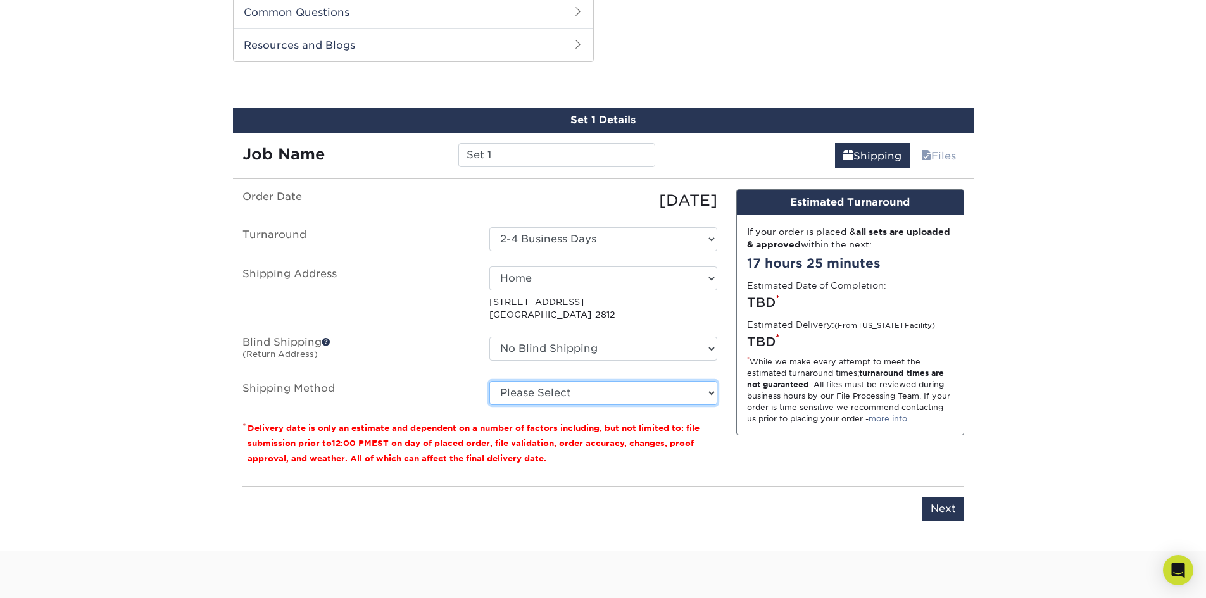
click at [553, 404] on select "Please Select 3 Day Shipping Service (+$17.80) Ground Shipping (+$18.04) 2 Day …" at bounding box center [603, 393] width 228 height 24
select select "12"
click at [489, 381] on select "Please Select 3 Day Shipping Service (+$17.80) Ground Shipping (+$18.04) 2 Day …" at bounding box center [603, 393] width 228 height 24
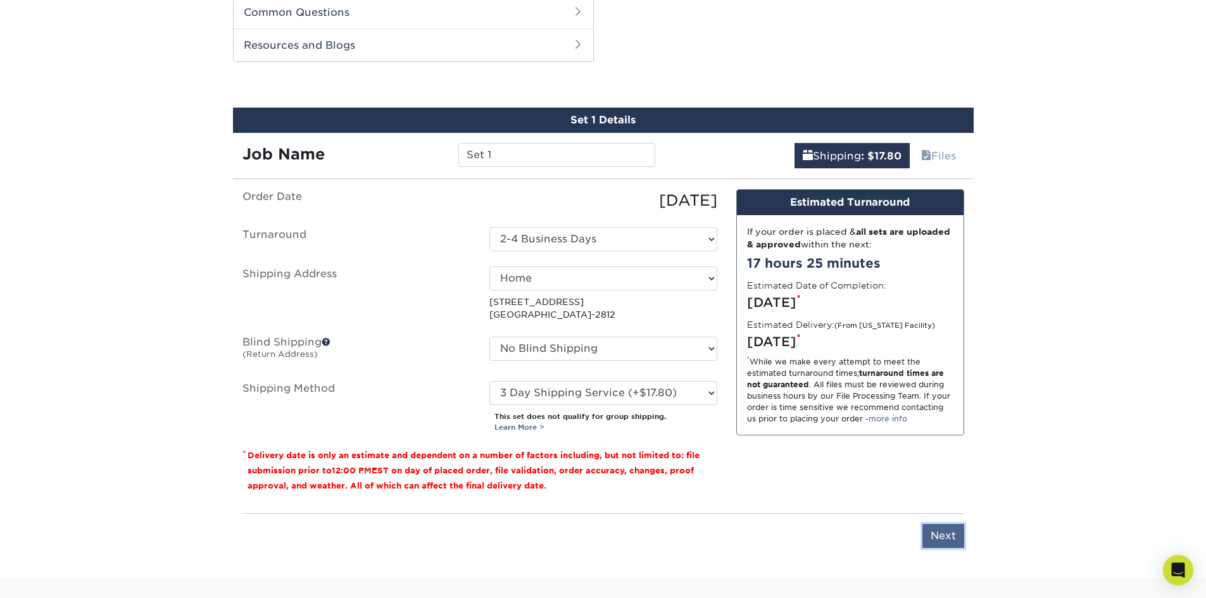
click at [947, 531] on input "Next" at bounding box center [943, 536] width 42 height 24
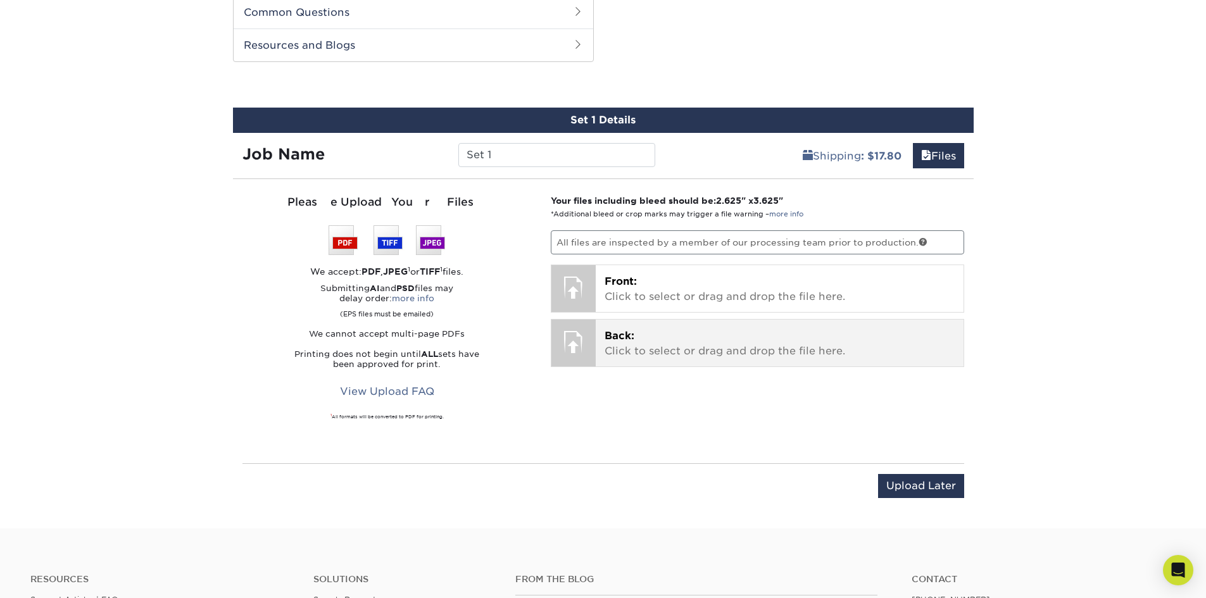
click at [639, 336] on p "Back: Click to select or drag and drop the file here." at bounding box center [780, 344] width 350 height 30
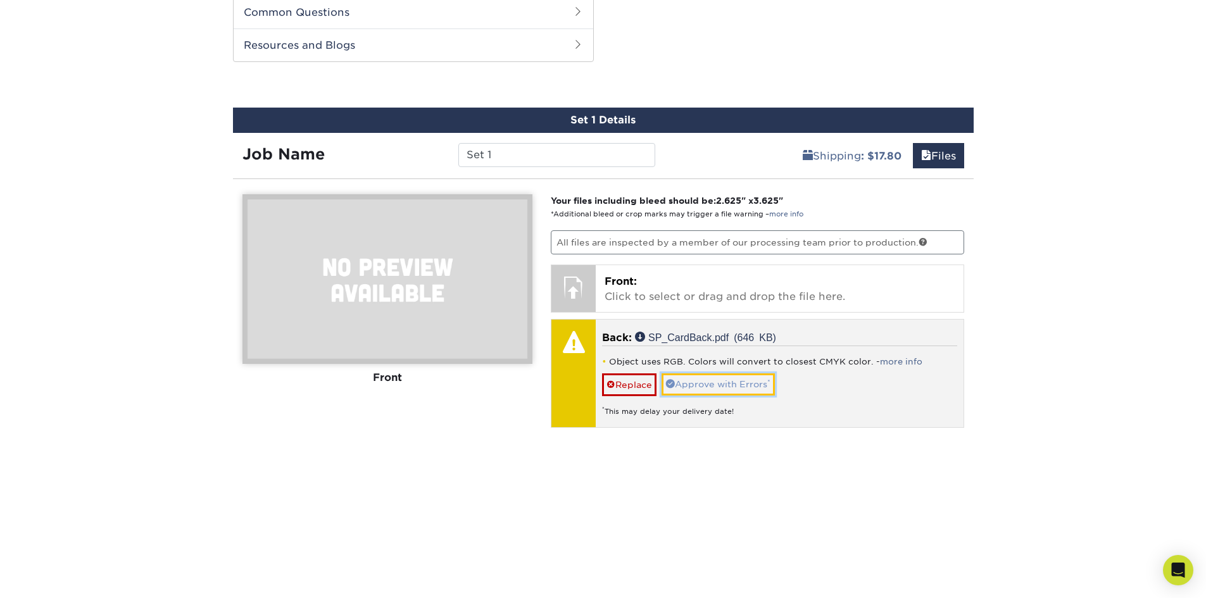
click at [703, 386] on link "Approve with Errors *" at bounding box center [718, 385] width 113 height 22
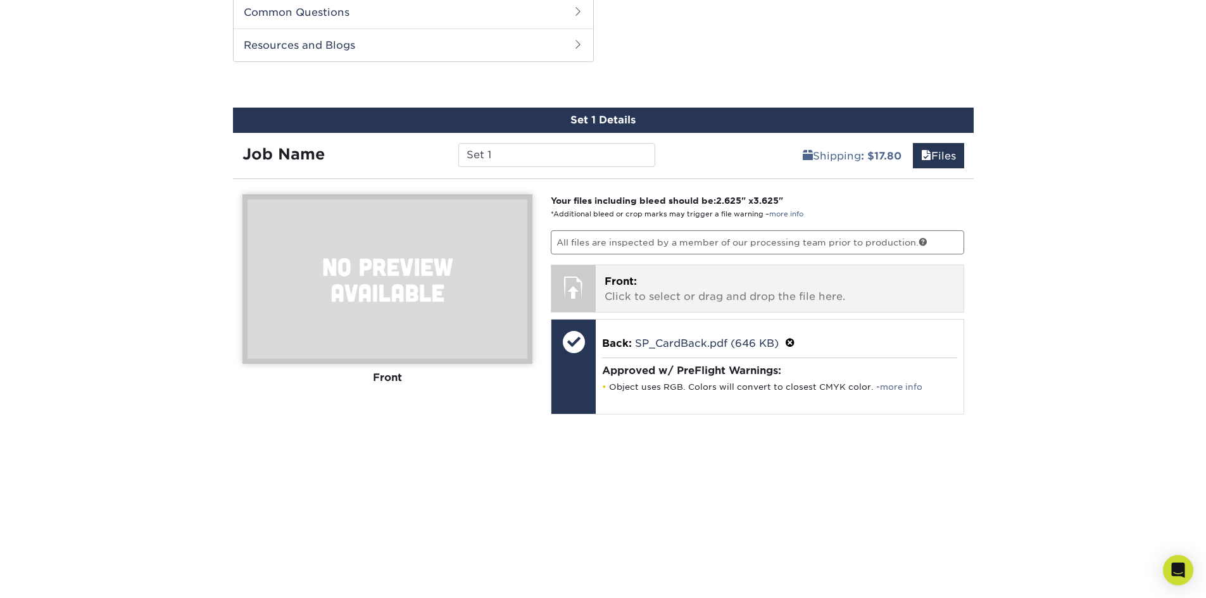
click at [664, 290] on p "Front: Click to select or drag and drop the file here." at bounding box center [780, 289] width 350 height 30
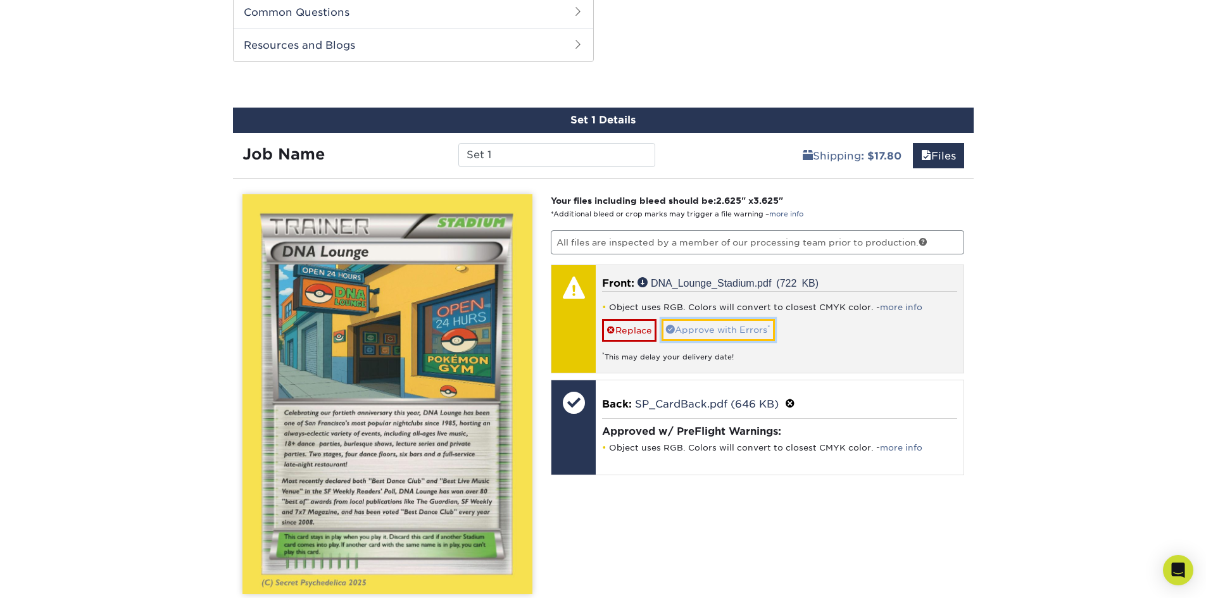
click at [709, 327] on link "Approve with Errors *" at bounding box center [718, 330] width 113 height 22
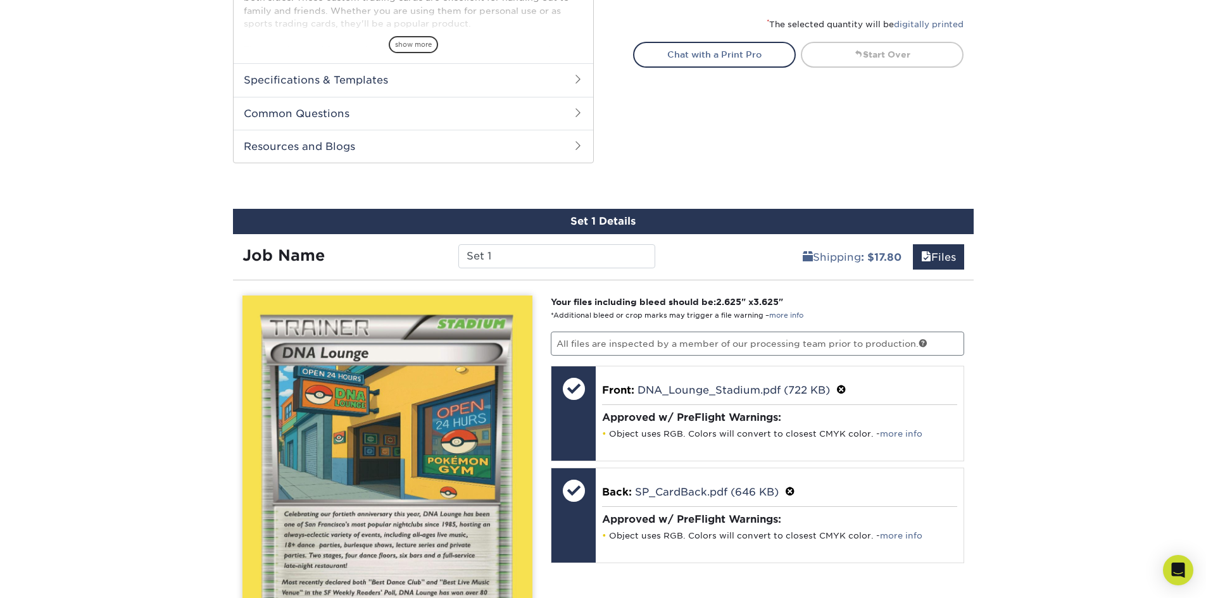
scroll to position [518, 0]
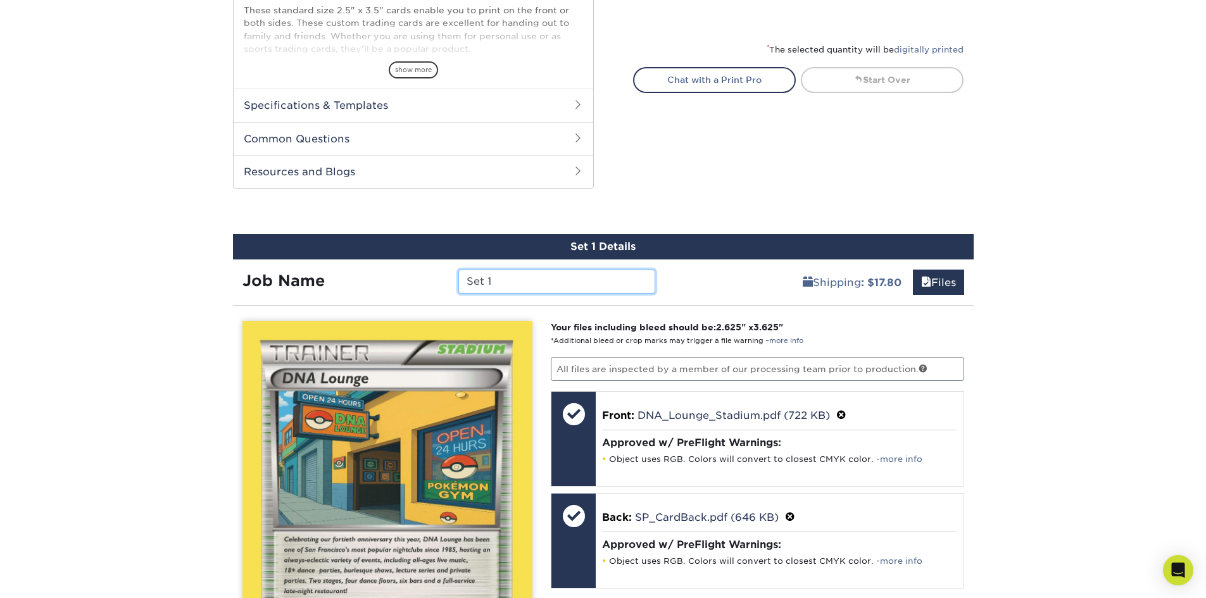
drag, startPoint x: 499, startPoint y: 280, endPoint x: 382, endPoint y: 270, distance: 117.5
click at [382, 270] on div "Job Name Set 1" at bounding box center [449, 282] width 432 height 24
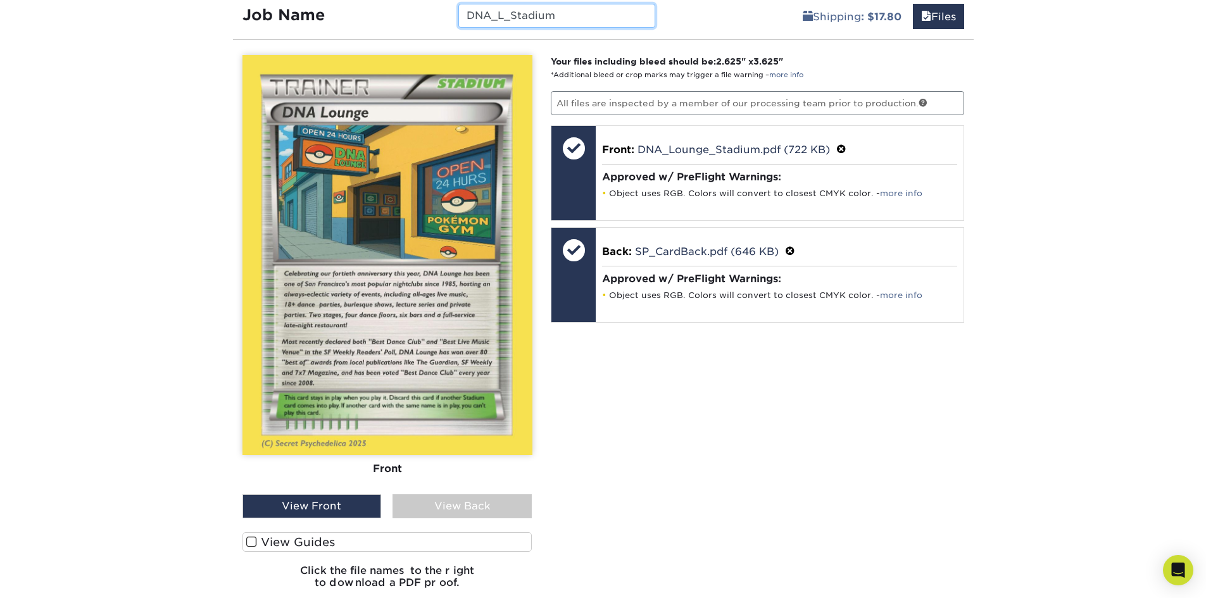
scroll to position [898, 0]
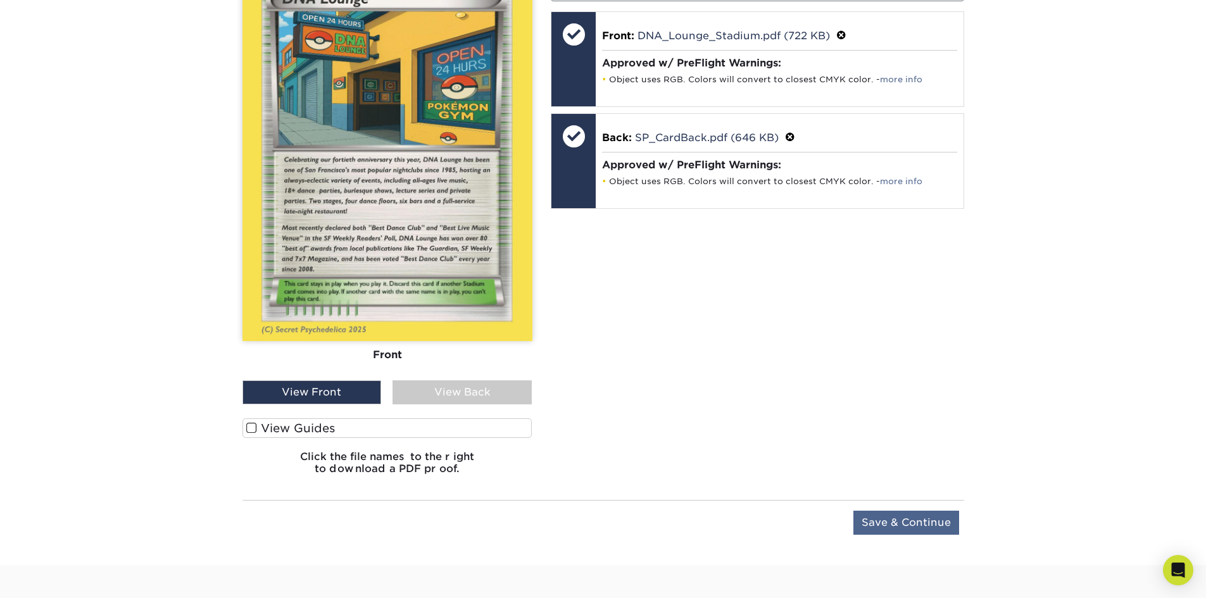
type input "DNA_L_Stadium"
click at [893, 522] on input "Save & Continue" at bounding box center [906, 523] width 106 height 24
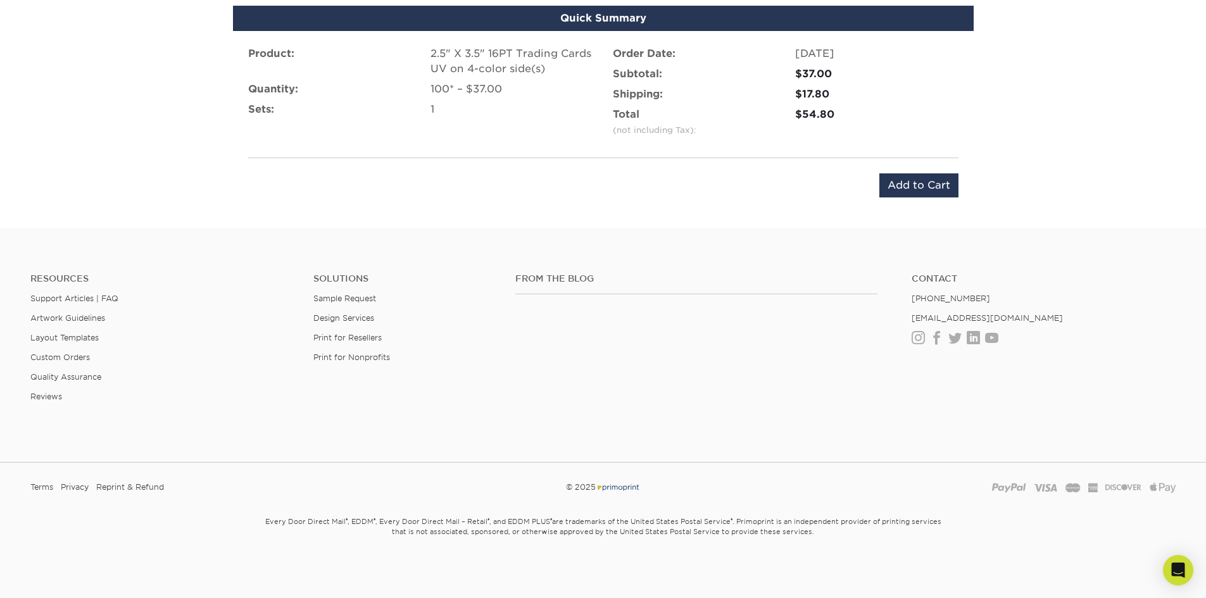
scroll to position [828, 0]
click at [907, 182] on input "Add to Cart" at bounding box center [918, 185] width 79 height 24
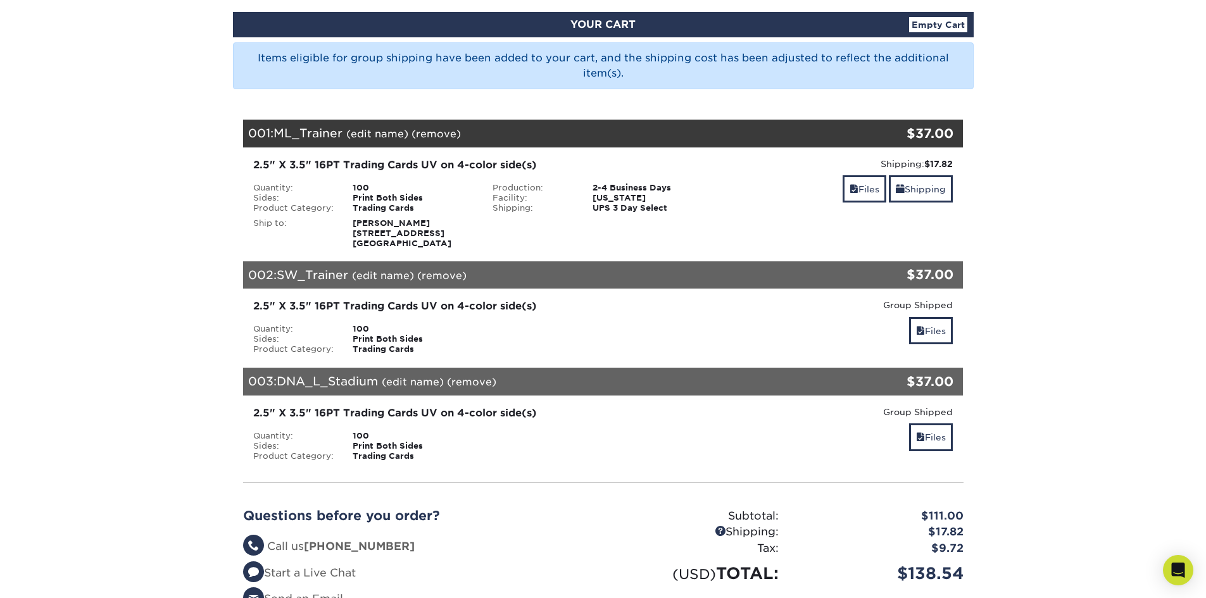
scroll to position [380, 0]
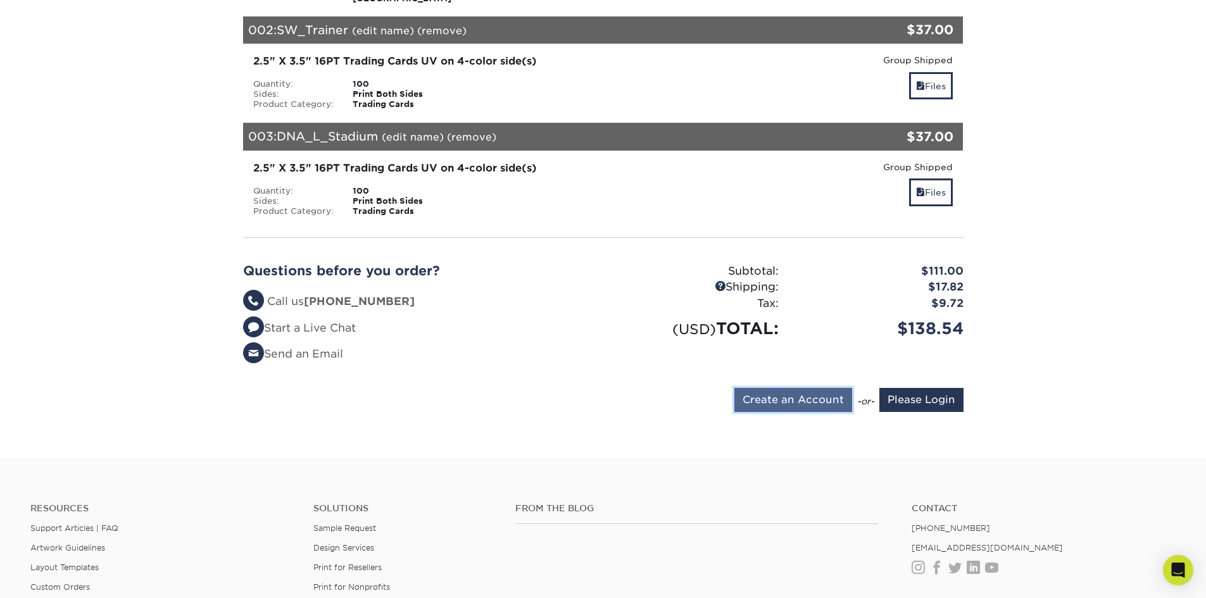
click at [784, 410] on input "Create an Account" at bounding box center [793, 400] width 118 height 24
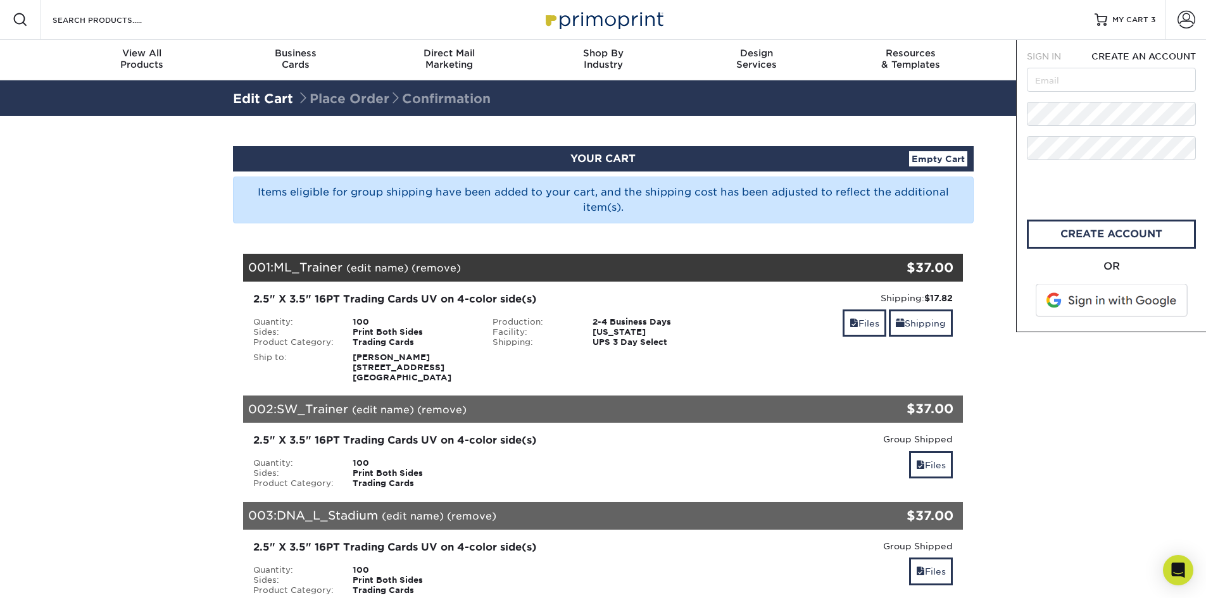
scroll to position [0, 0]
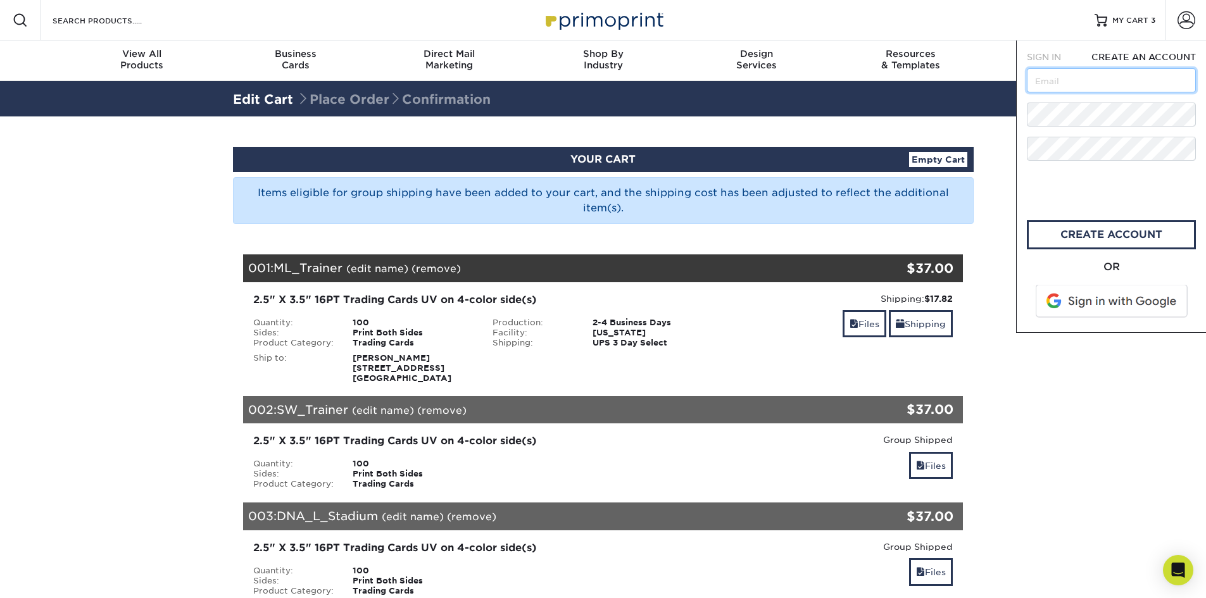
click at [1055, 85] on input "text" at bounding box center [1111, 80] width 169 height 24
type input "[EMAIL_ADDRESS][DOMAIN_NAME]"
click at [1008, 116] on div "Resources Menu Search Products Account SIGN IN CREATE AN ACCOUNT forgot passwor…" at bounding box center [603, 604] width 1206 height 1208
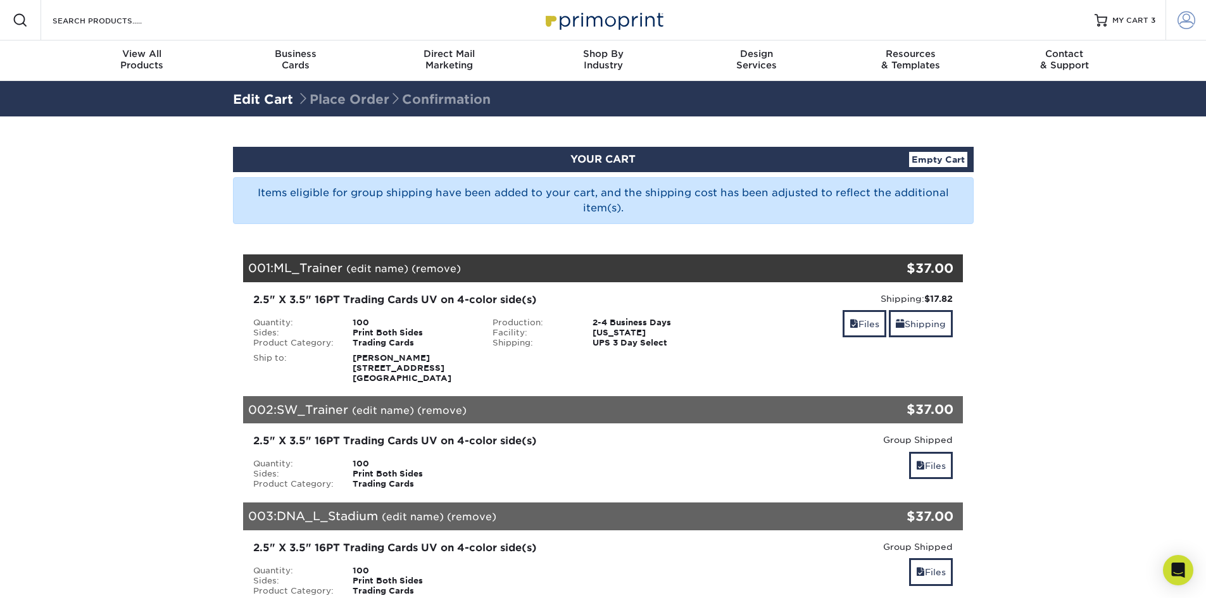
click at [1175, 22] on link "Account" at bounding box center [1185, 20] width 41 height 41
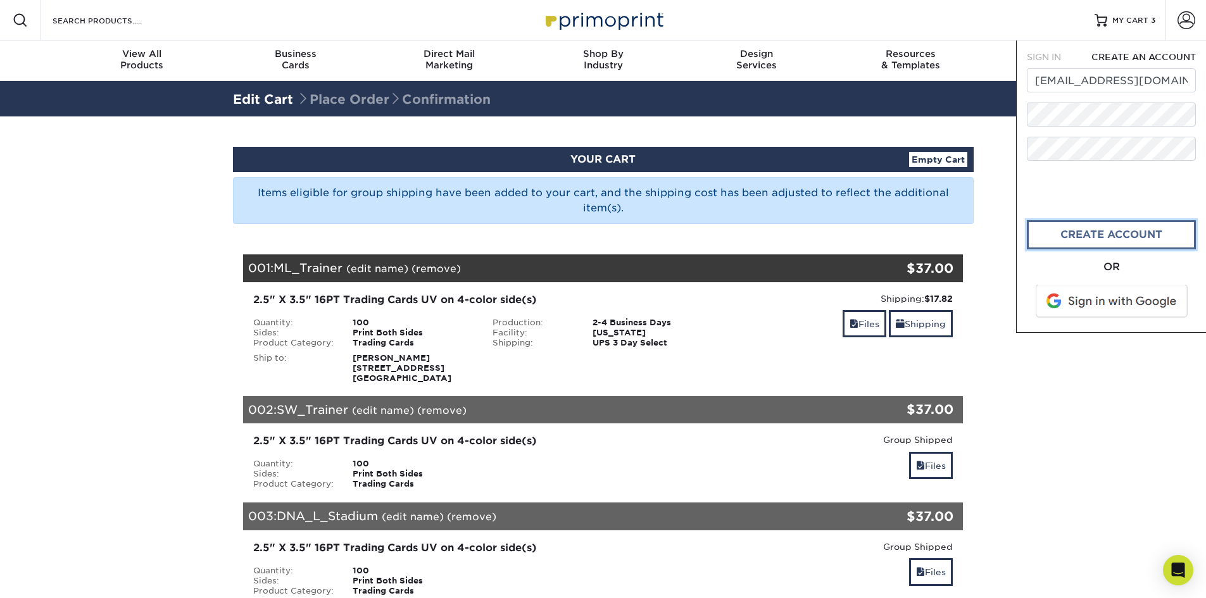
click at [1077, 231] on link "create account" at bounding box center [1111, 234] width 169 height 29
click at [1049, 55] on span "SIGN IN" at bounding box center [1044, 57] width 34 height 10
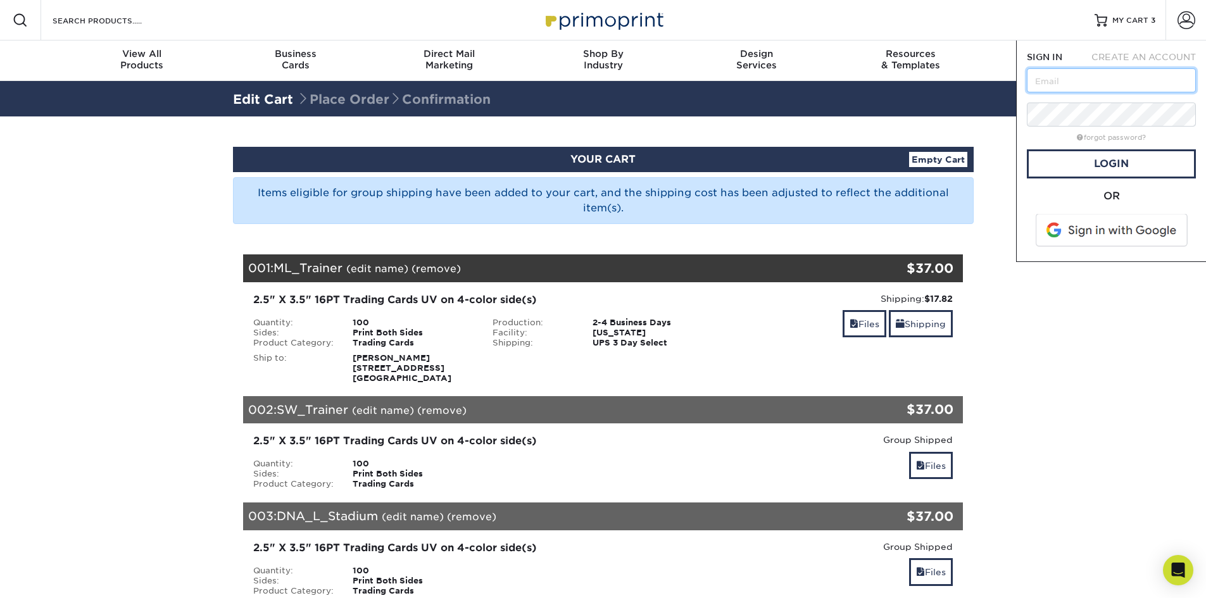
click at [1041, 80] on input "text" at bounding box center [1111, 80] width 169 height 24
type input "omega1182@hotmail.com"
click at [1124, 165] on link "Login" at bounding box center [1111, 163] width 169 height 29
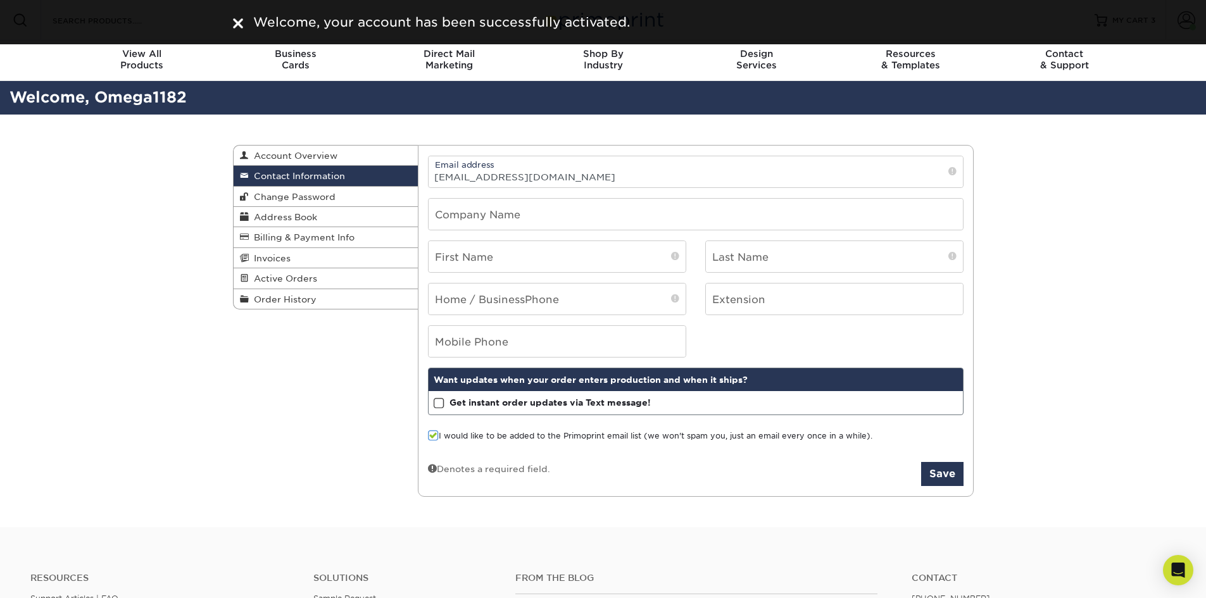
click at [1052, 417] on div "Contact Information Account Overview Contact Information Change Password Addres…" at bounding box center [603, 321] width 1206 height 413
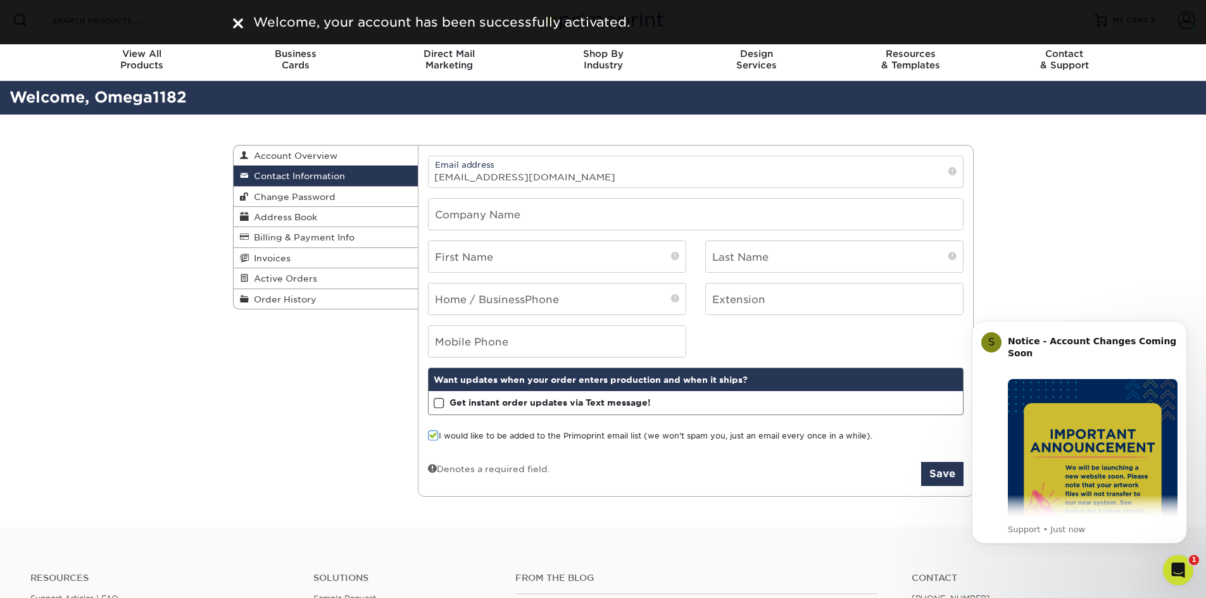
click at [1101, 266] on div "Contact Information Account Overview Contact Information Change Password Addres…" at bounding box center [603, 321] width 1206 height 413
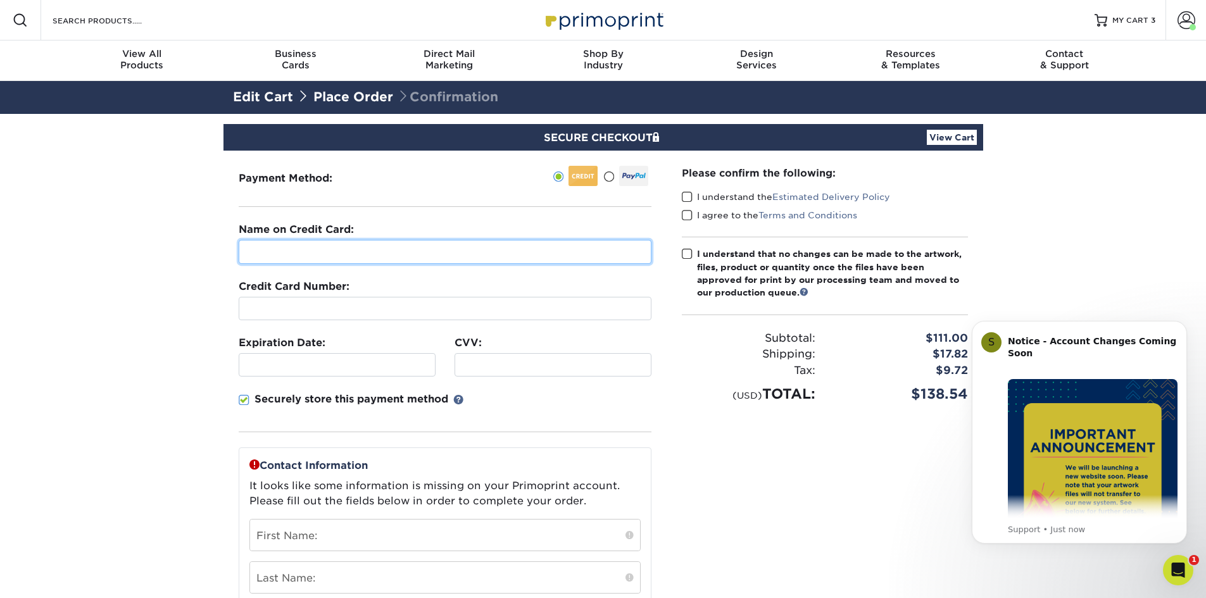
click at [349, 254] on input "text" at bounding box center [445, 252] width 413 height 24
type input "Trevor WeidnerHolland"
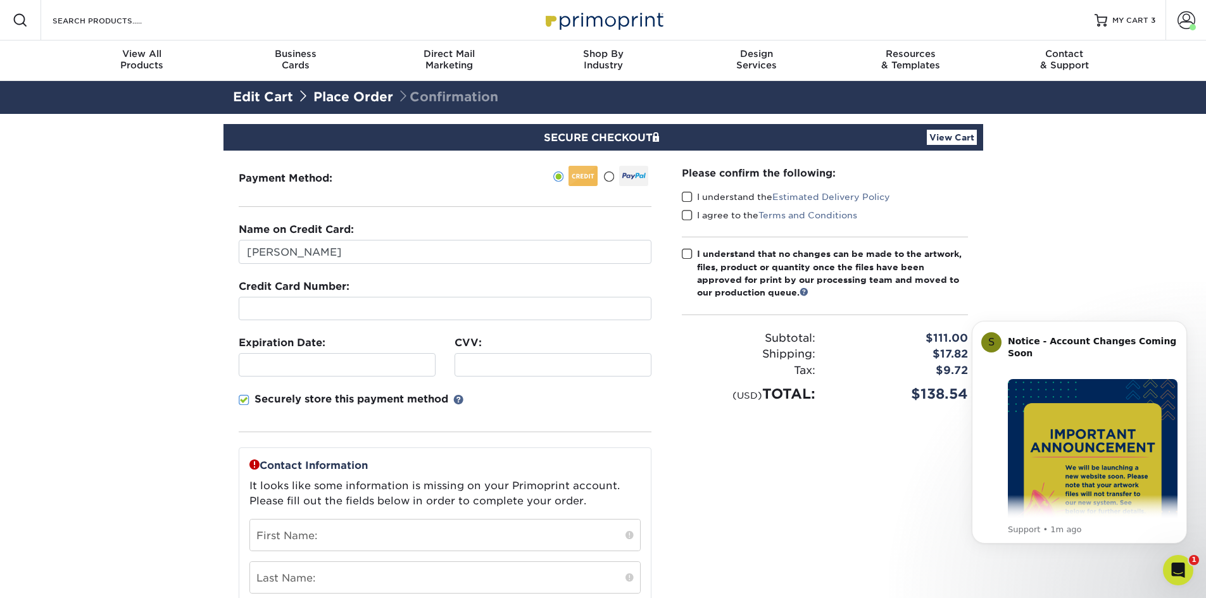
click at [264, 358] on div at bounding box center [337, 364] width 197 height 23
click at [502, 358] on div at bounding box center [553, 364] width 197 height 23
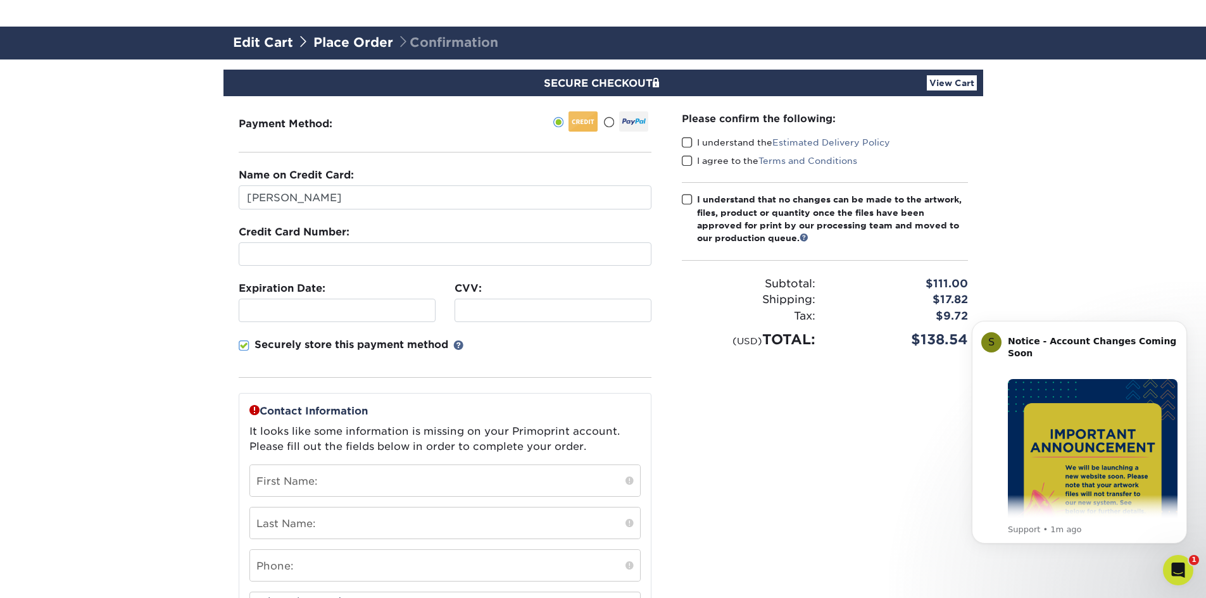
scroll to position [190, 0]
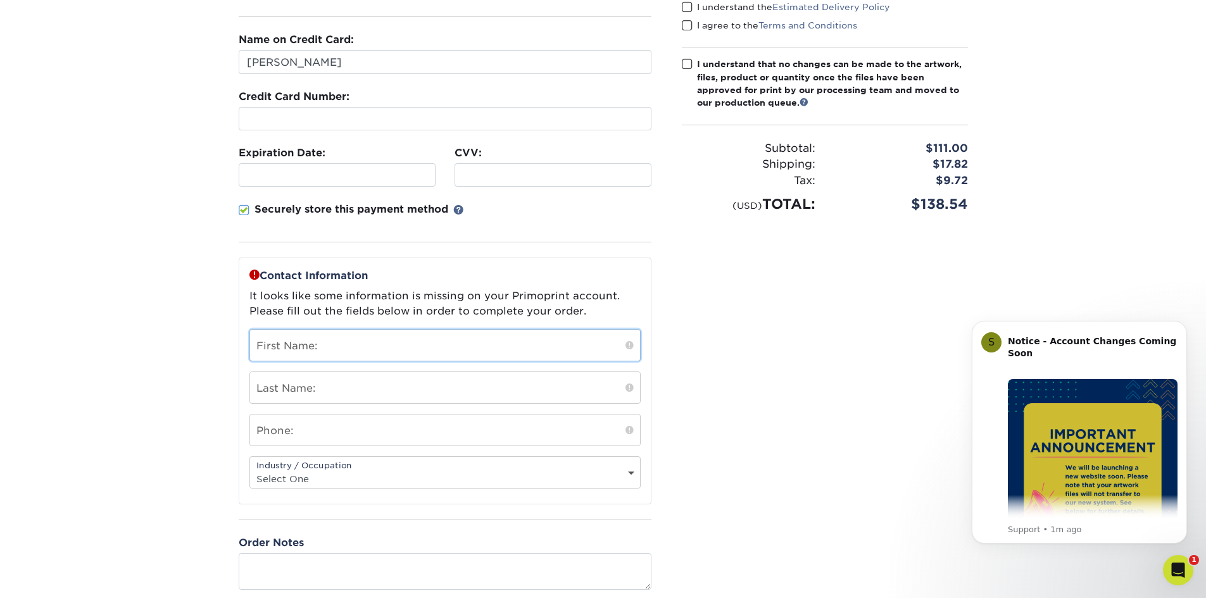
click at [300, 336] on input "text" at bounding box center [445, 345] width 390 height 31
type input "[PERSON_NAME]"
type input "WEIDNERHOLLAND"
type input "8312771353"
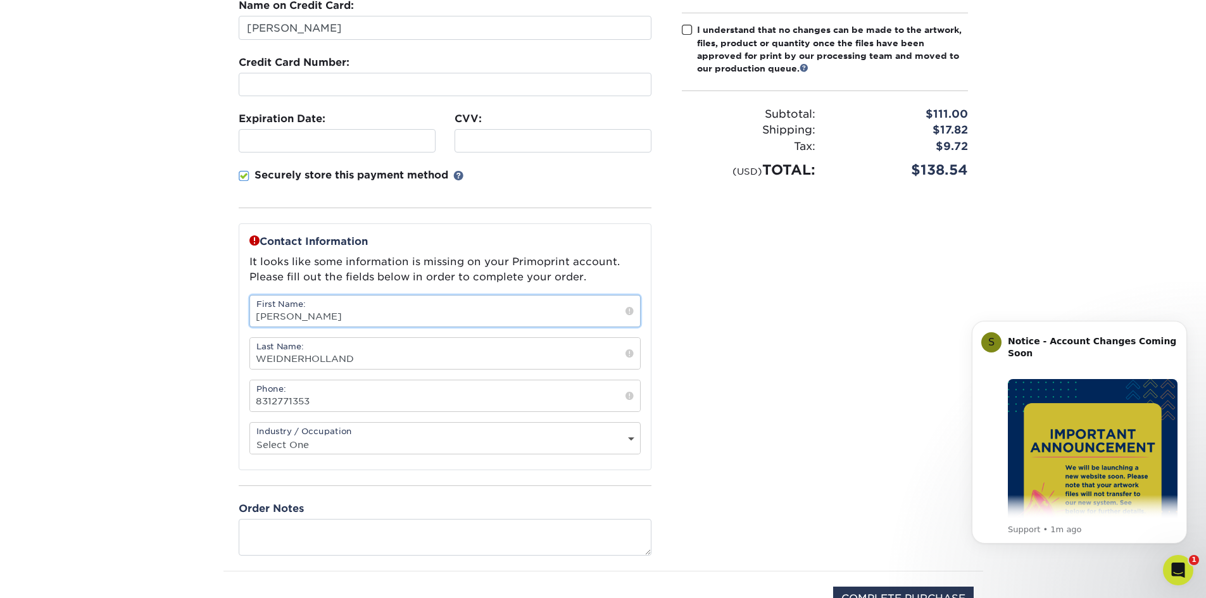
scroll to position [253, 0]
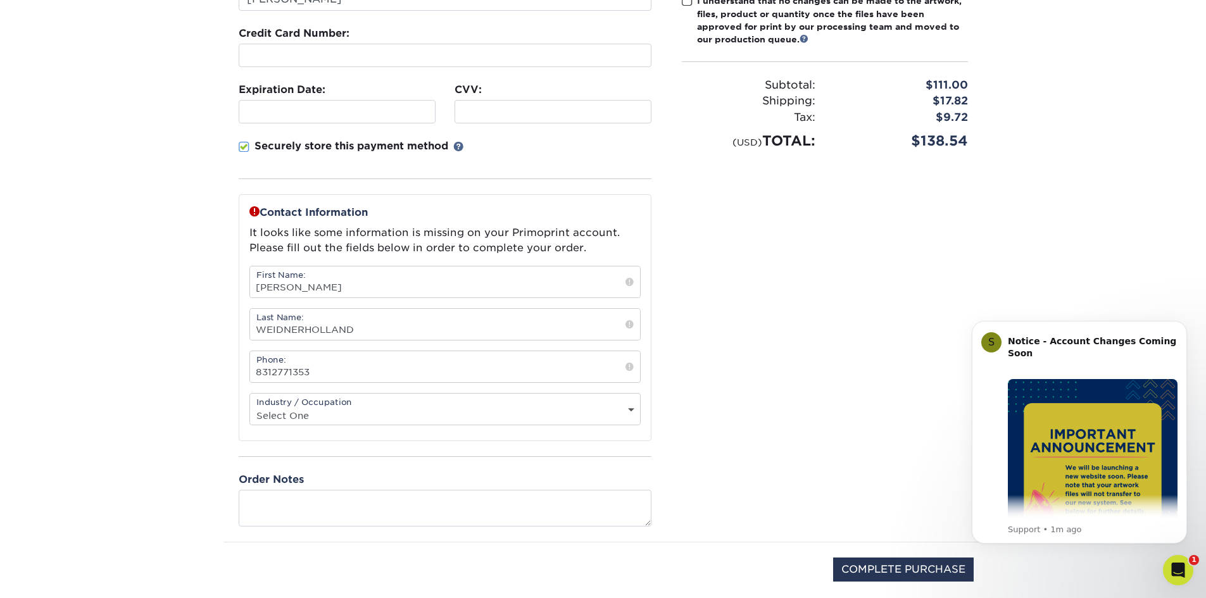
click at [308, 403] on div "Industry / Occupation Select One Administrative Executive Human Resources Const…" at bounding box center [444, 409] width 391 height 32
click at [306, 422] on select "Select One Administrative Executive Human Resources Construction Education Ente…" at bounding box center [445, 415] width 390 height 18
select select "26"
click at [250, 406] on select "Select One Administrative Executive Human Resources Construction Education Ente…" at bounding box center [445, 415] width 390 height 18
click at [198, 411] on section "SECURE CHECKOUT View Cart Payment Method: Name on Credit Card:" at bounding box center [603, 251] width 1206 height 780
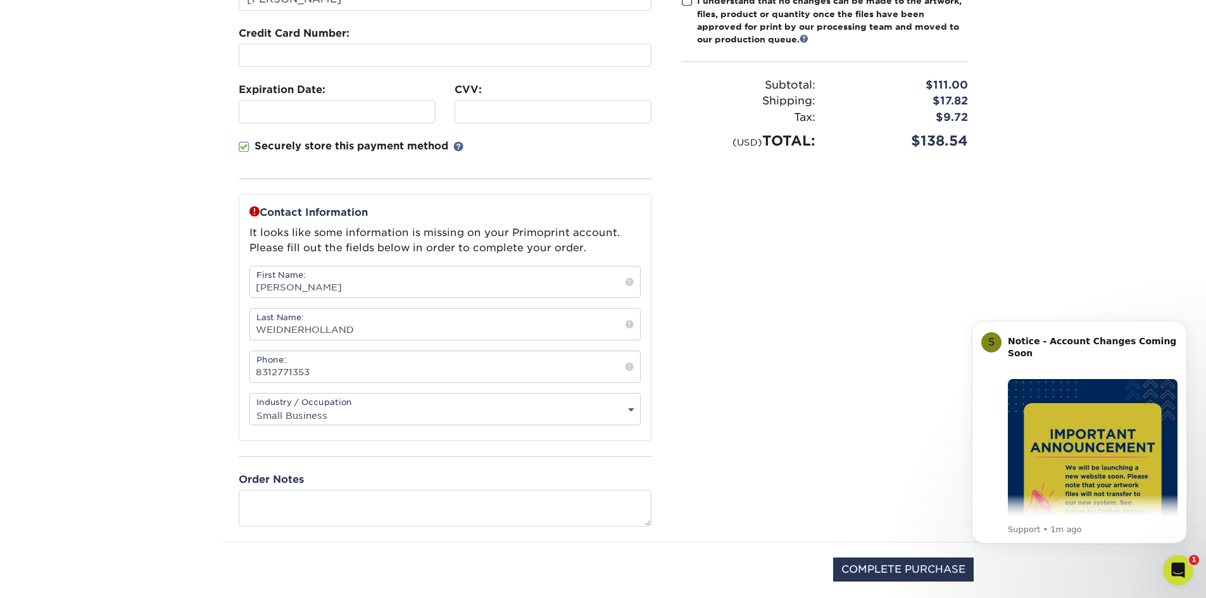
click at [794, 399] on div "Please confirm the following: I understand the Estimated Delivery Policy I agre…" at bounding box center [825, 219] width 317 height 644
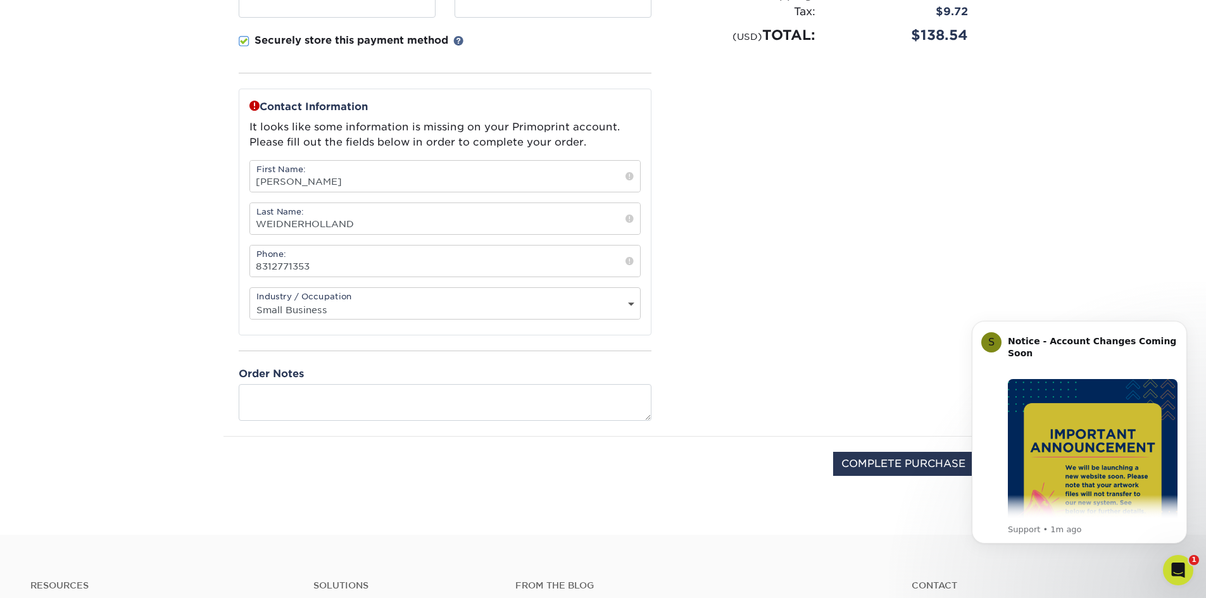
scroll to position [506, 0]
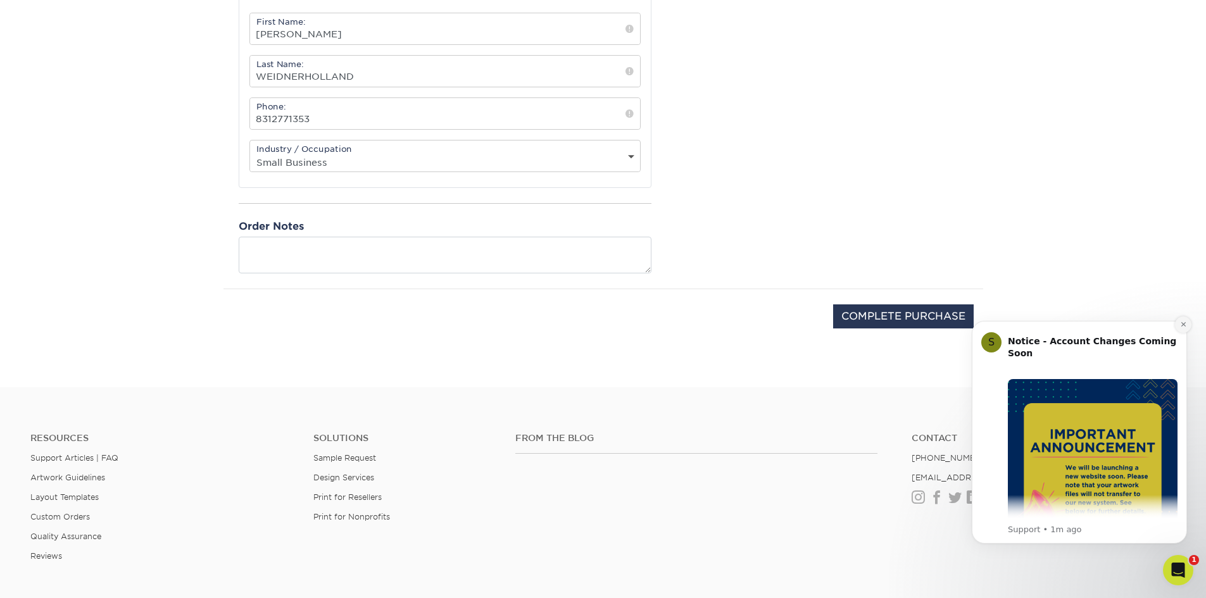
click at [1185, 325] on icon "Dismiss notification" at bounding box center [1183, 324] width 7 height 7
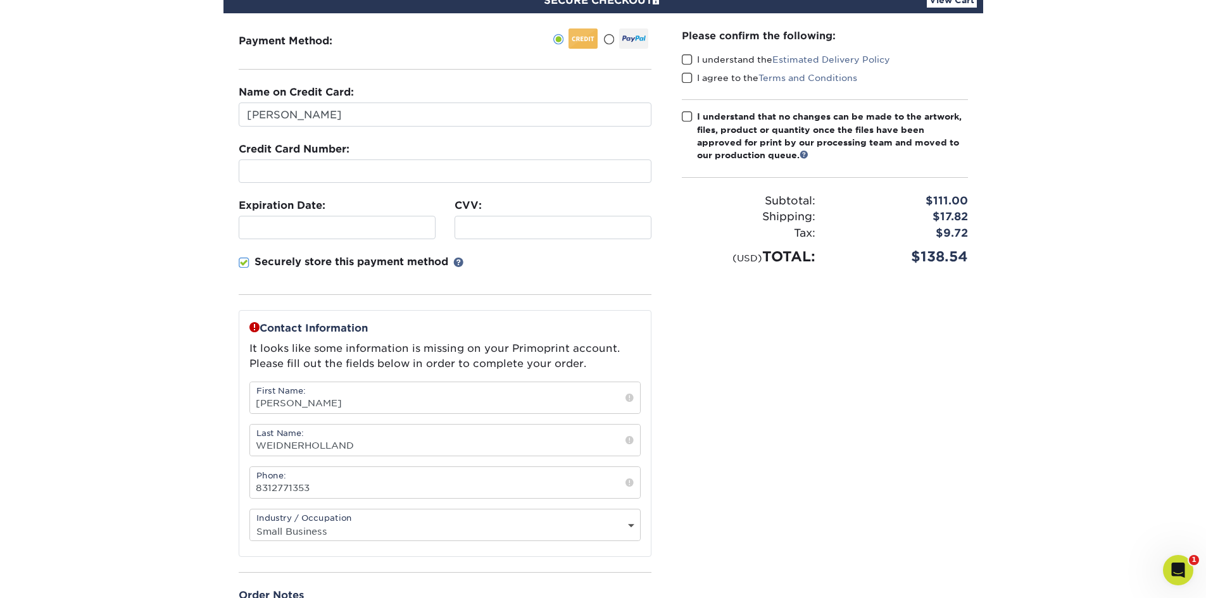
scroll to position [127, 0]
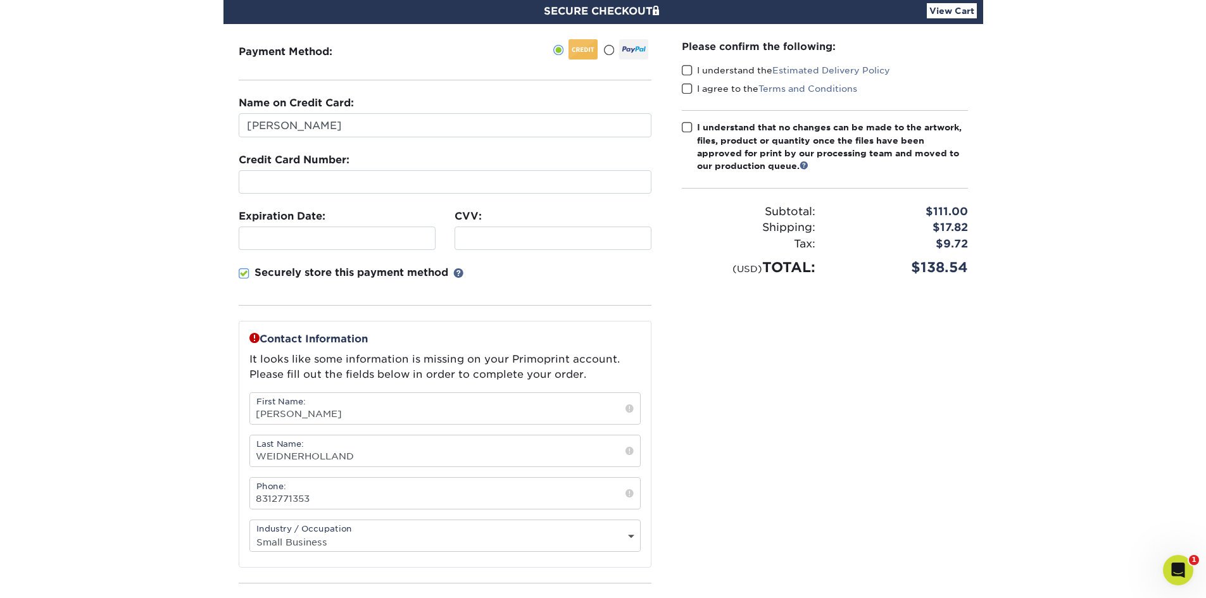
click at [689, 70] on span at bounding box center [687, 71] width 11 height 12
click at [0, 0] on input "I understand the Estimated Delivery Policy" at bounding box center [0, 0] width 0 height 0
click at [692, 91] on span at bounding box center [687, 89] width 11 height 12
click at [0, 0] on input "I agree to the Terms and Conditions" at bounding box center [0, 0] width 0 height 0
click at [689, 125] on span at bounding box center [687, 128] width 11 height 12
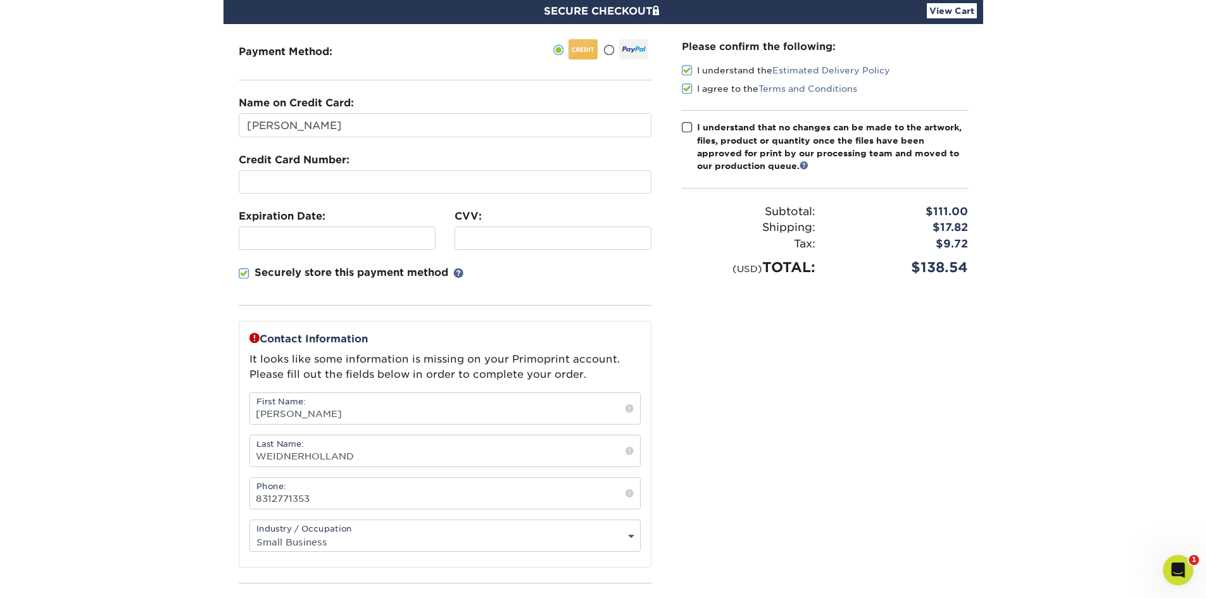
click at [0, 0] on input "I understand that no changes can be made to the artwork, files, product or quan…" at bounding box center [0, 0] width 0 height 0
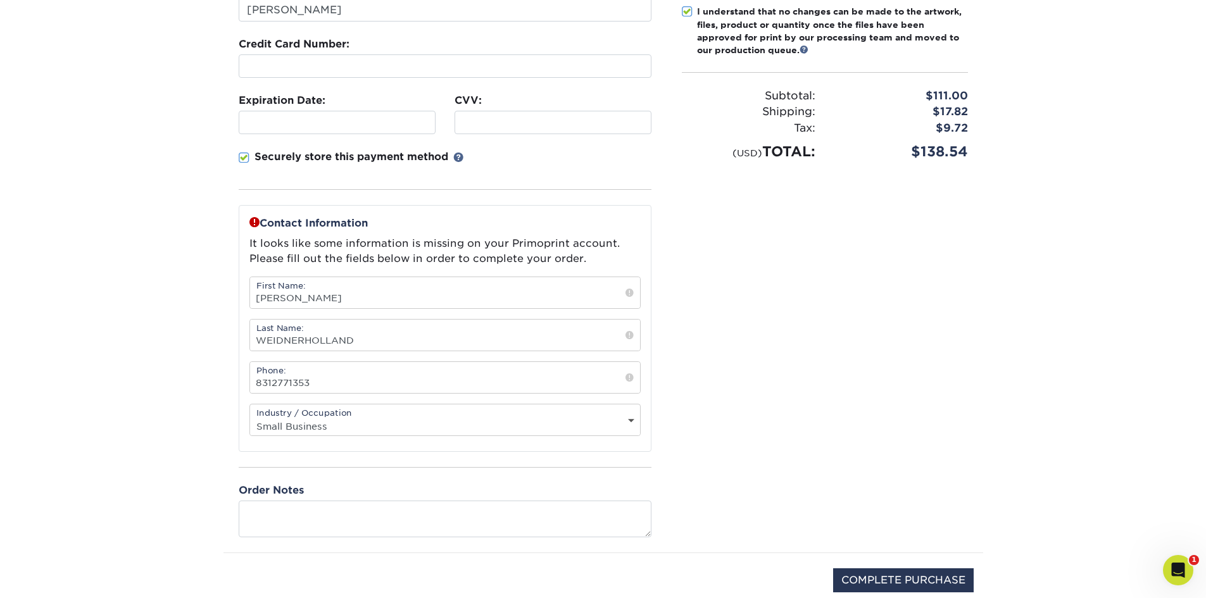
scroll to position [380, 0]
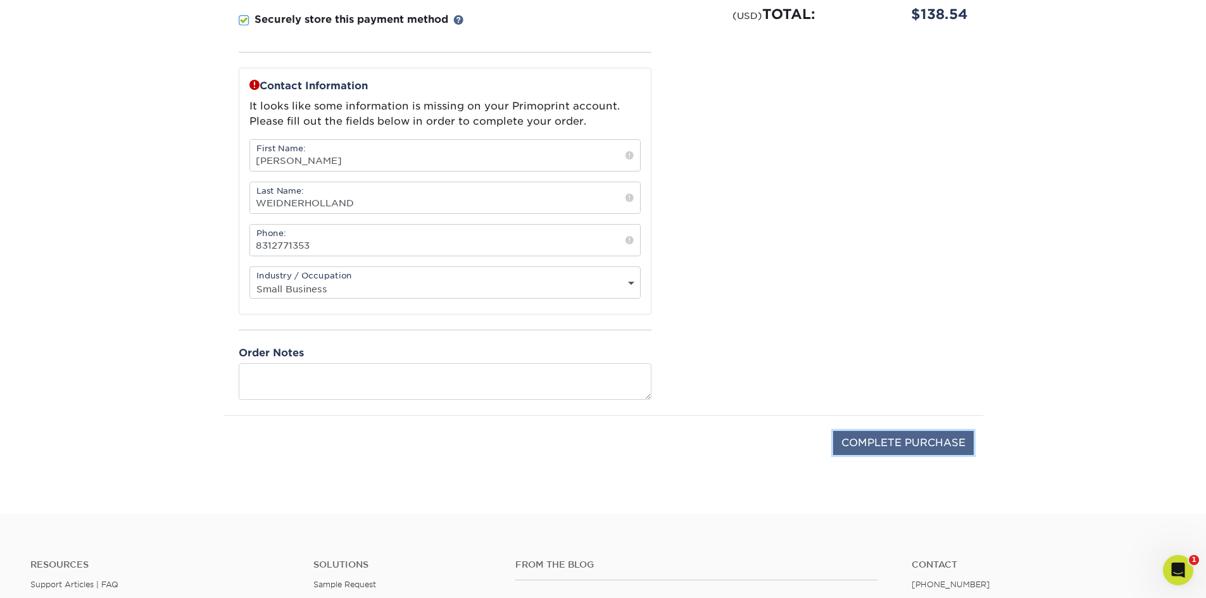
click at [900, 444] on input "COMPLETE PURCHASE" at bounding box center [903, 443] width 141 height 24
type input "PROCESSING, PLEASE WAIT..."
